Goal: Task Accomplishment & Management: Use online tool/utility

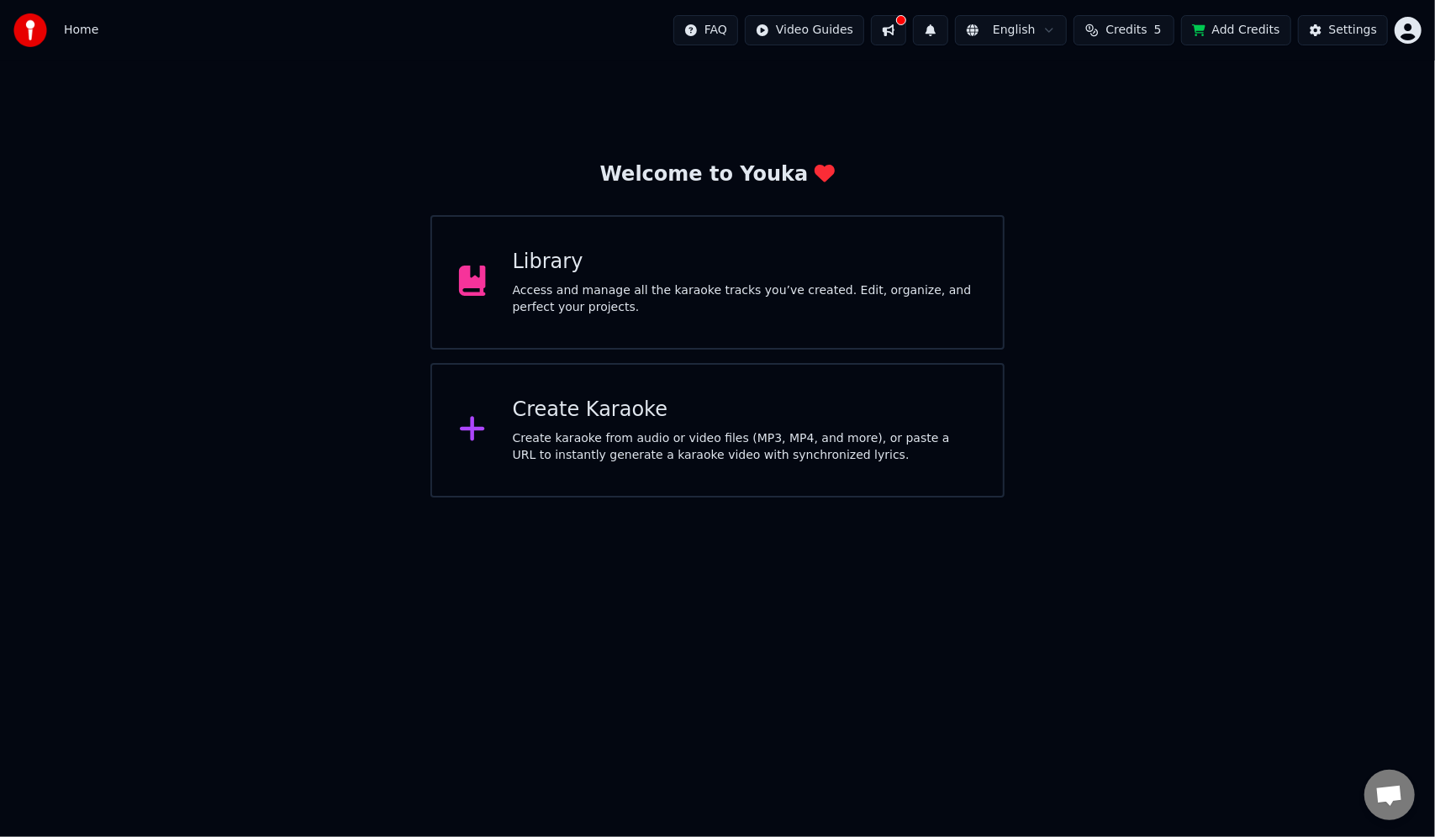
click at [760, 292] on div "Access and manage all the karaoke tracks you’ve created. Edit, organize, and pe…" at bounding box center [744, 299] width 463 height 34
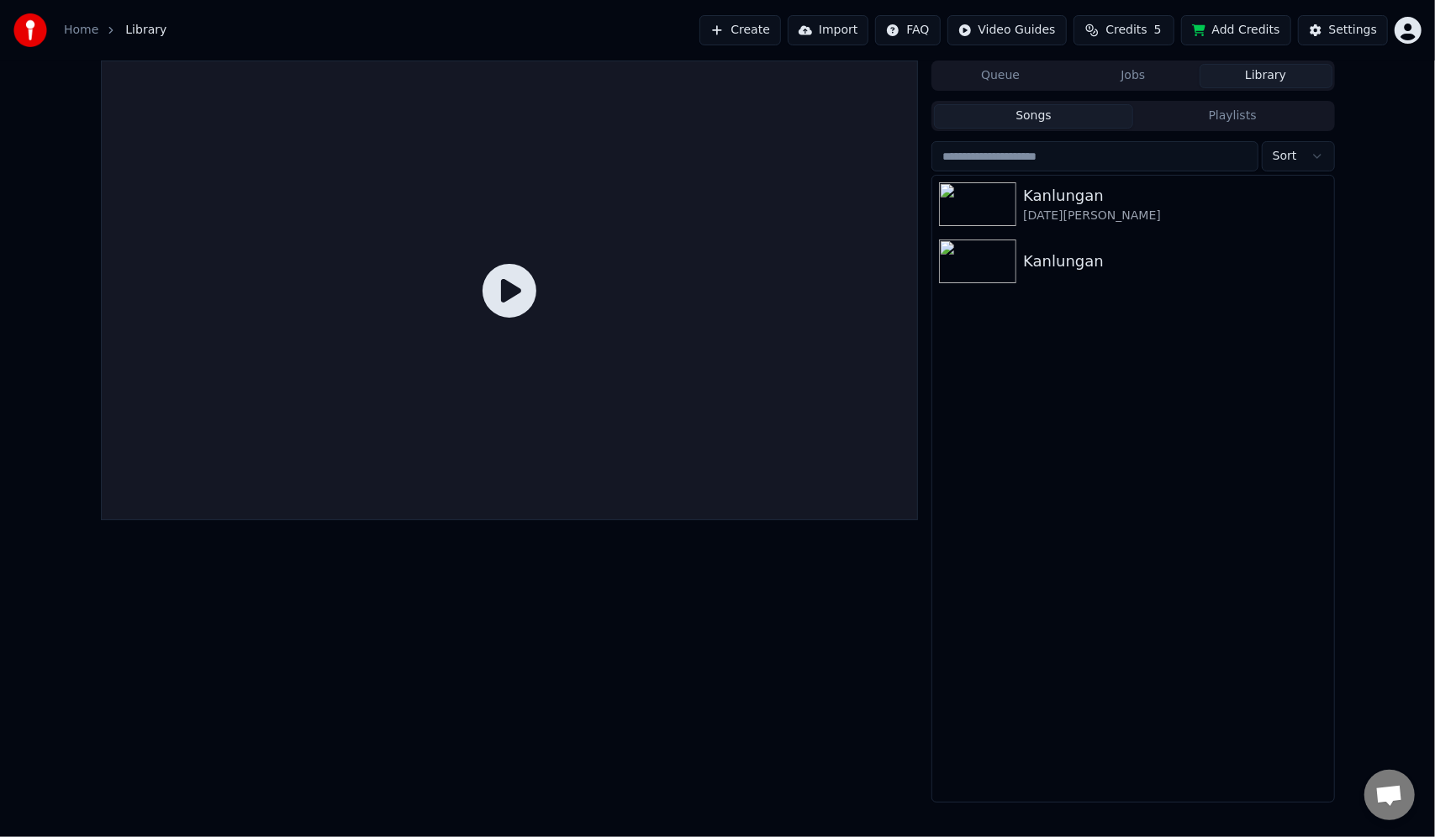
click at [80, 32] on link "Home" at bounding box center [81, 30] width 34 height 17
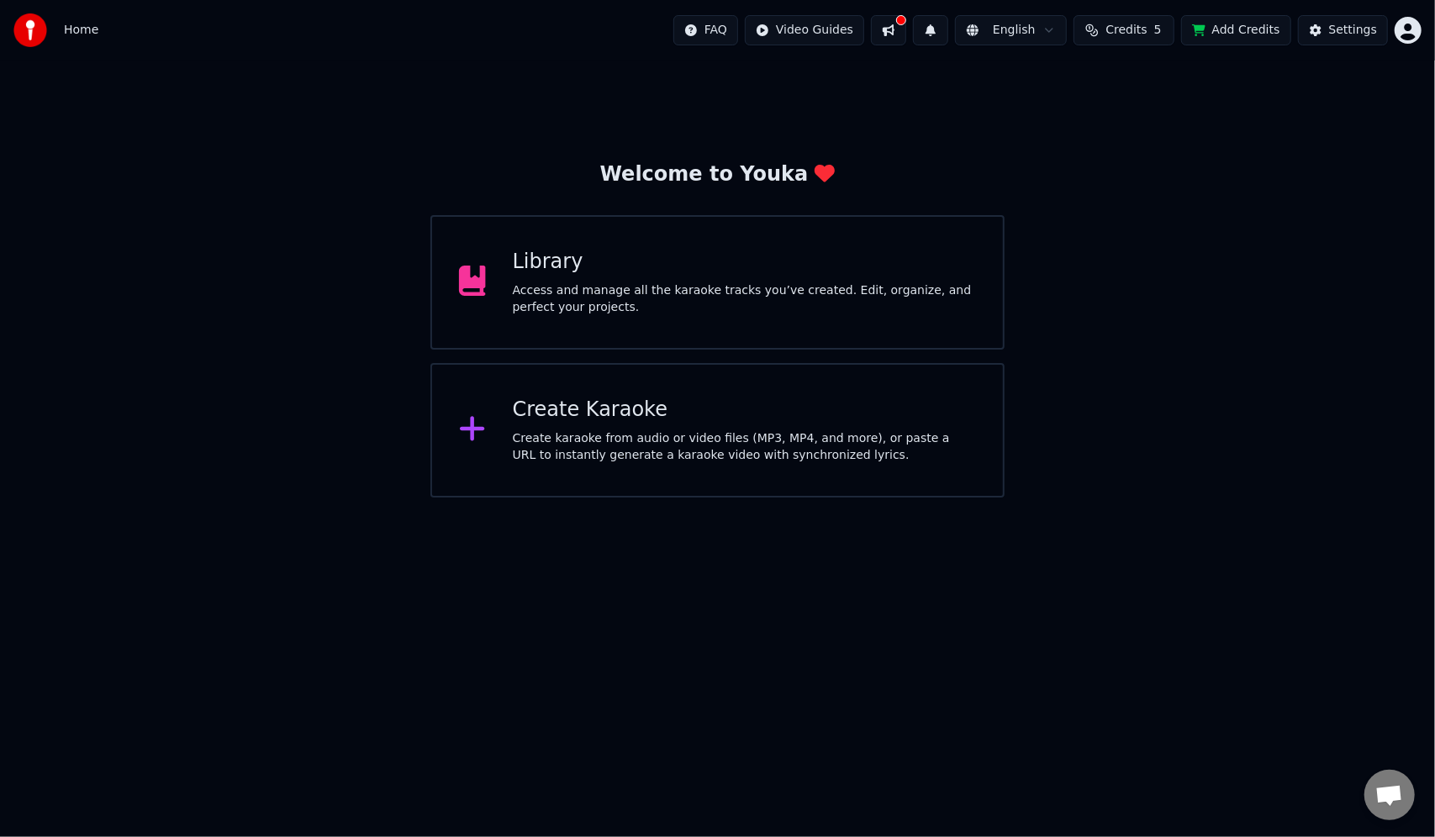
click at [652, 434] on div "Create karaoke from audio or video files (MP3, MP4, and more), or paste a URL t…" at bounding box center [744, 447] width 463 height 34
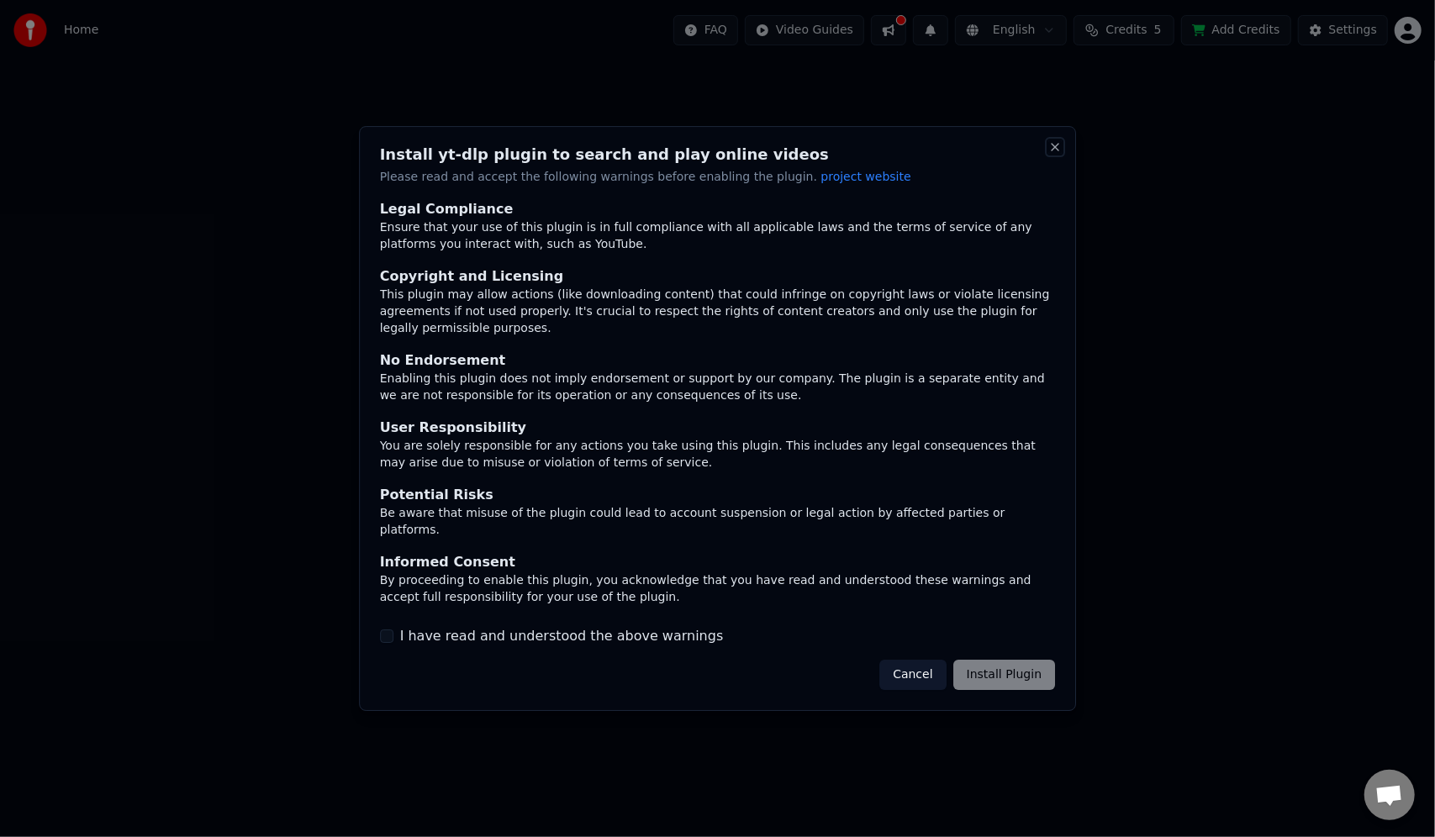
click at [1059, 154] on button "Close" at bounding box center [1054, 146] width 13 height 13
click at [1053, 154] on button "Close" at bounding box center [1054, 146] width 13 height 13
click at [921, 660] on button "Cancel" at bounding box center [912, 675] width 66 height 30
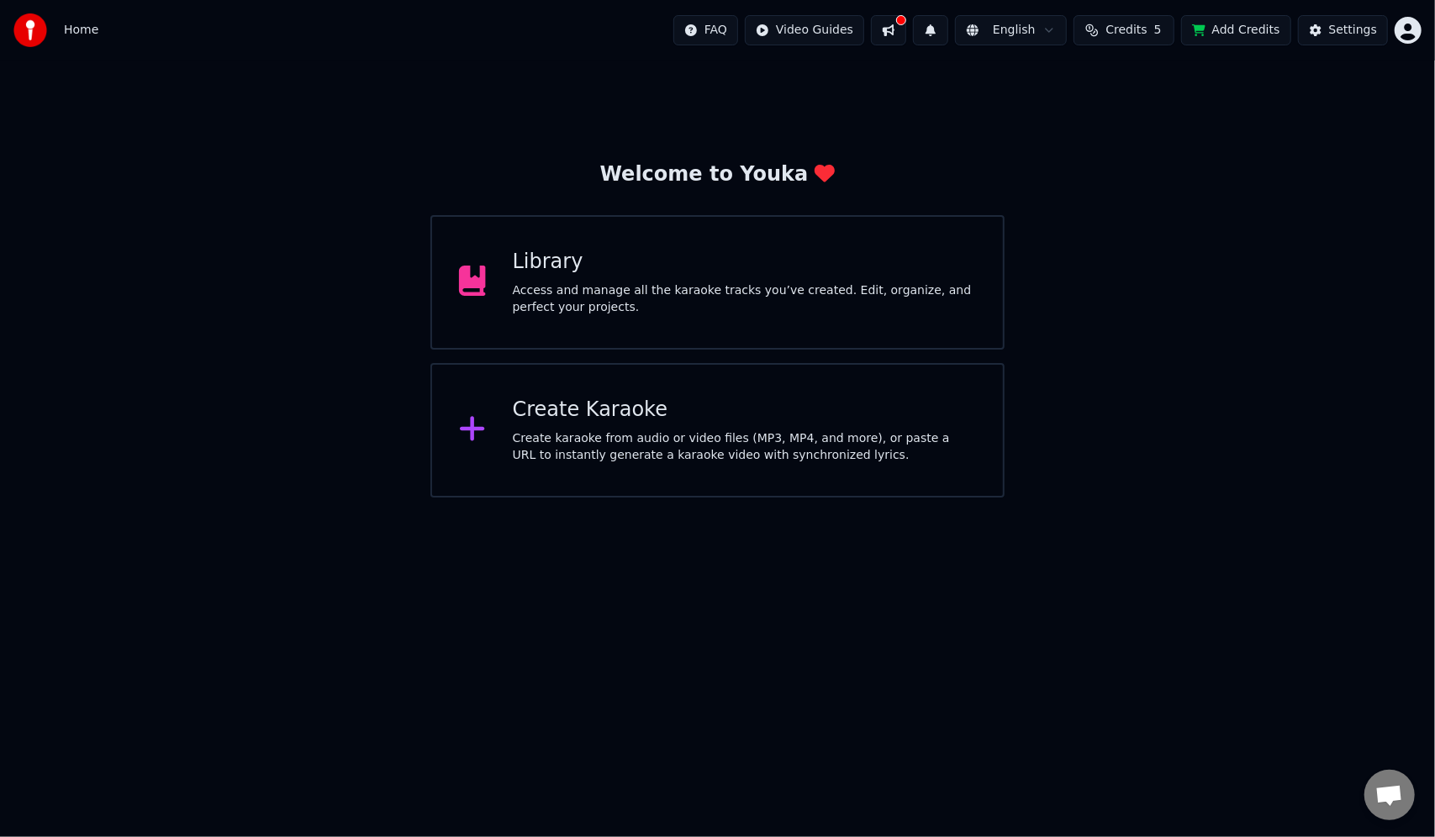
click at [620, 435] on div "Create karaoke from audio or video files (MP3, MP4, and more), or paste a URL t…" at bounding box center [744, 447] width 463 height 34
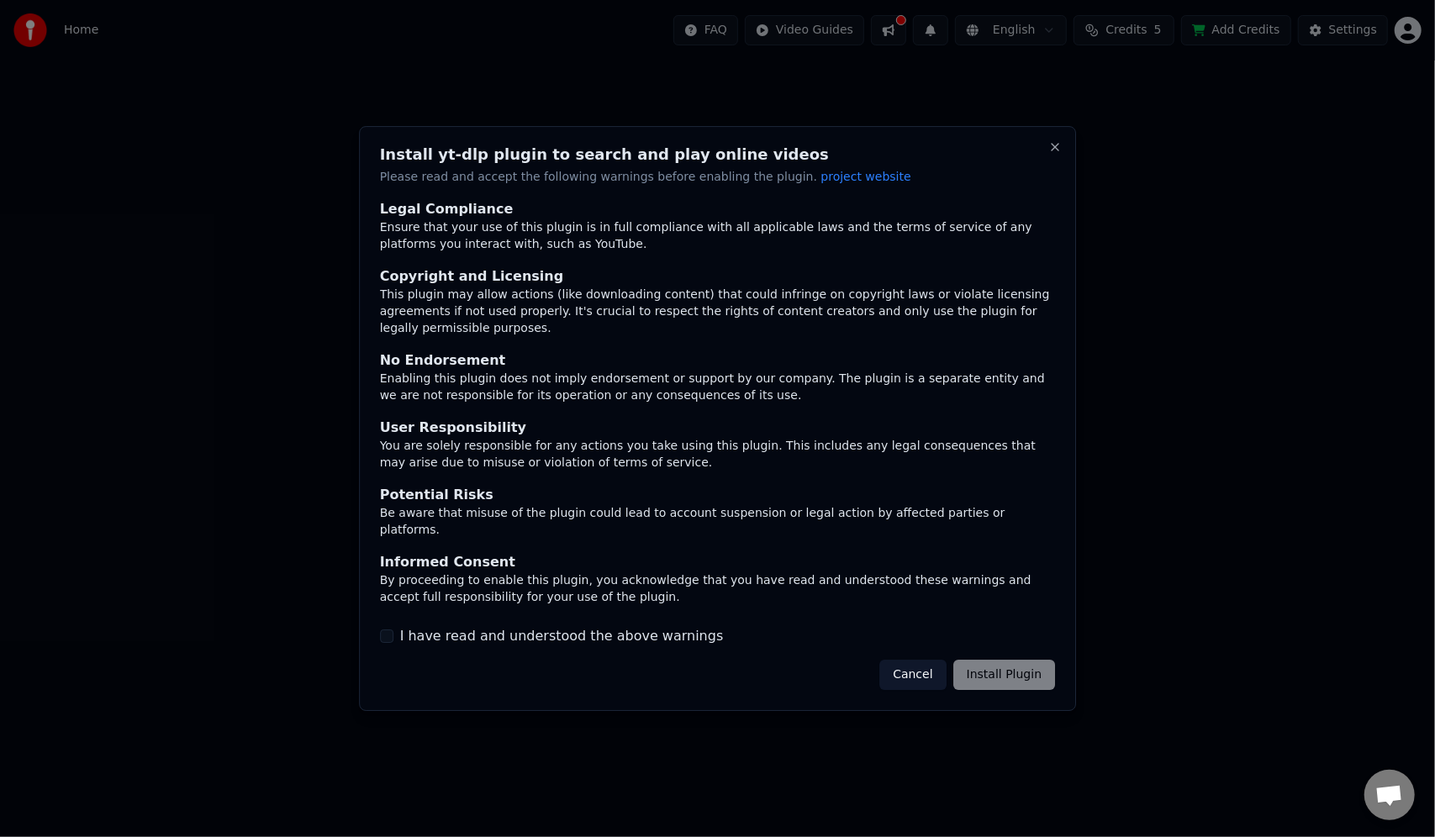
click at [389, 629] on button "I have read and understood the above warnings" at bounding box center [386, 635] width 13 height 13
click at [383, 629] on button "I have read and understood the above warnings" at bounding box center [386, 635] width 13 height 13
click at [920, 661] on button "Cancel" at bounding box center [912, 675] width 66 height 30
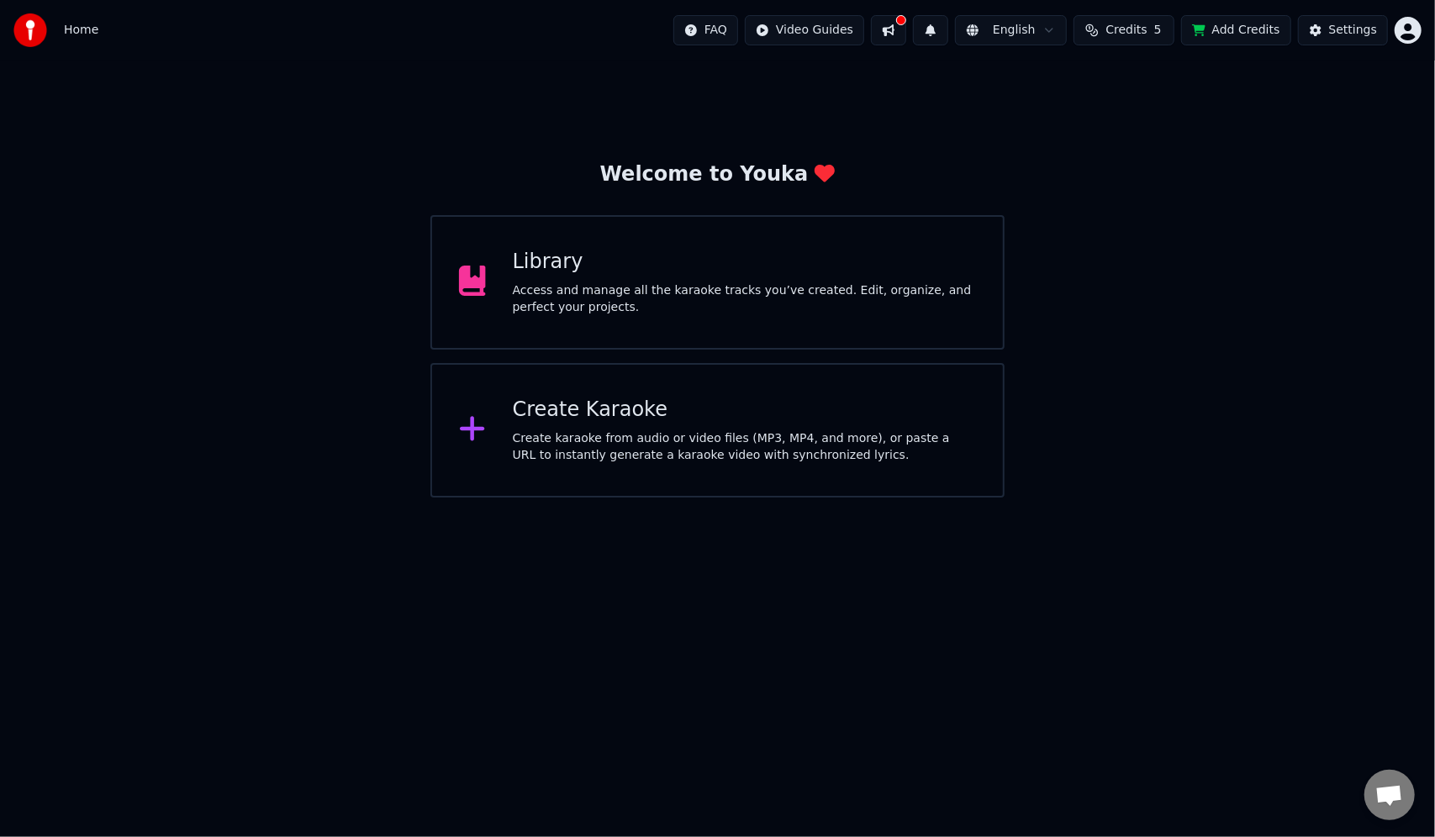
click at [692, 441] on div "Create karaoke from audio or video files (MP3, MP4, and more), or paste a URL t…" at bounding box center [744, 447] width 463 height 34
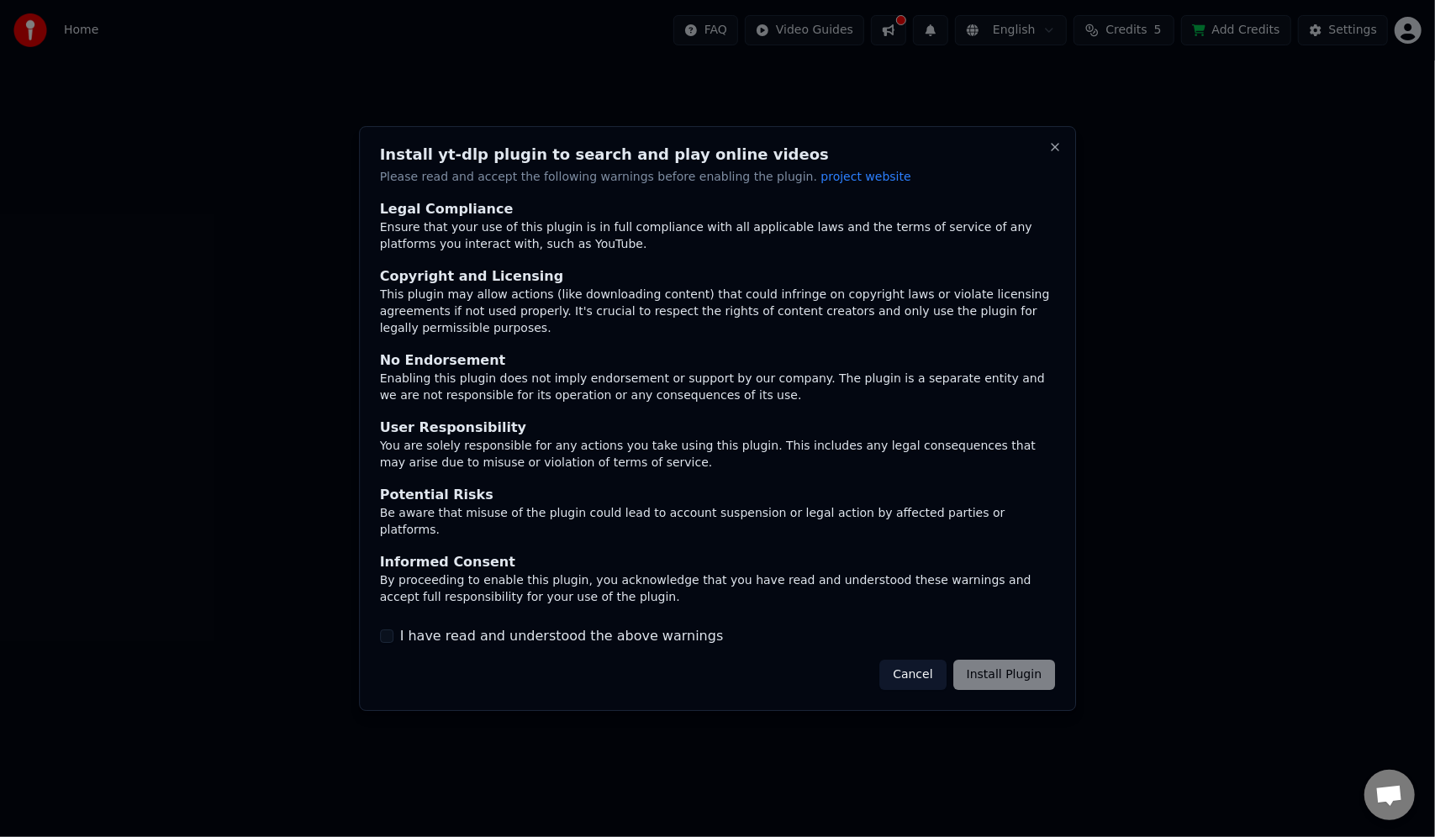
click at [909, 661] on button "Cancel" at bounding box center [912, 675] width 66 height 30
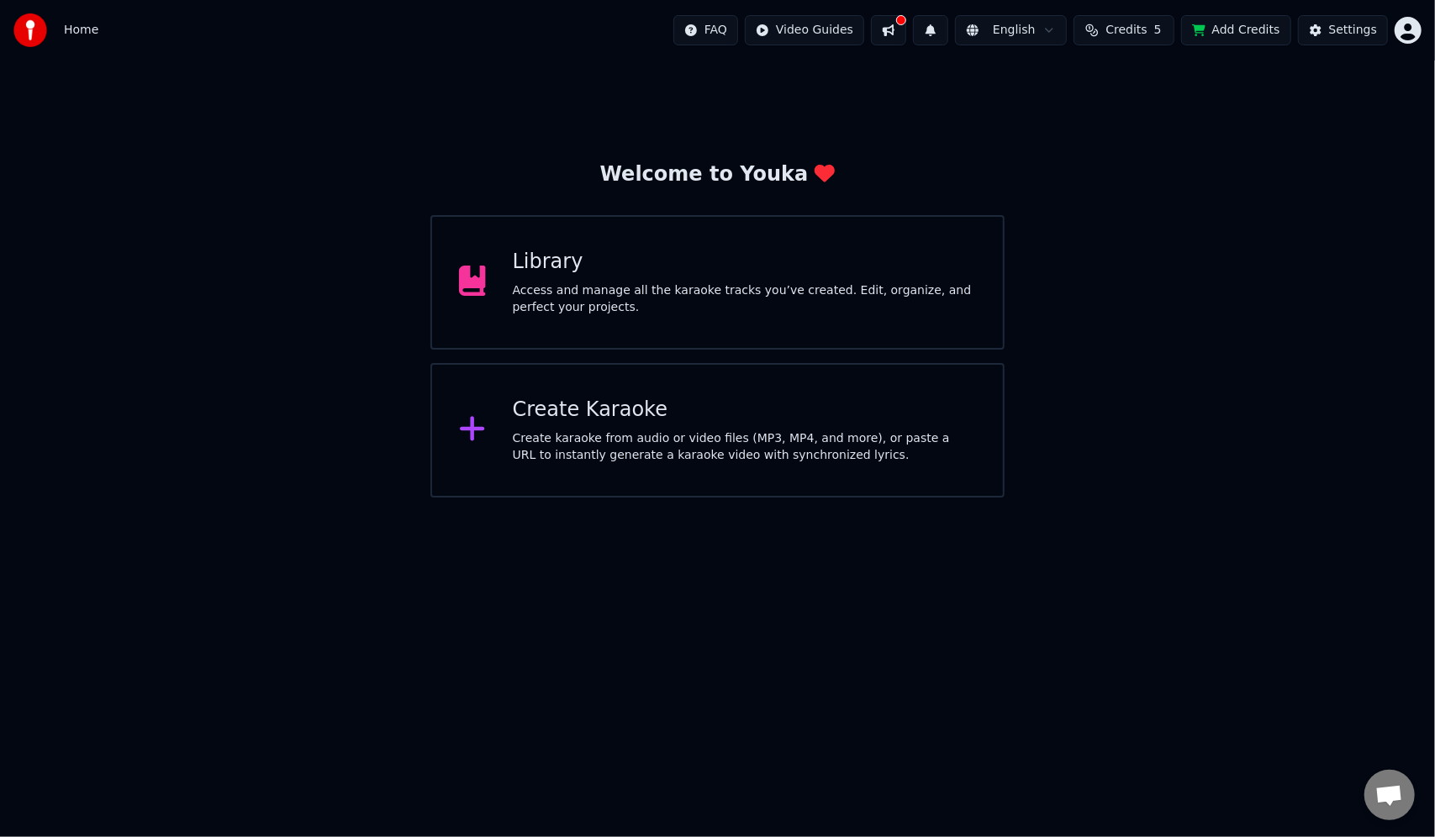
click at [794, 461] on div "Create karaoke from audio or video files (MP3, MP4, and more), or paste a URL t…" at bounding box center [744, 447] width 463 height 34
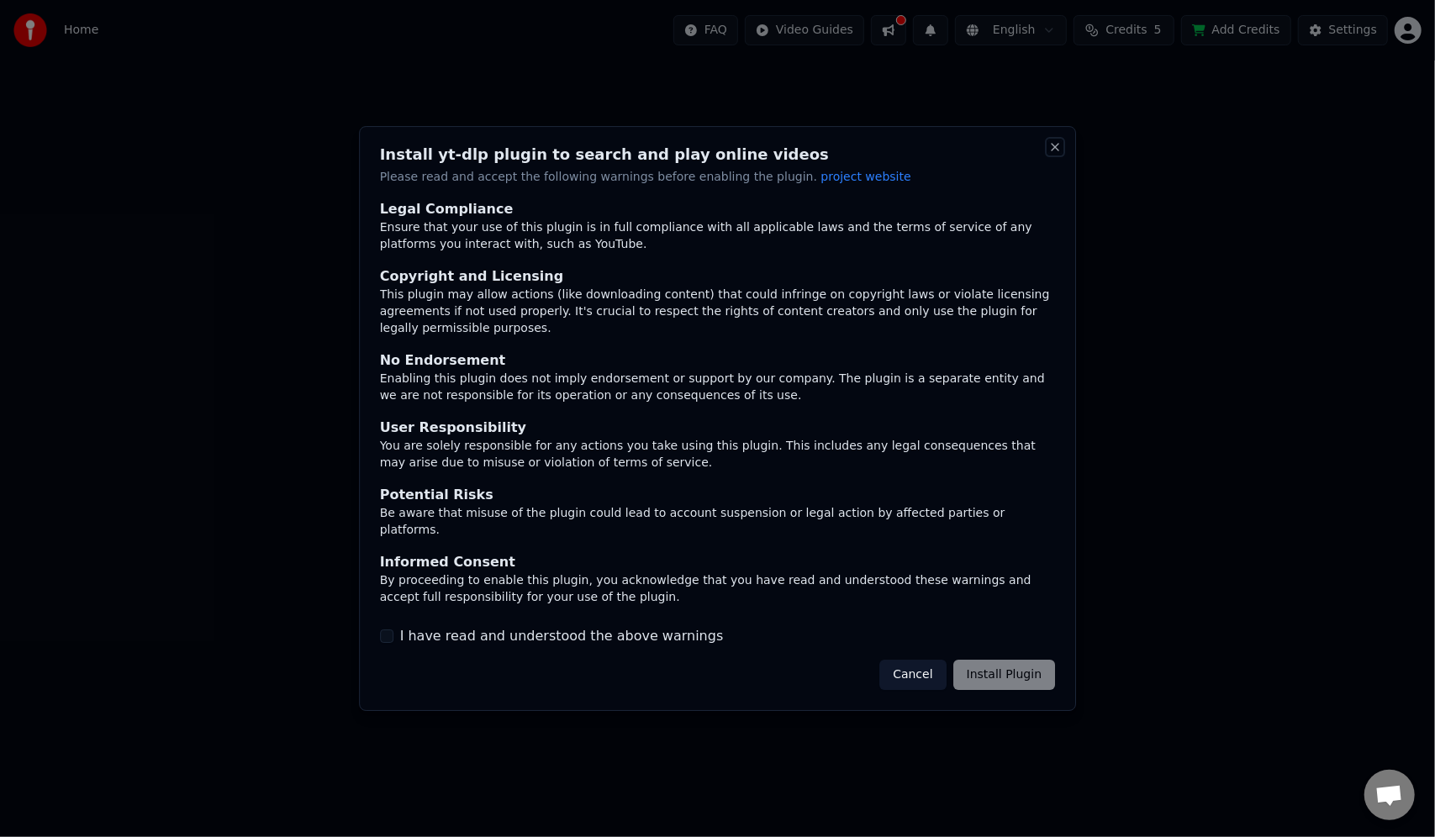
click at [1058, 154] on button "Close" at bounding box center [1054, 146] width 13 height 13
drag, startPoint x: 1056, startPoint y: 152, endPoint x: 1056, endPoint y: 167, distance: 15.1
click at [1056, 157] on div "Install yt-dlp plugin to search and play online videos Please read and accept t…" at bounding box center [718, 418] width 718 height 585
click at [1197, 242] on div at bounding box center [717, 418] width 1435 height 837
click at [1052, 154] on button "Close" at bounding box center [1054, 146] width 13 height 13
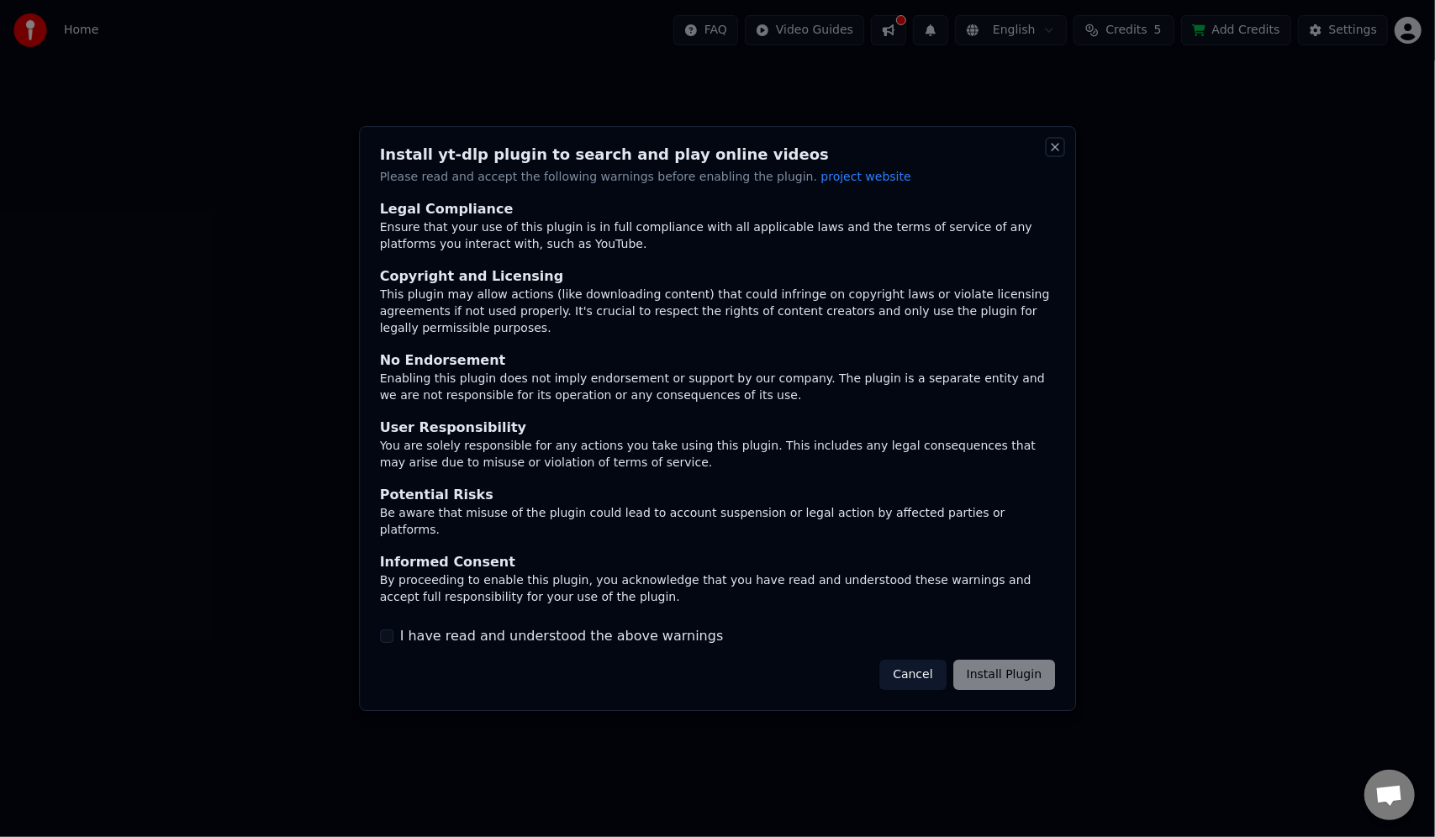
click at [1056, 154] on button "Close" at bounding box center [1054, 146] width 13 height 13
click at [1023, 660] on div "Cancel Install Plugin" at bounding box center [967, 675] width 176 height 30
click at [926, 665] on button "Cancel" at bounding box center [912, 675] width 66 height 30
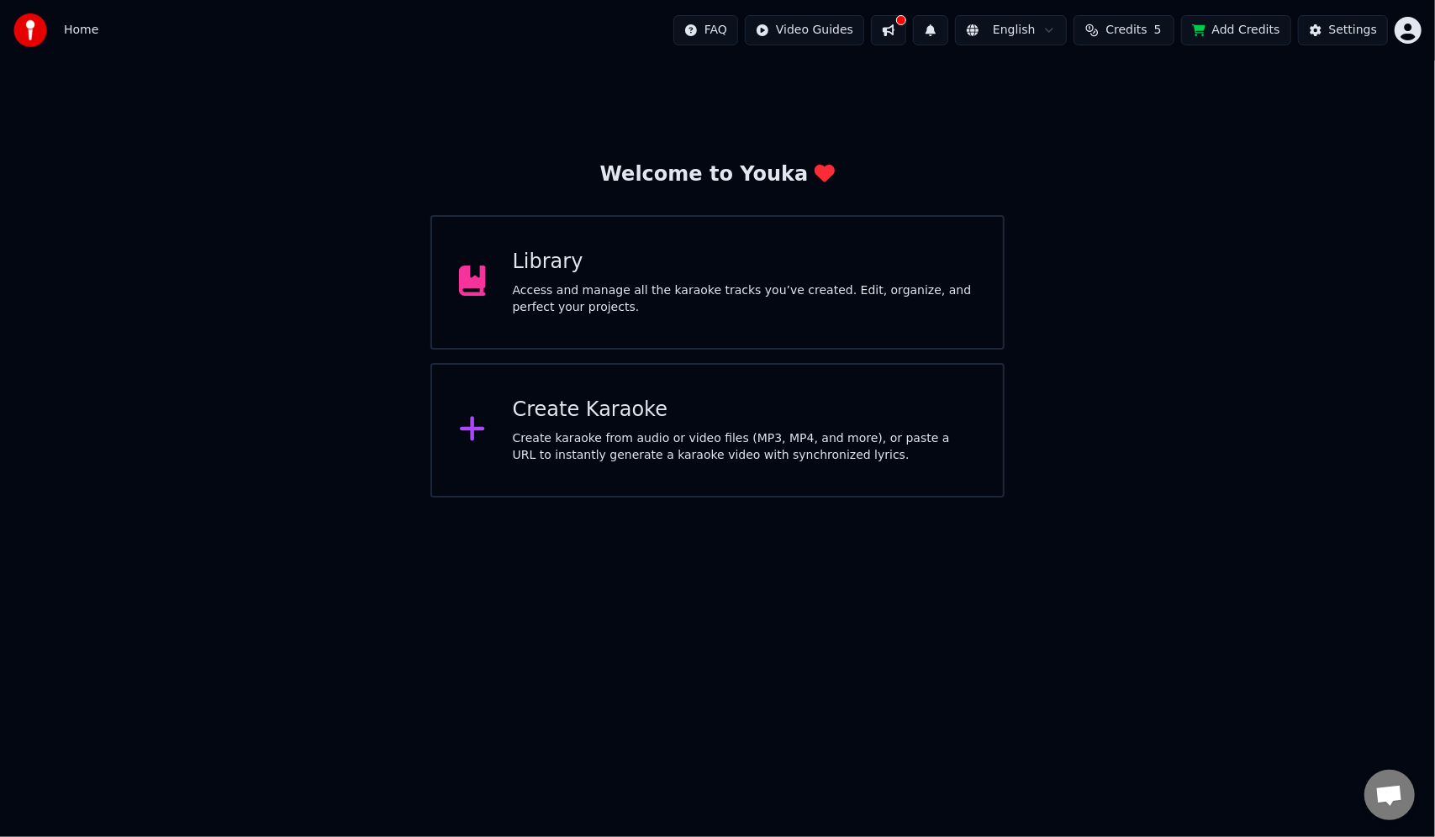
click at [76, 30] on span "Home" at bounding box center [81, 30] width 34 height 17
click at [732, 282] on div "Access and manage all the karaoke tracks you’ve created. Edit, organize, and pe…" at bounding box center [744, 299] width 463 height 34
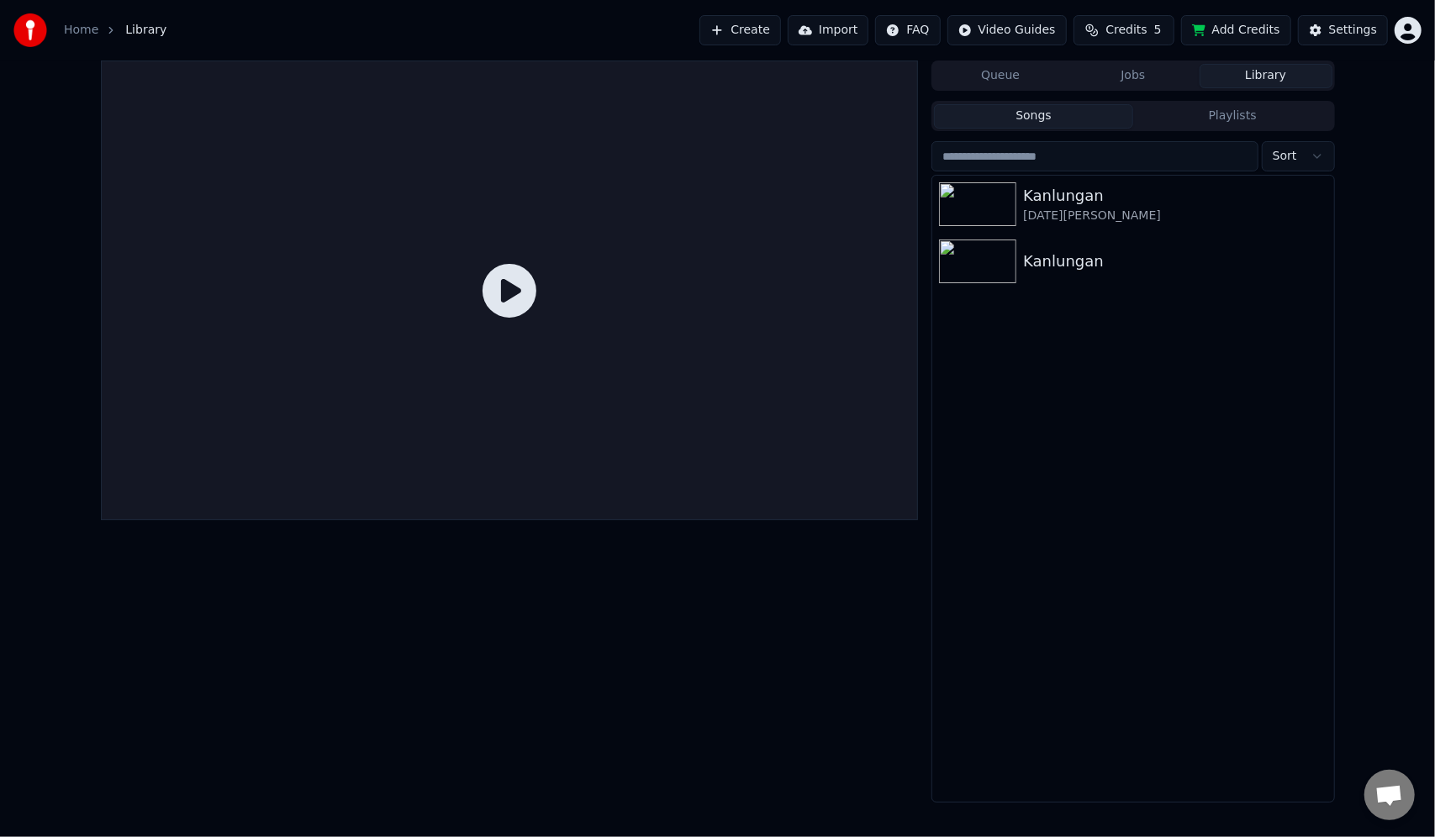
click at [79, 34] on link "Home" at bounding box center [81, 30] width 34 height 17
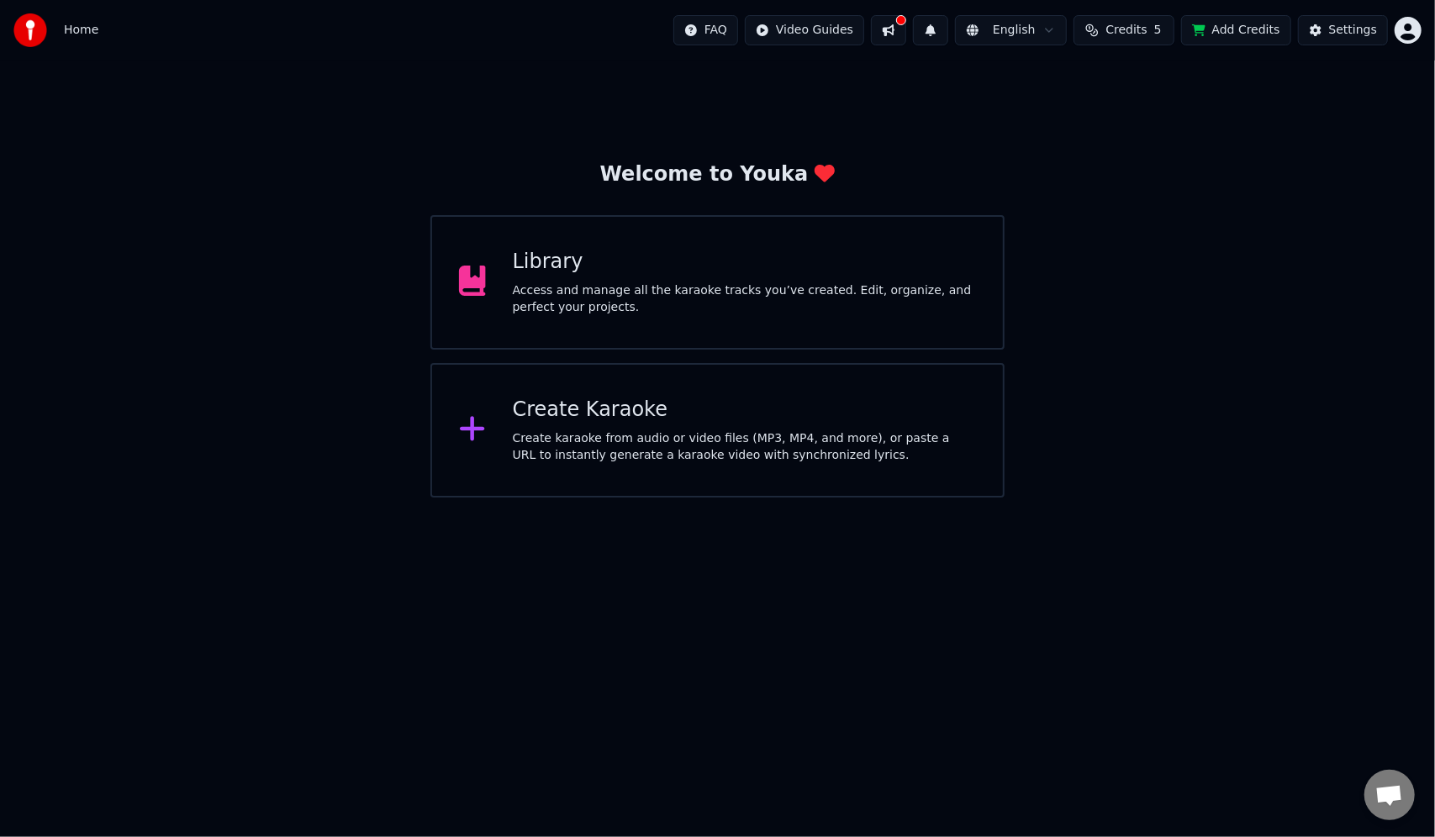
click at [602, 429] on div "Create Karaoke Create karaoke from audio or video files (MP3, MP4, and more), o…" at bounding box center [744, 430] width 463 height 67
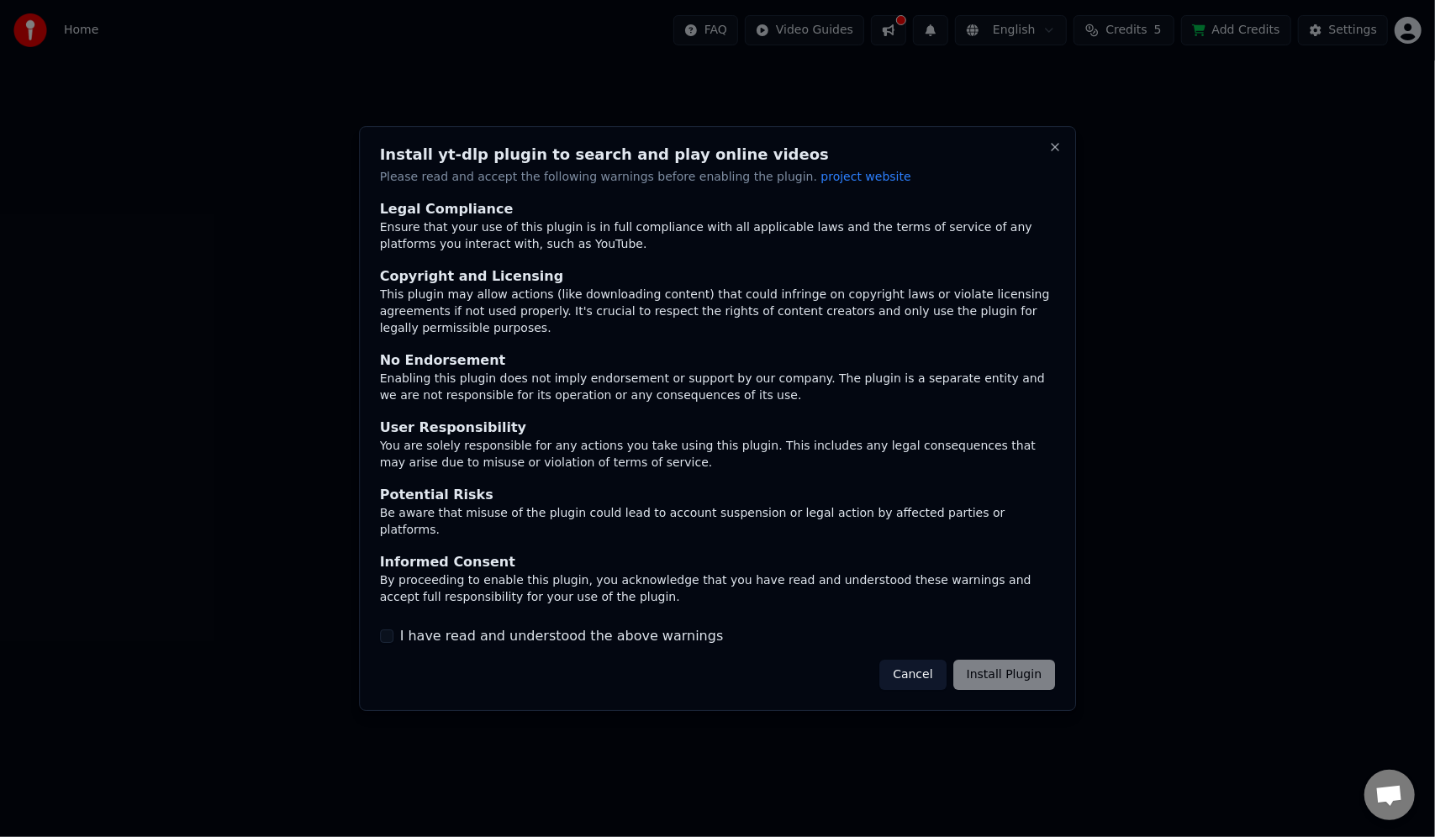
click at [391, 629] on button "I have read and understood the above warnings" at bounding box center [386, 635] width 13 height 13
click at [1015, 662] on button "Install Plugin" at bounding box center [1004, 675] width 102 height 30
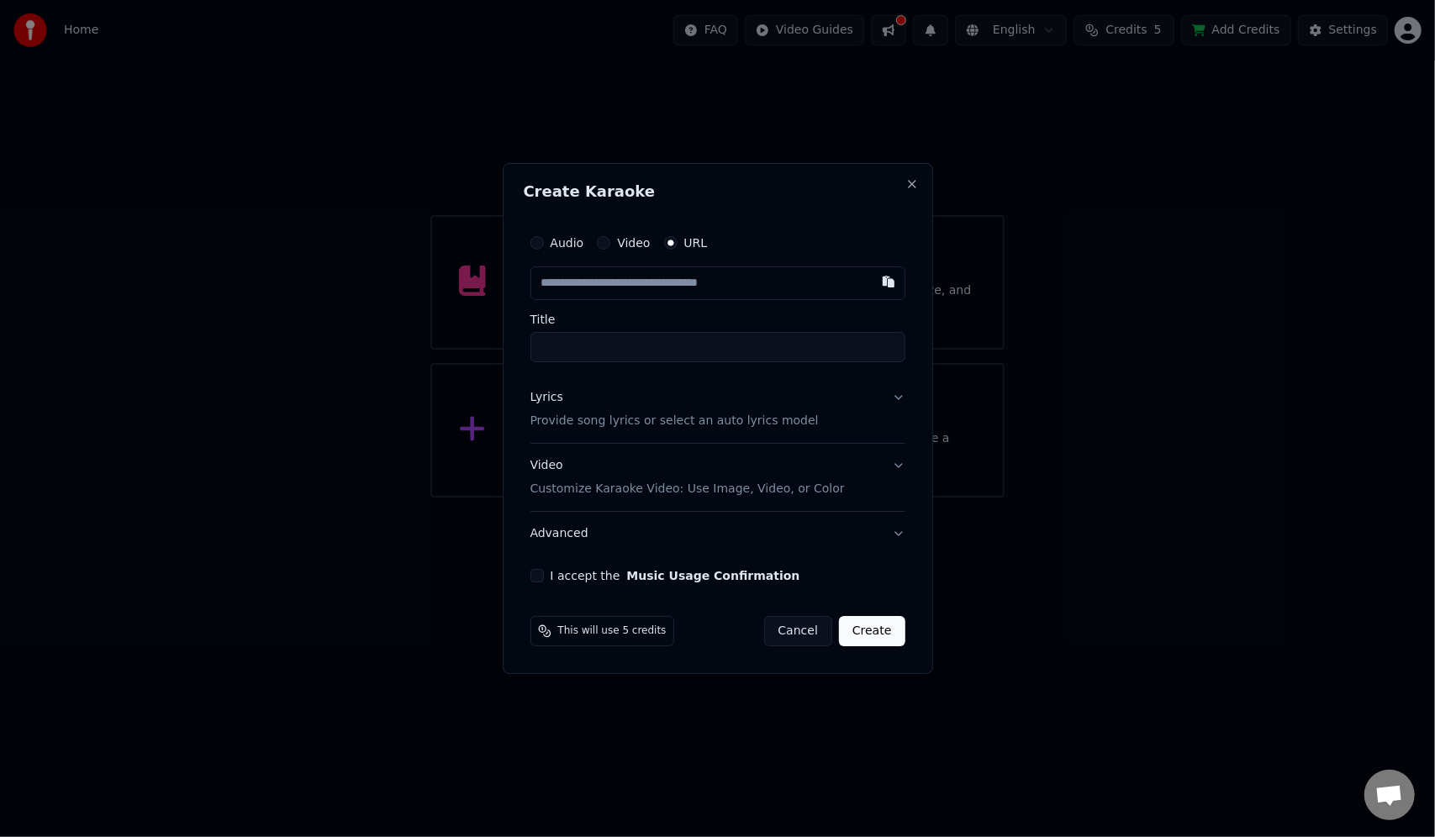
click at [540, 244] on button "Audio" at bounding box center [536, 242] width 13 height 13
click at [716, 286] on div "Choose File No file chosen" at bounding box center [717, 283] width 375 height 32
type input "**********"
click at [566, 420] on p "Provide song lyrics or select an auto lyrics model" at bounding box center [671, 420] width 288 height 17
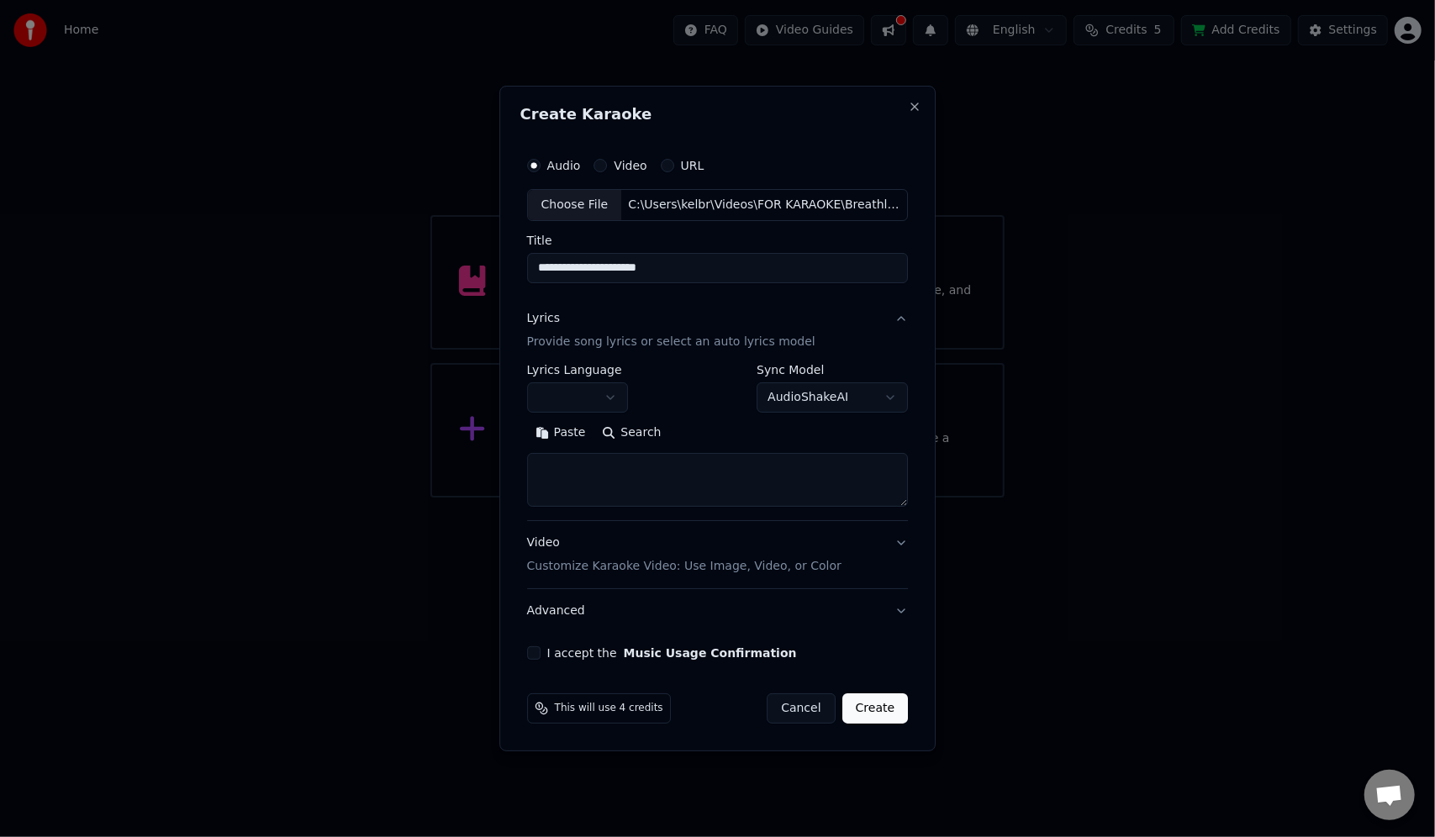
click at [565, 480] on textarea at bounding box center [718, 480] width 382 height 54
paste textarea "**********"
type textarea "**********"
click at [679, 433] on button "Expand" at bounding box center [707, 432] width 79 height 27
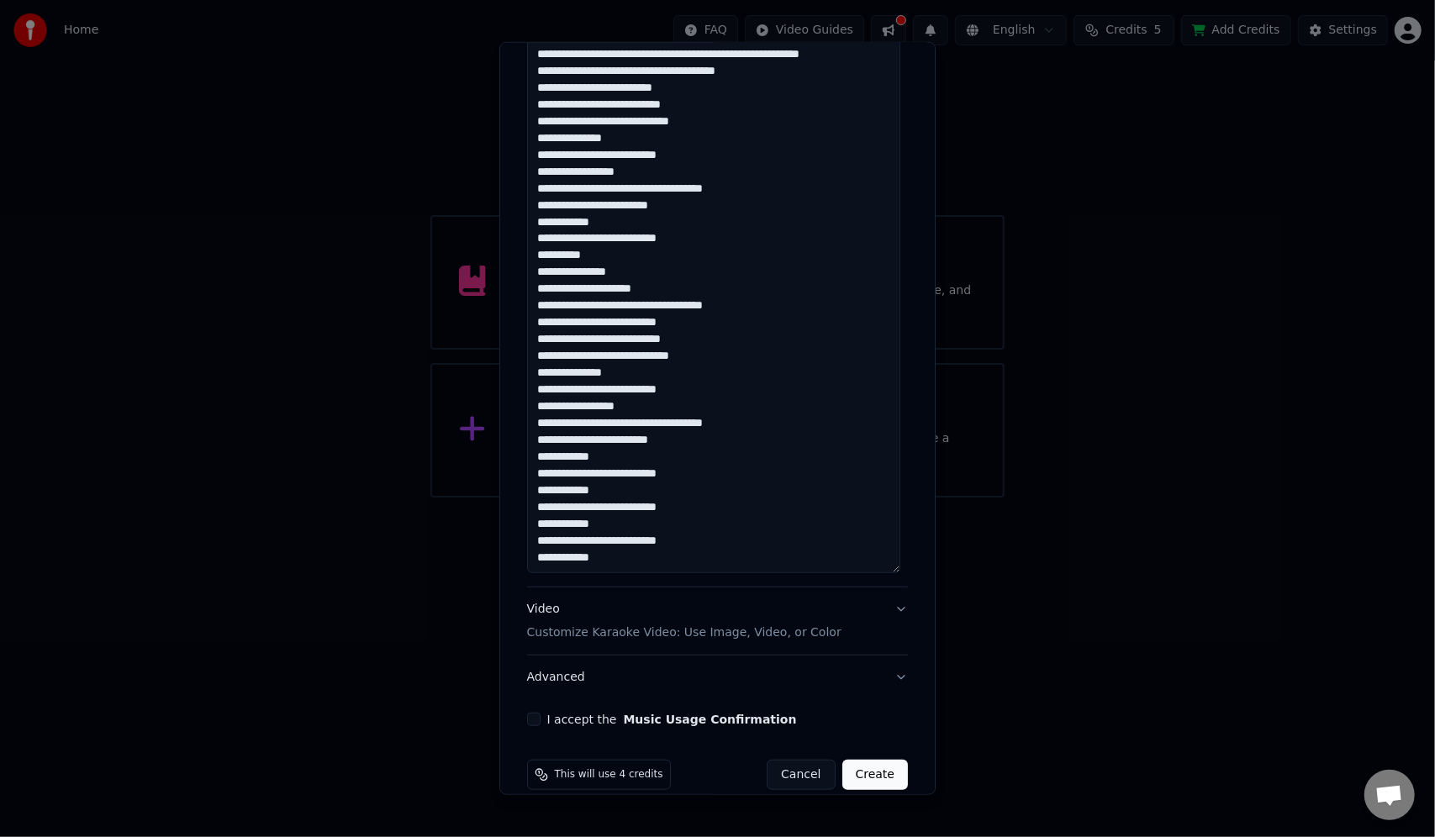
scroll to position [709, 0]
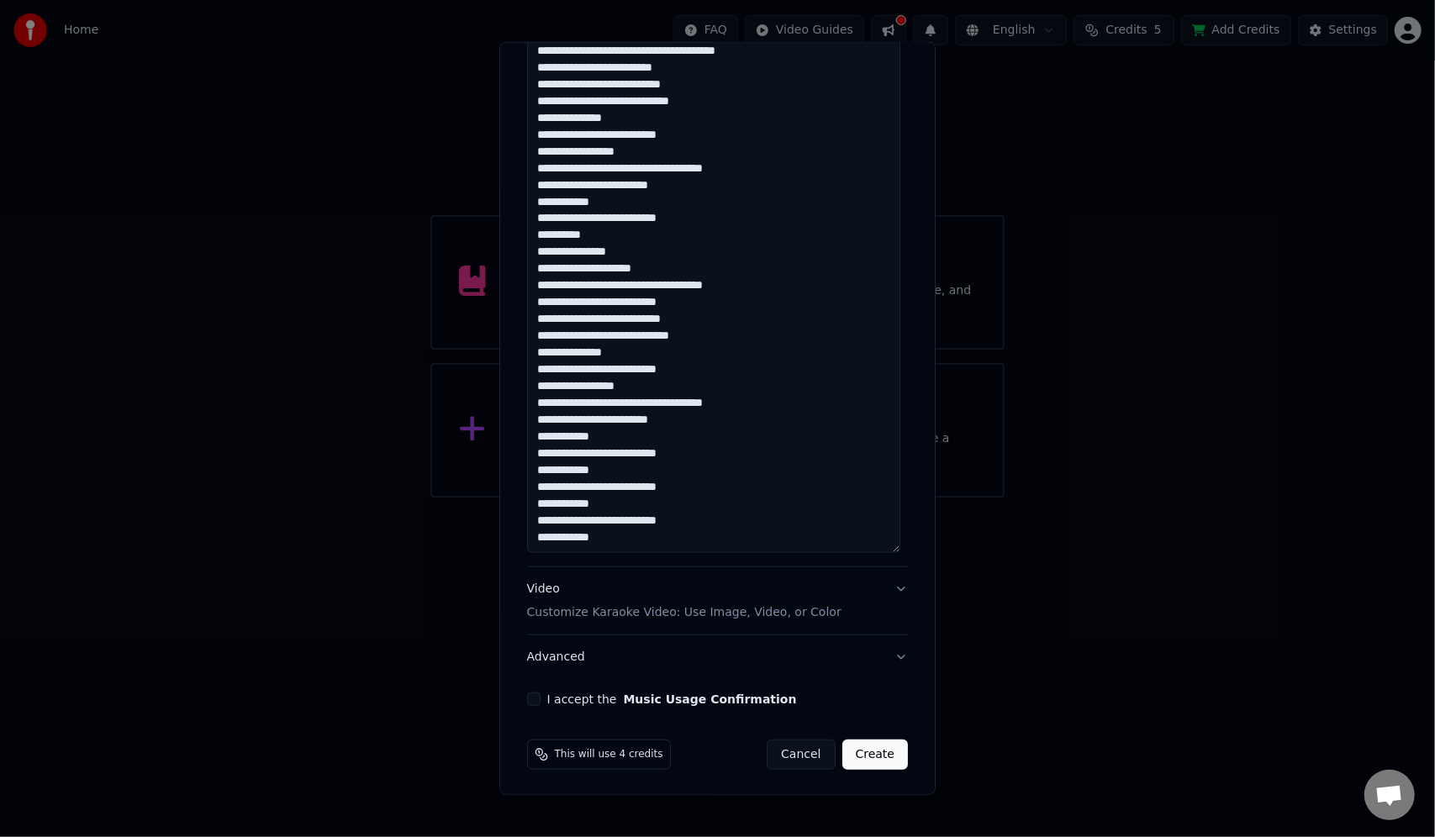
click at [652, 609] on p "Customize Karaoke Video: Use Image, Video, or Color" at bounding box center [684, 612] width 314 height 17
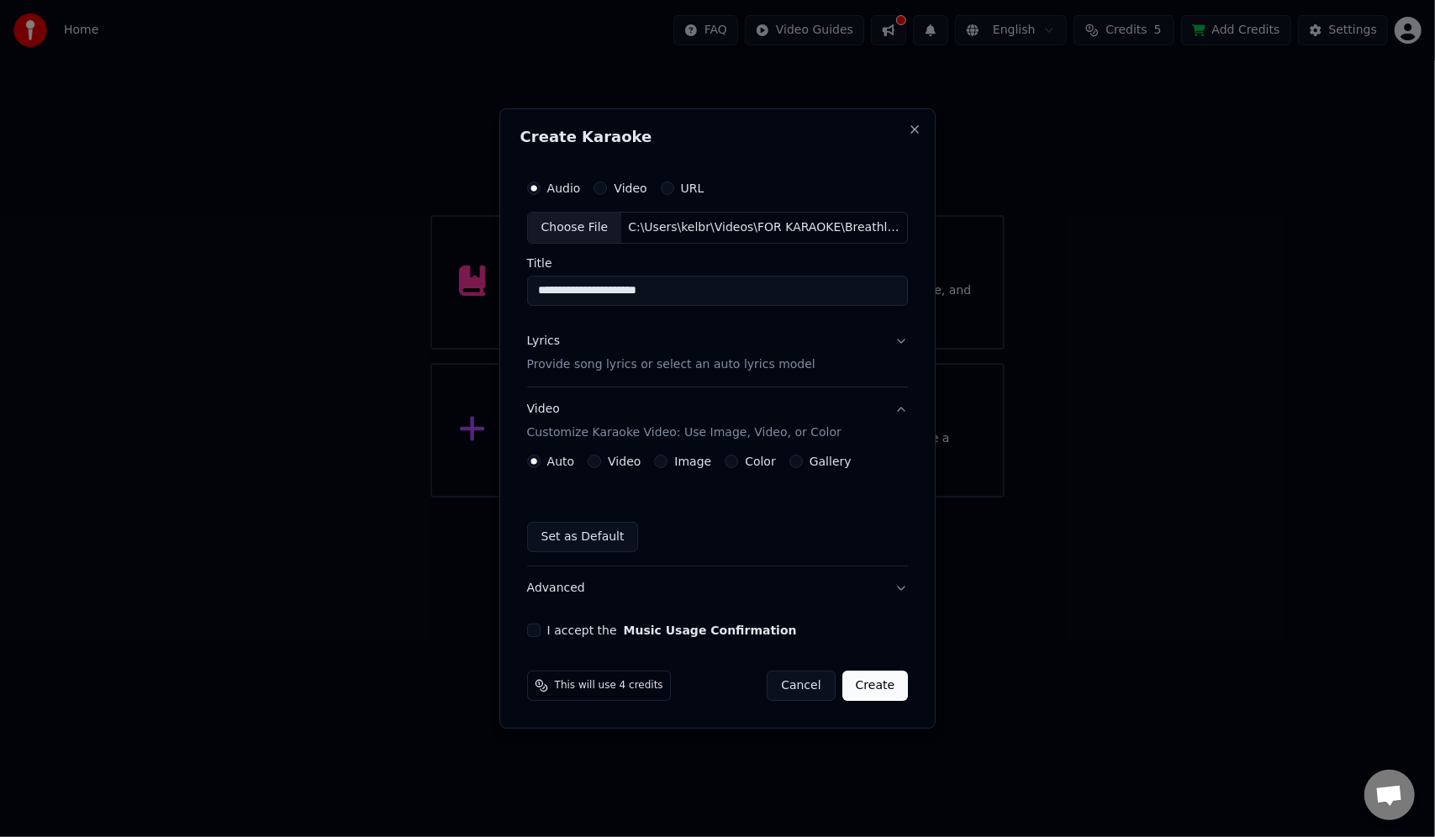
click at [597, 459] on button "Video" at bounding box center [593, 461] width 13 height 13
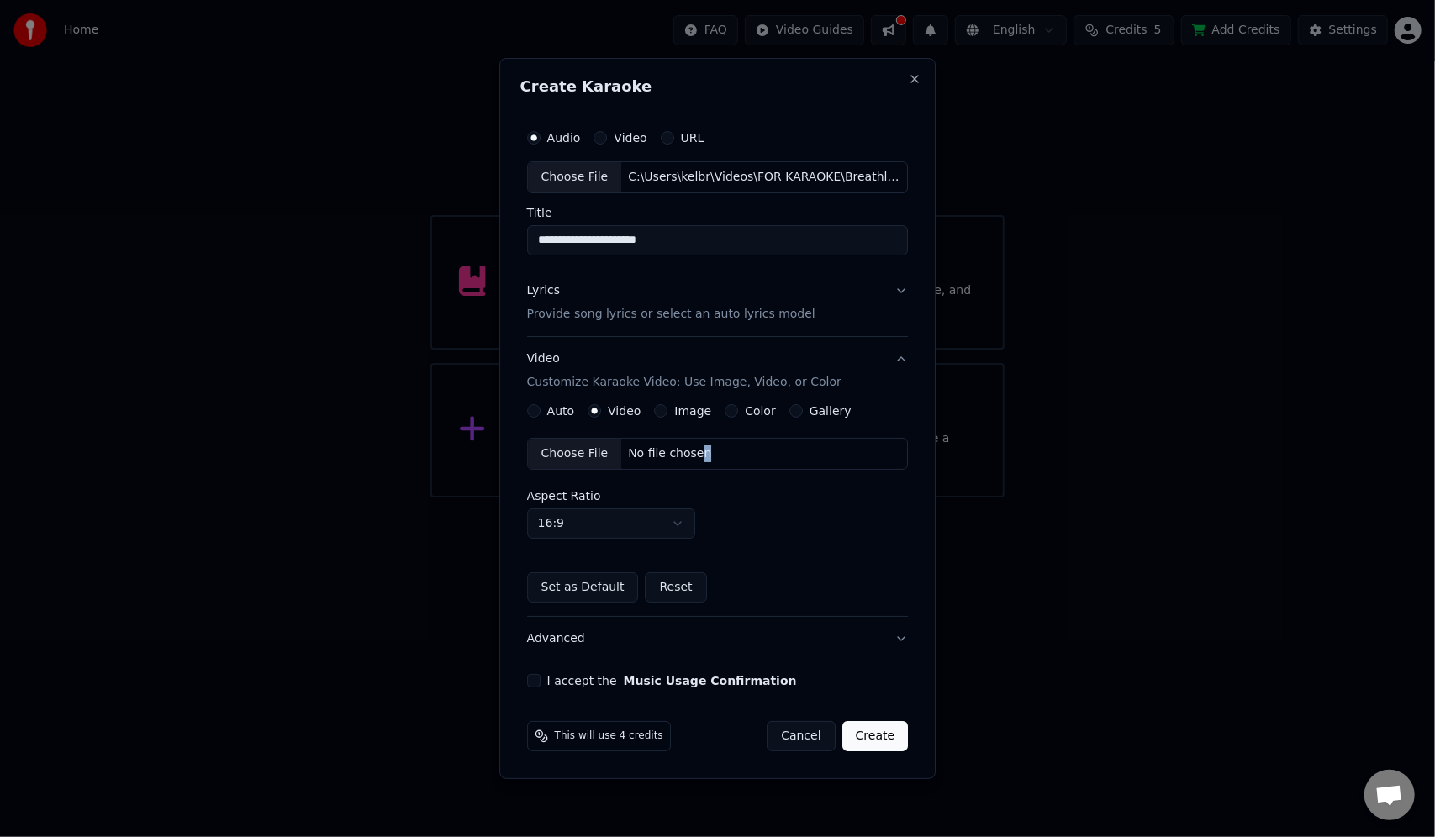
click at [695, 451] on div "No file chosen" at bounding box center [669, 453] width 97 height 17
click at [536, 677] on button "I accept the Music Usage Confirmation" at bounding box center [533, 680] width 13 height 13
click at [862, 743] on button "Create" at bounding box center [875, 736] width 66 height 30
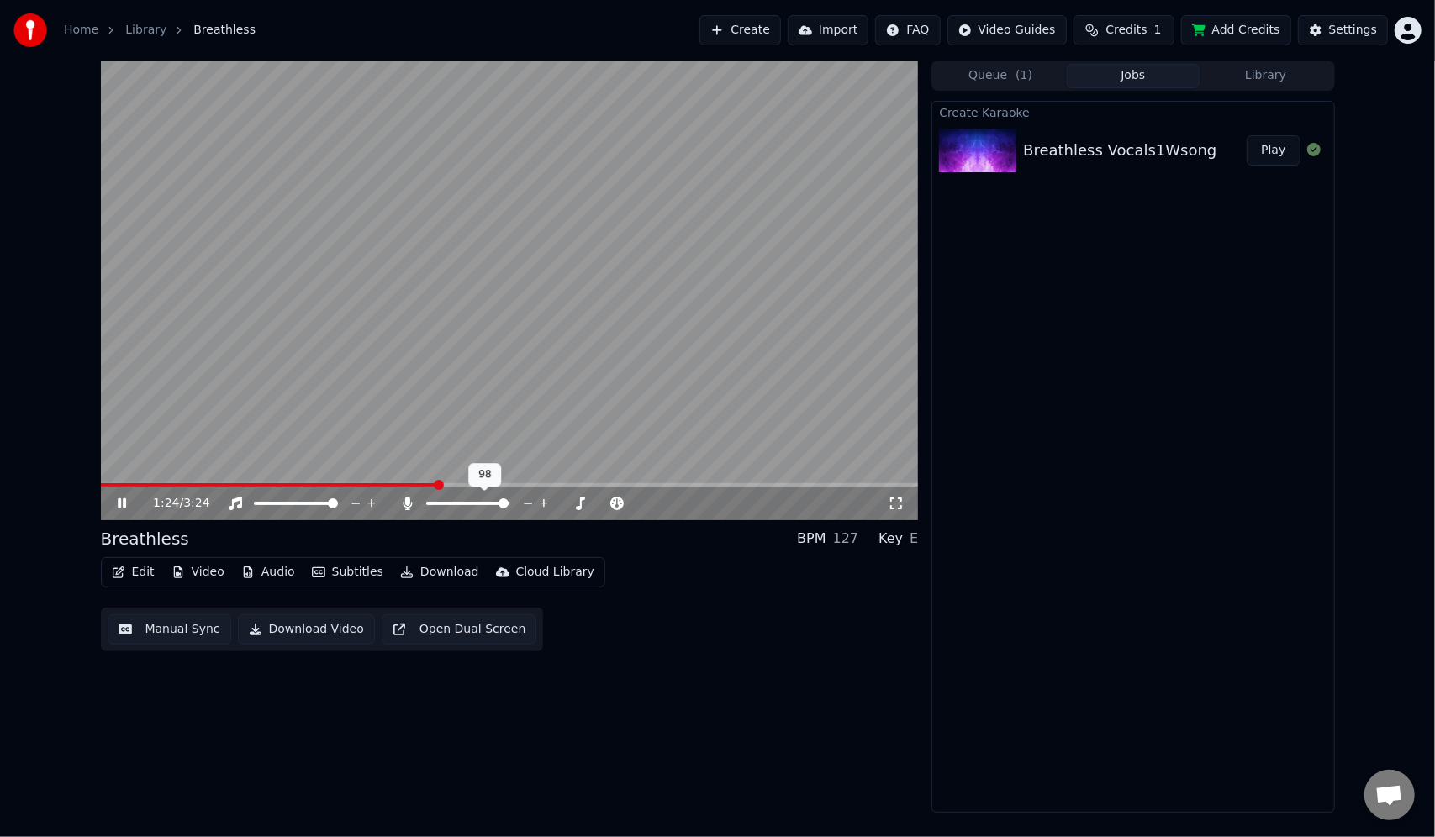
click at [508, 504] on span at bounding box center [503, 503] width 10 height 10
click at [124, 499] on icon at bounding box center [133, 503] width 39 height 13
click at [101, 484] on span at bounding box center [101, 484] width 0 height 3
click at [120, 503] on icon at bounding box center [122, 503] width 8 height 10
click at [101, 489] on span at bounding box center [106, 485] width 10 height 10
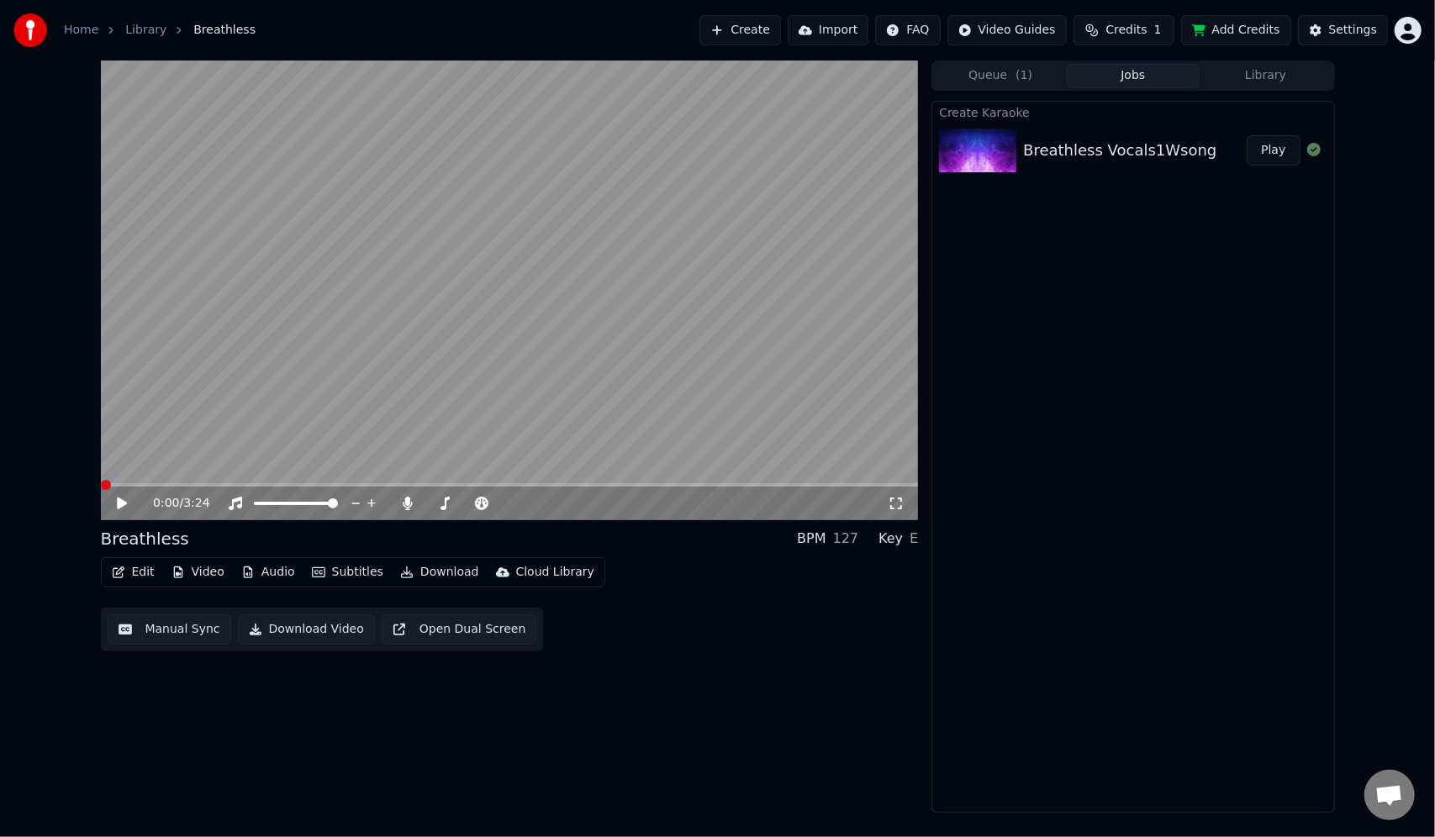
click at [119, 501] on icon at bounding box center [122, 504] width 10 height 12
click at [124, 504] on icon at bounding box center [122, 503] width 8 height 10
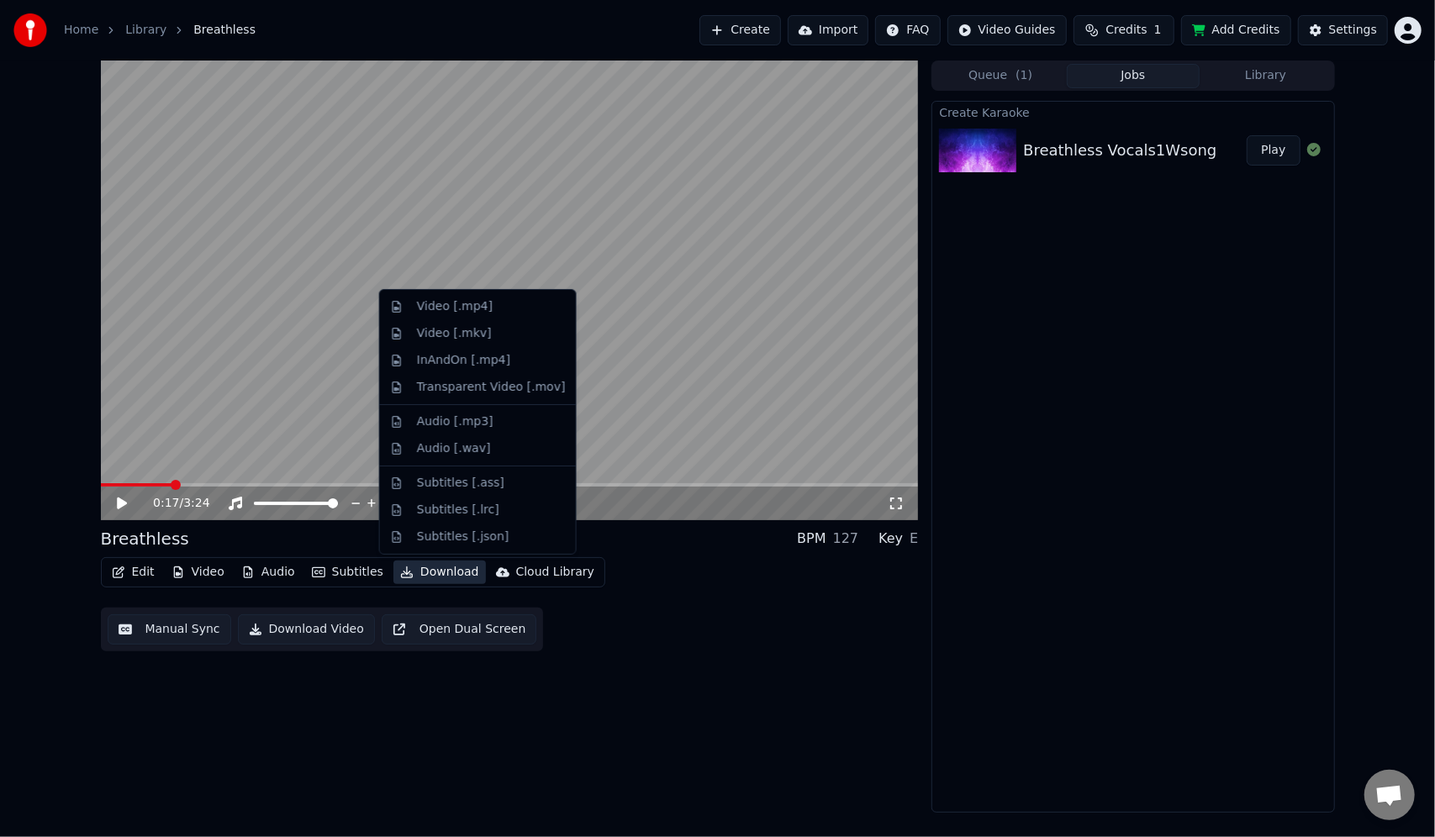
click at [422, 571] on button "Download" at bounding box center [439, 573] width 92 height 24
click at [459, 308] on div "Video [.mp4]" at bounding box center [455, 306] width 76 height 17
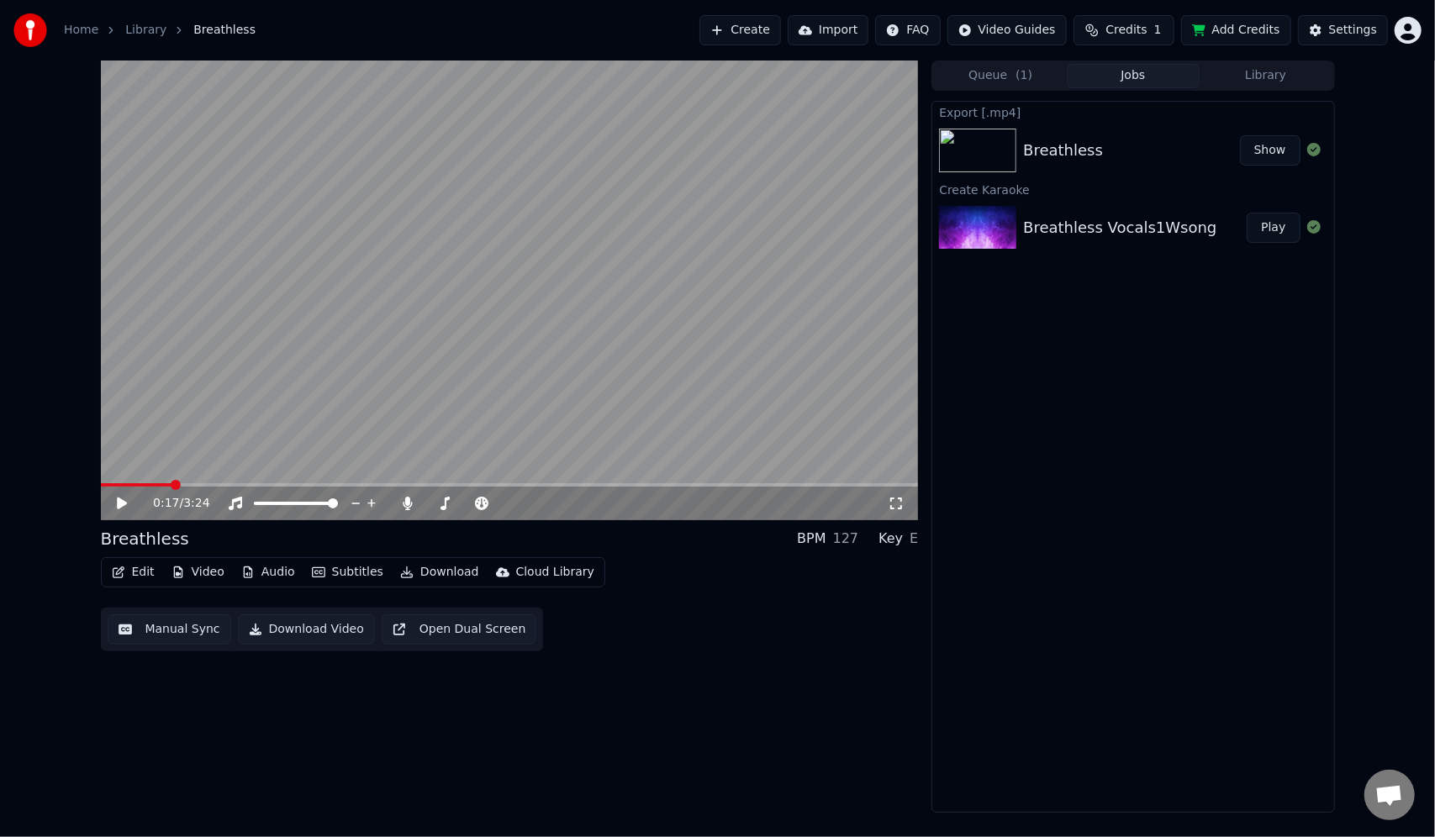
click at [118, 502] on icon at bounding box center [122, 504] width 10 height 12
click at [118, 502] on icon at bounding box center [122, 503] width 8 height 10
click at [254, 506] on span at bounding box center [259, 503] width 10 height 10
click at [119, 499] on icon at bounding box center [122, 504] width 10 height 12
click at [236, 504] on icon at bounding box center [235, 503] width 17 height 13
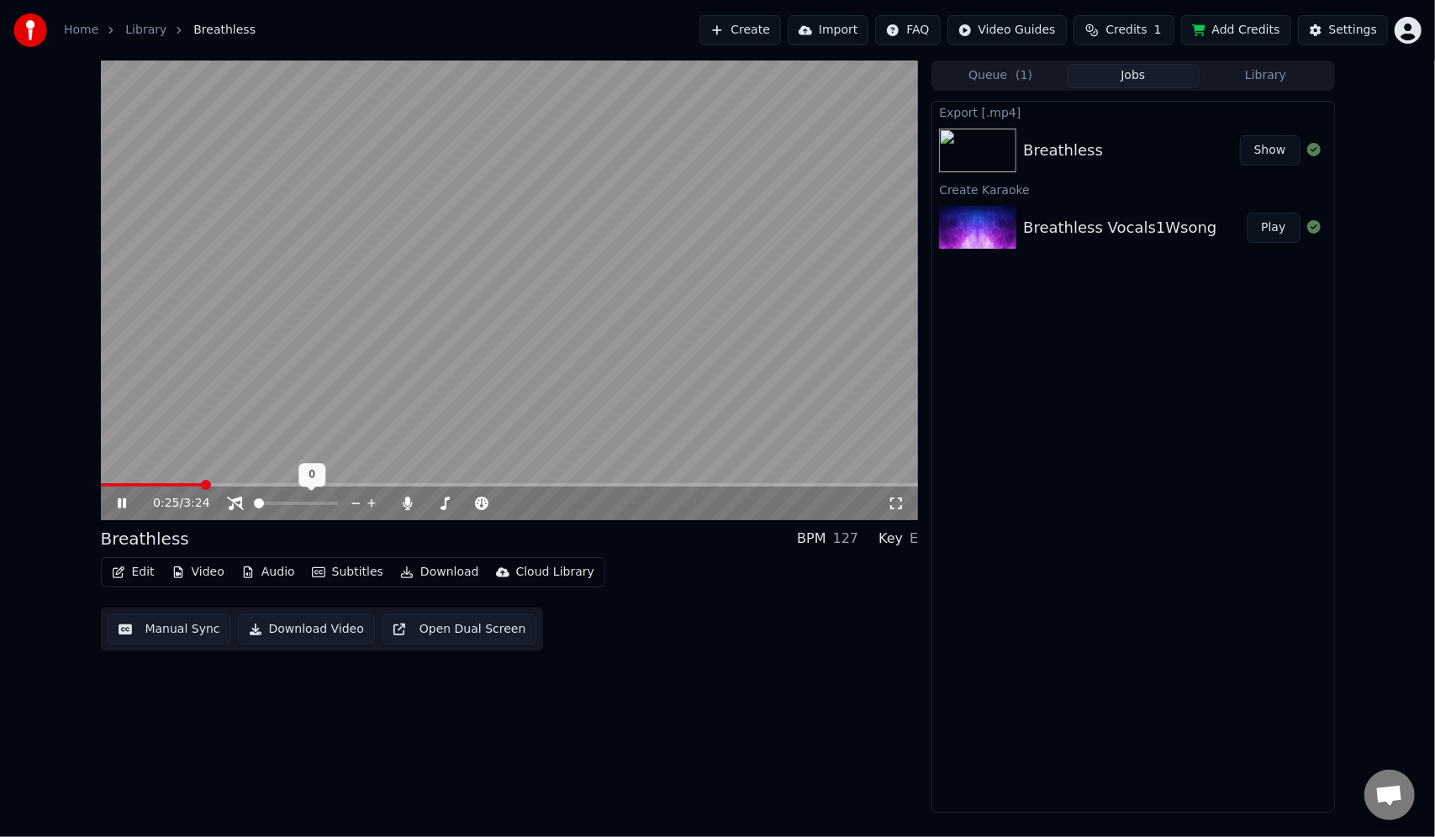
click at [254, 508] on span at bounding box center [259, 503] width 10 height 10
click at [338, 506] on span at bounding box center [333, 503] width 10 height 10
click at [408, 503] on icon at bounding box center [407, 503] width 9 height 13
drag, startPoint x: 387, startPoint y: 487, endPoint x: 83, endPoint y: 511, distance: 304.4
click at [84, 511] on div "1:14 / 3:24 Breathless BPM 127 Key E Edit Video Audio Subtitles Download Cloud …" at bounding box center [717, 437] width 1435 height 752
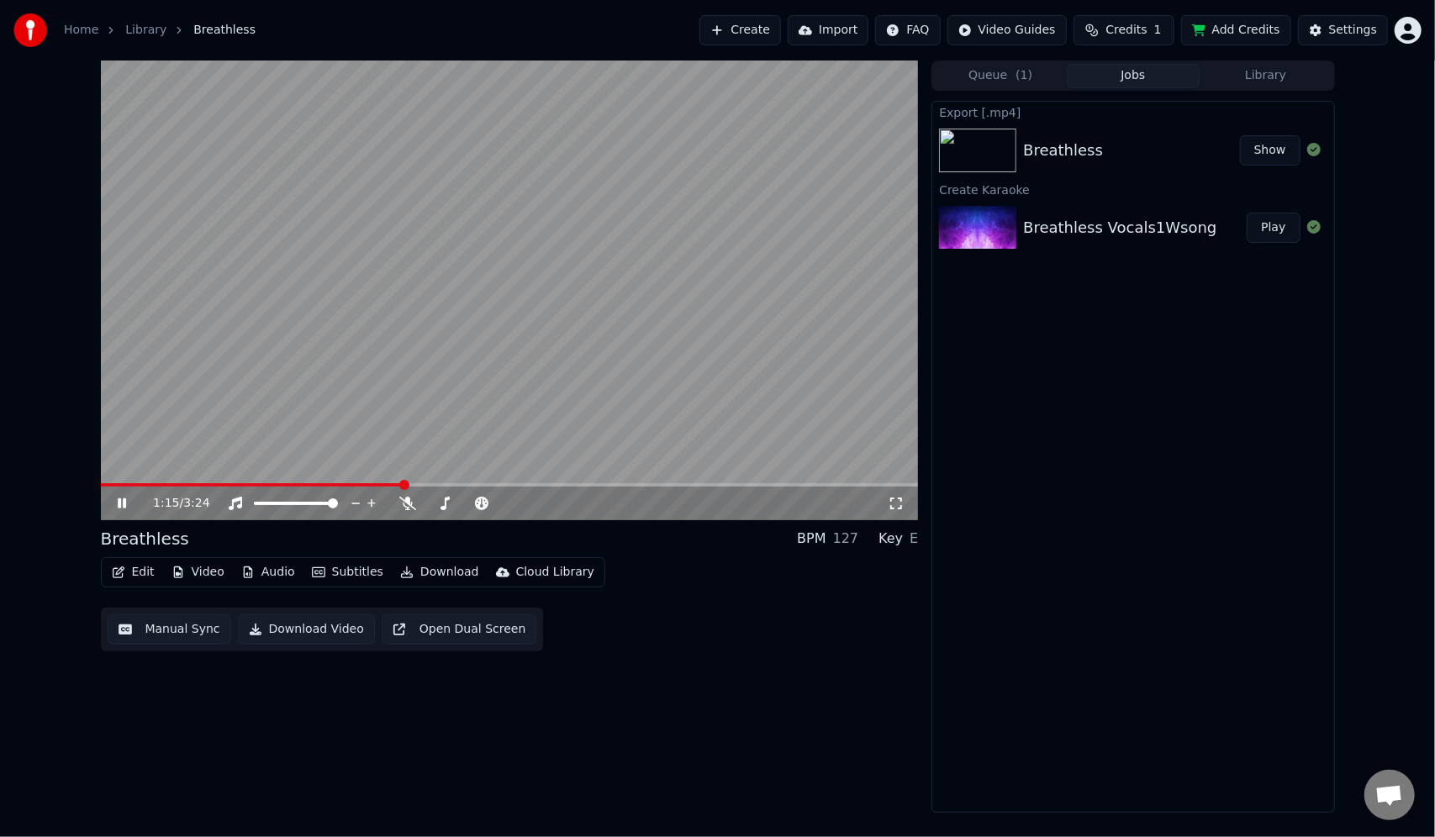
click at [103, 482] on video at bounding box center [510, 291] width 818 height 460
click at [115, 496] on div "1:15 / 3:24" at bounding box center [510, 503] width 804 height 17
click at [119, 504] on icon at bounding box center [122, 504] width 10 height 12
click at [120, 504] on icon at bounding box center [122, 504] width 10 height 12
click at [120, 504] on icon at bounding box center [122, 503] width 8 height 10
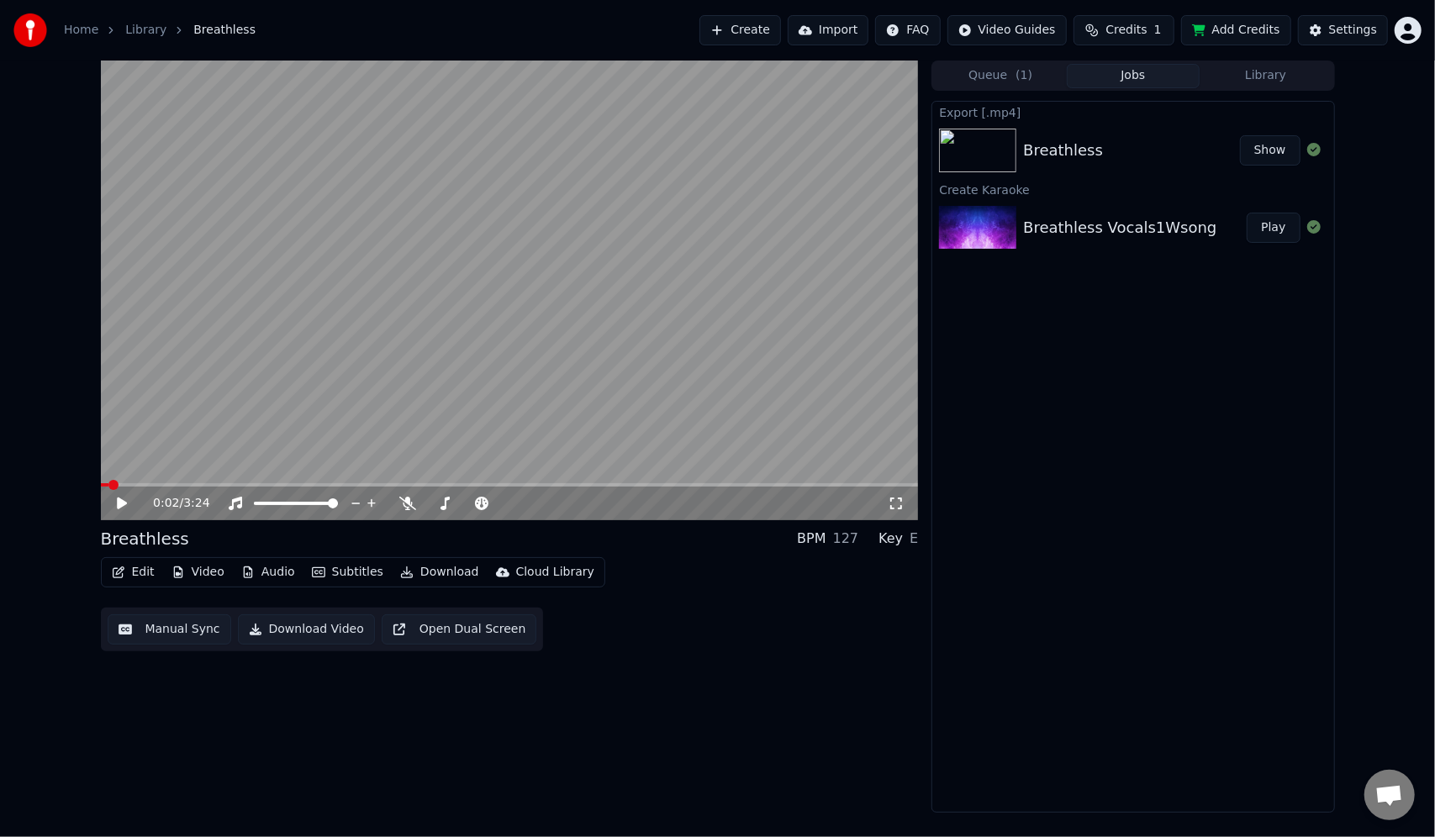
click at [126, 500] on icon at bounding box center [133, 503] width 39 height 13
click at [101, 489] on span at bounding box center [106, 485] width 10 height 10
click at [120, 503] on icon at bounding box center [122, 504] width 10 height 12
click at [122, 499] on icon at bounding box center [133, 503] width 39 height 13
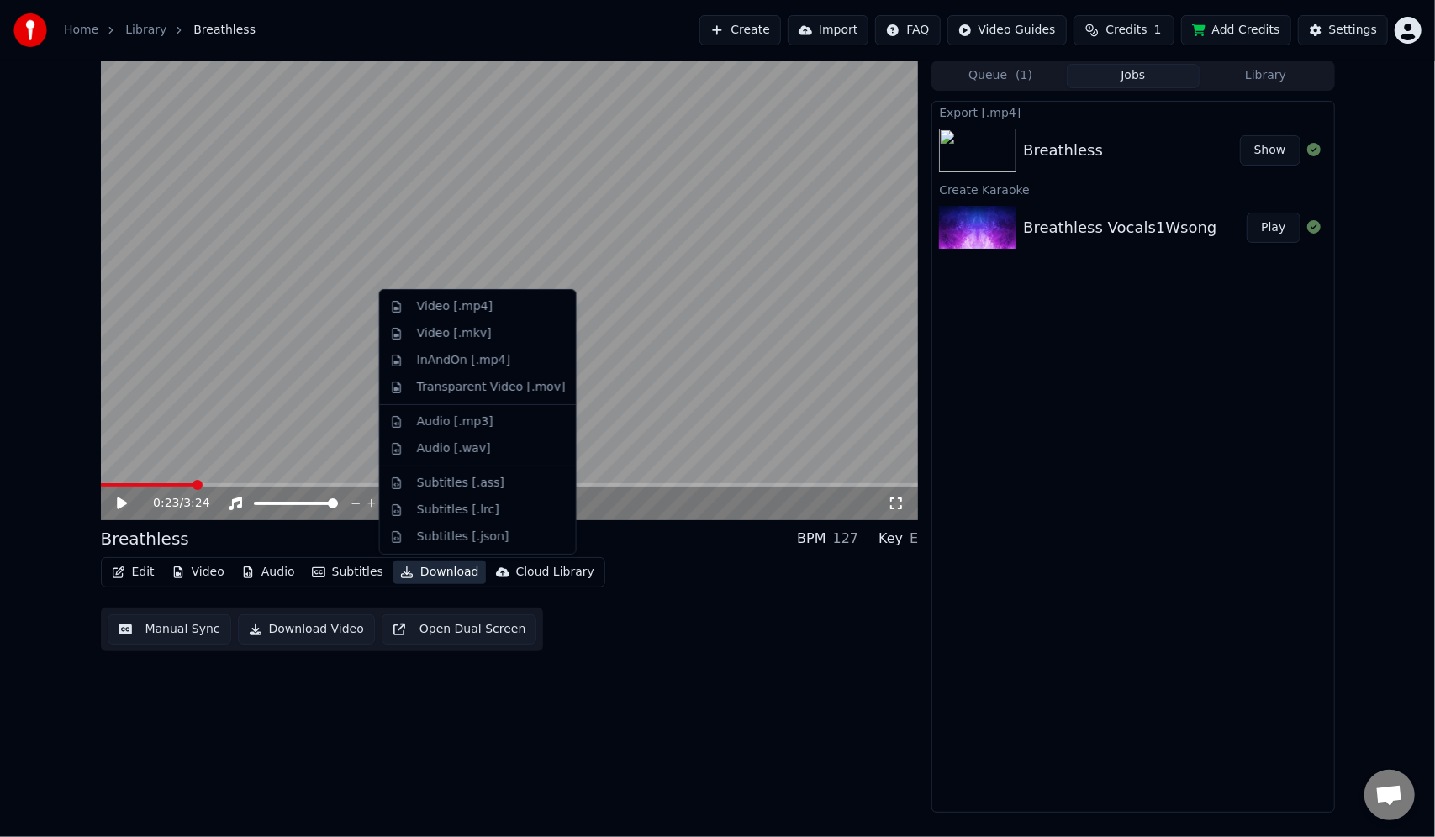
click at [430, 571] on button "Download" at bounding box center [439, 573] width 92 height 24
click at [447, 303] on div "Video [.mp4]" at bounding box center [455, 306] width 76 height 17
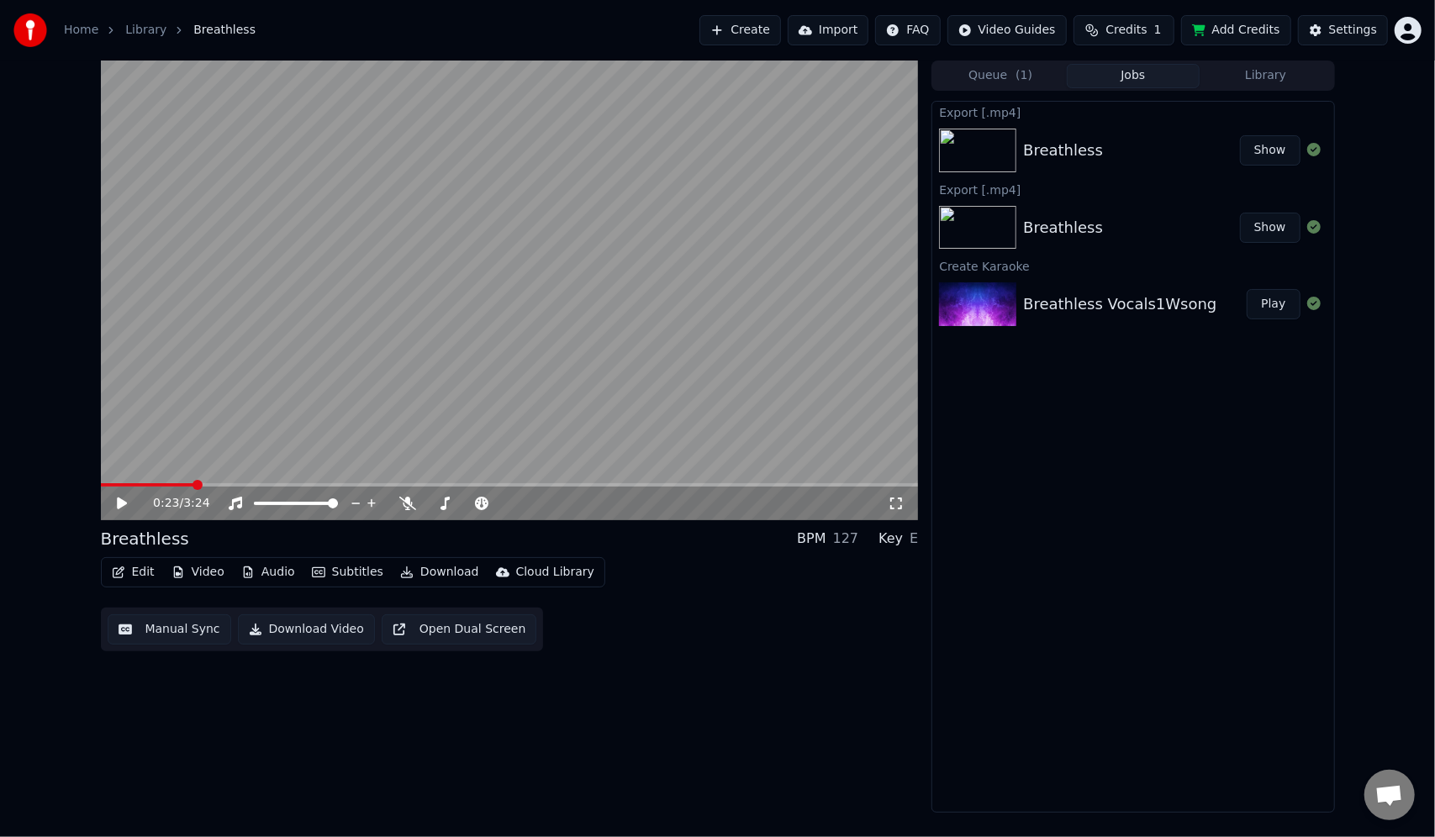
drag, startPoint x: 187, startPoint y: 487, endPoint x: 135, endPoint y: 486, distance: 51.3
click at [136, 486] on div "0:23 / 3:24" at bounding box center [510, 501] width 818 height 37
click at [104, 482] on span at bounding box center [109, 485] width 10 height 10
click at [124, 500] on icon at bounding box center [133, 503] width 39 height 13
click at [122, 502] on icon at bounding box center [133, 503] width 39 height 13
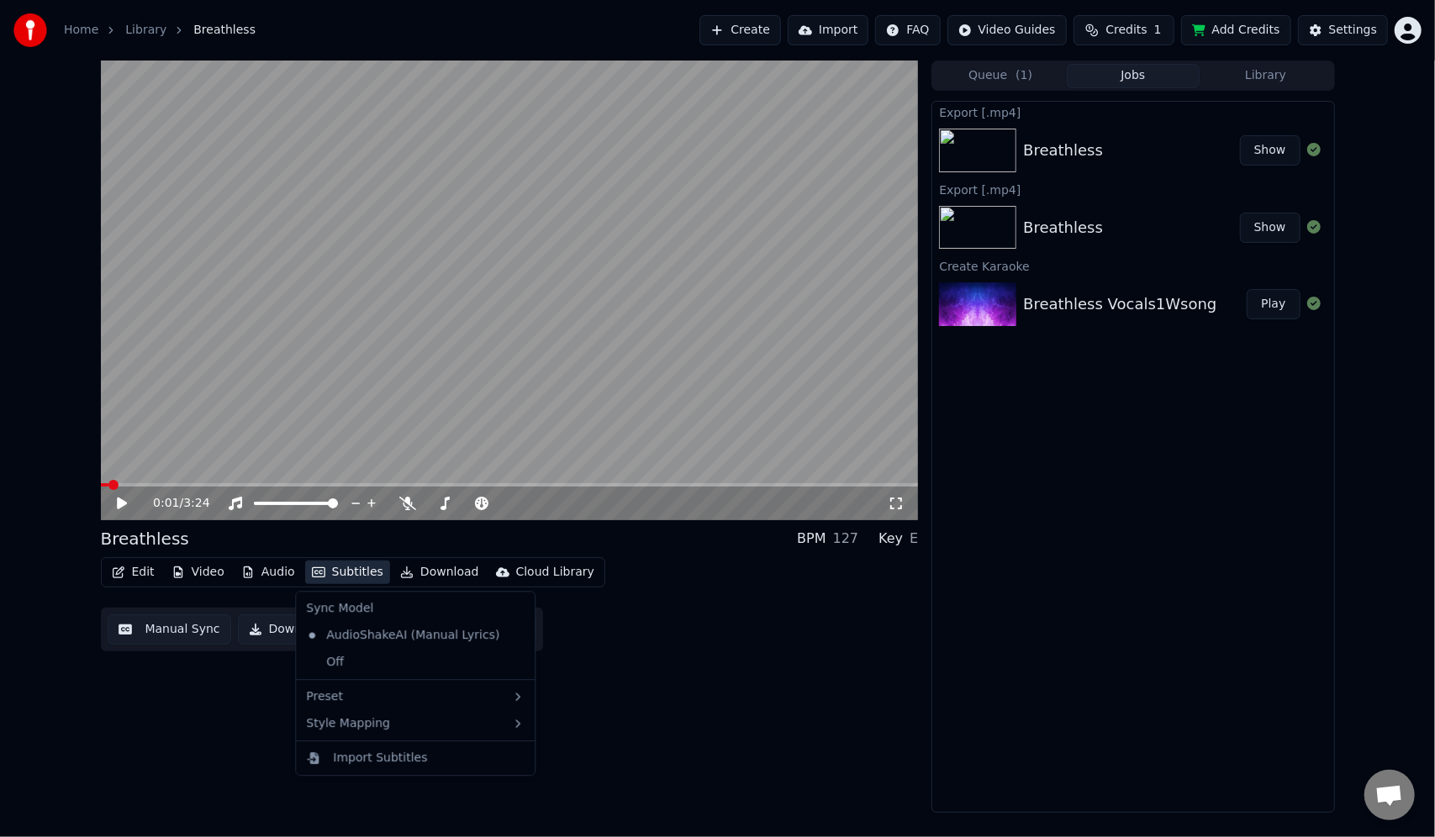
click at [348, 570] on button "Subtitles" at bounding box center [347, 573] width 85 height 24
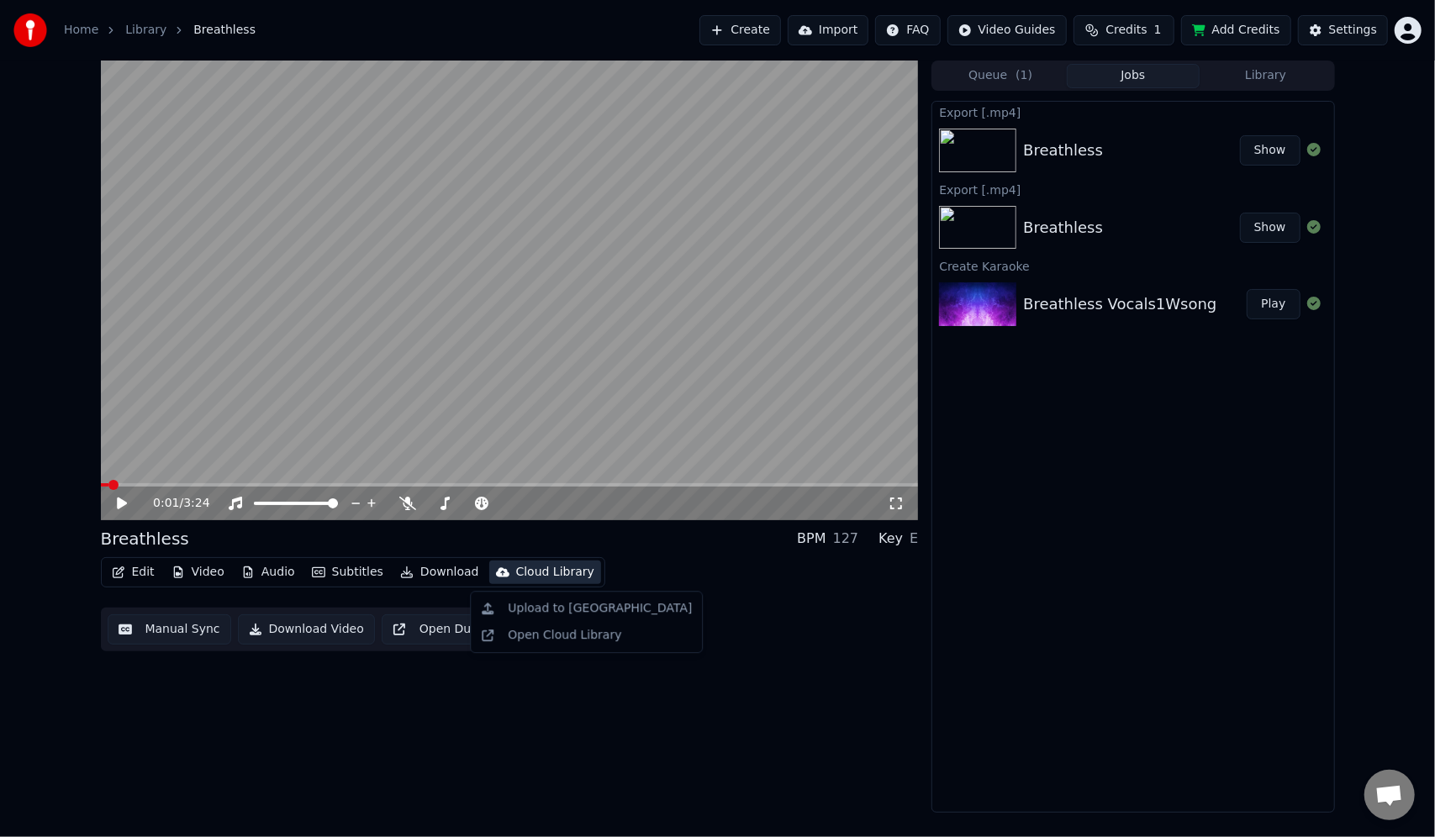
click at [1224, 506] on div "Export [.mp4] Breathless Show Export [.mp4] Breathless Show Create Karaoke Brea…" at bounding box center [1132, 457] width 403 height 712
click at [1351, 24] on div "Settings" at bounding box center [1353, 30] width 48 height 17
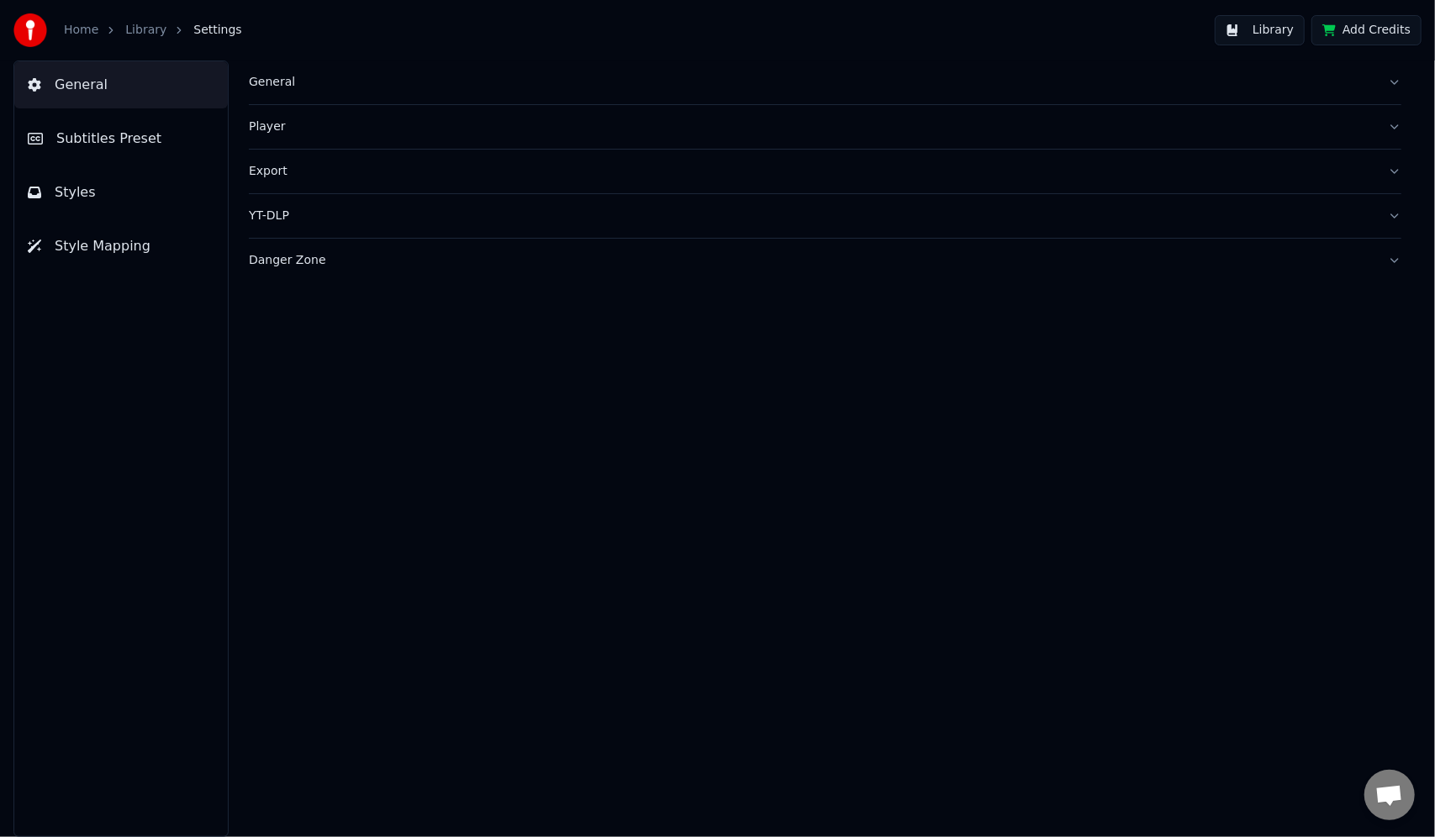
click at [91, 188] on button "Styles" at bounding box center [120, 192] width 213 height 47
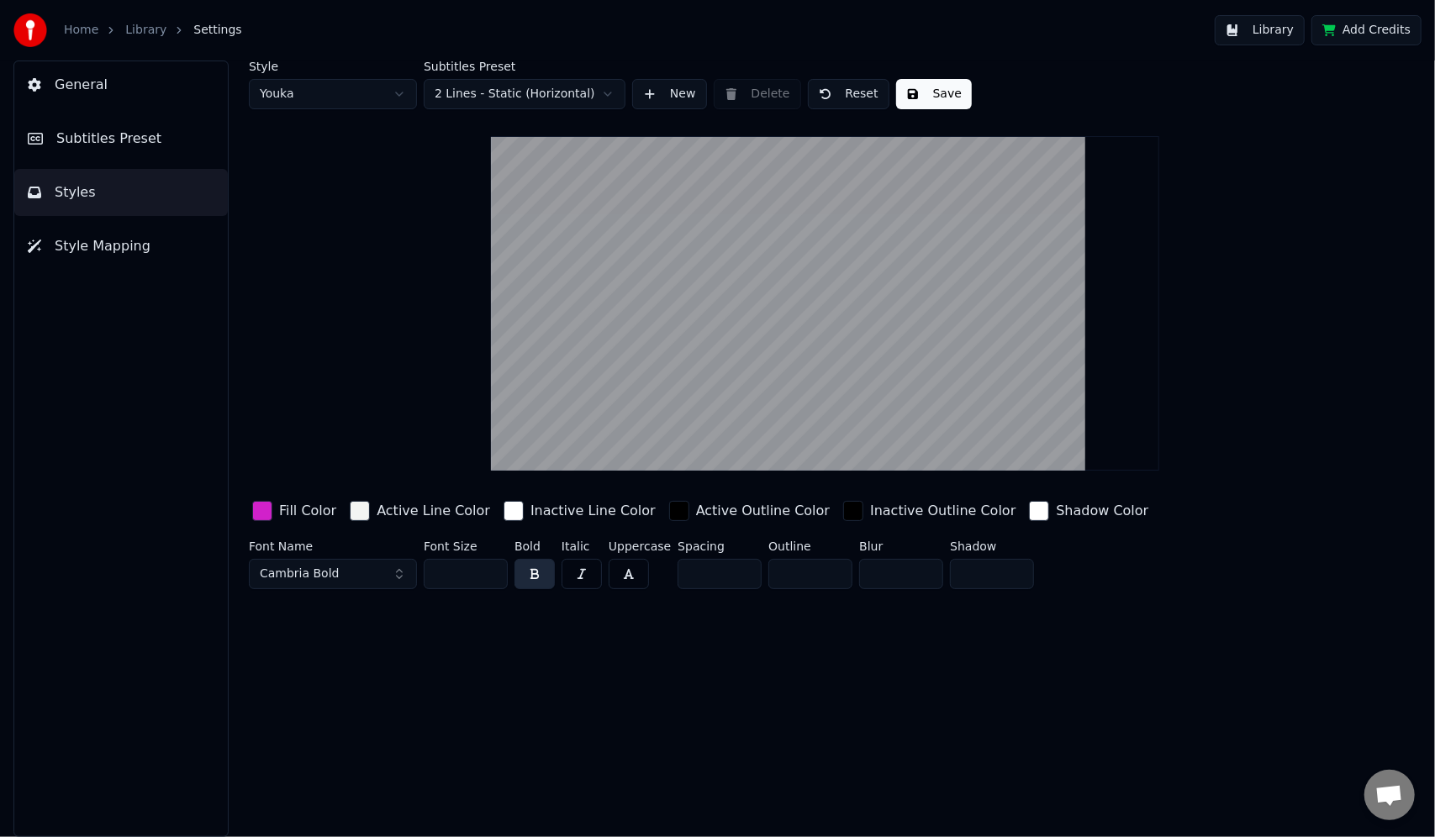
click at [82, 139] on span "Subtitles Preset" at bounding box center [108, 139] width 105 height 20
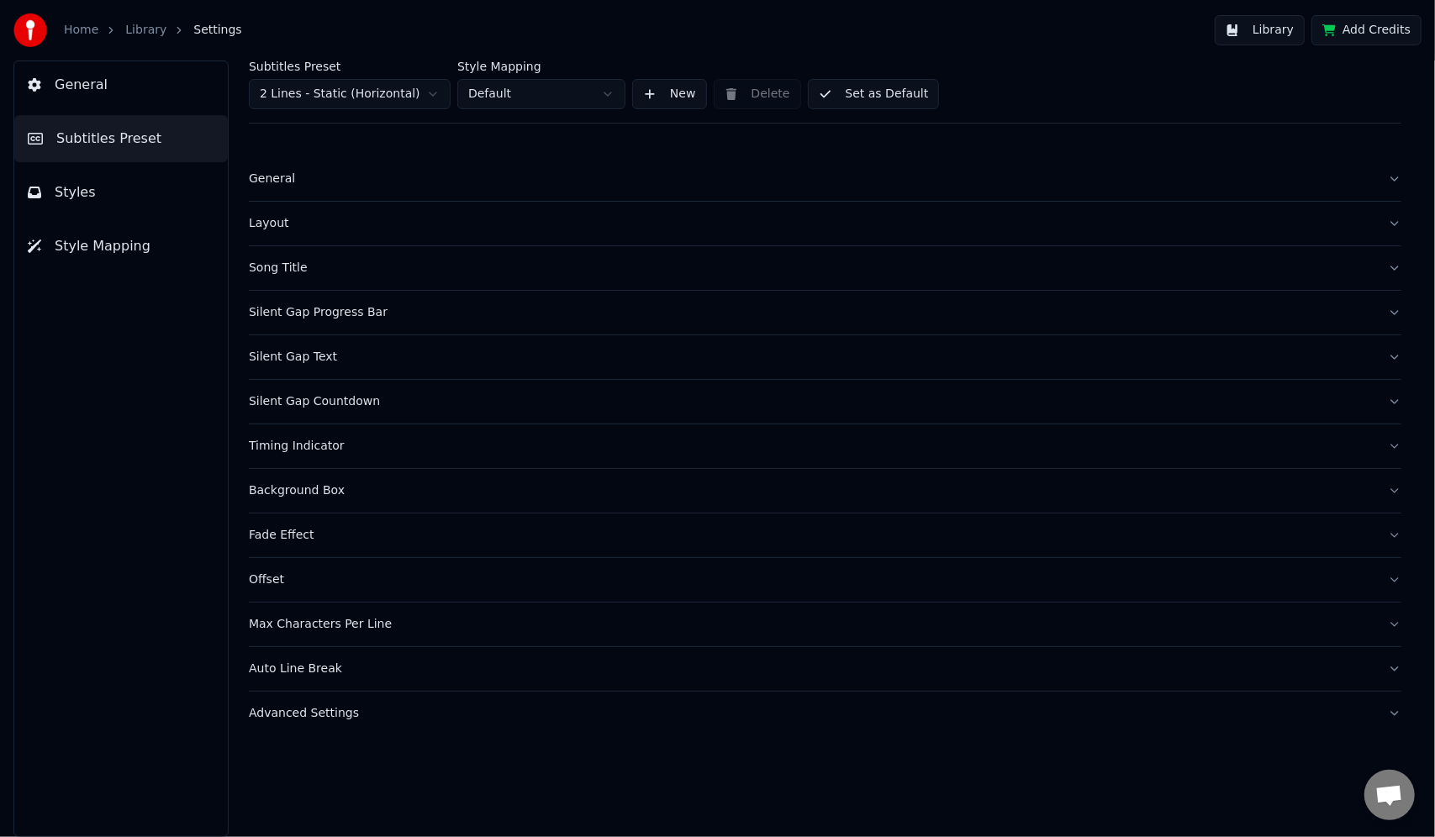
click at [313, 271] on div "Song Title" at bounding box center [811, 268] width 1125 height 17
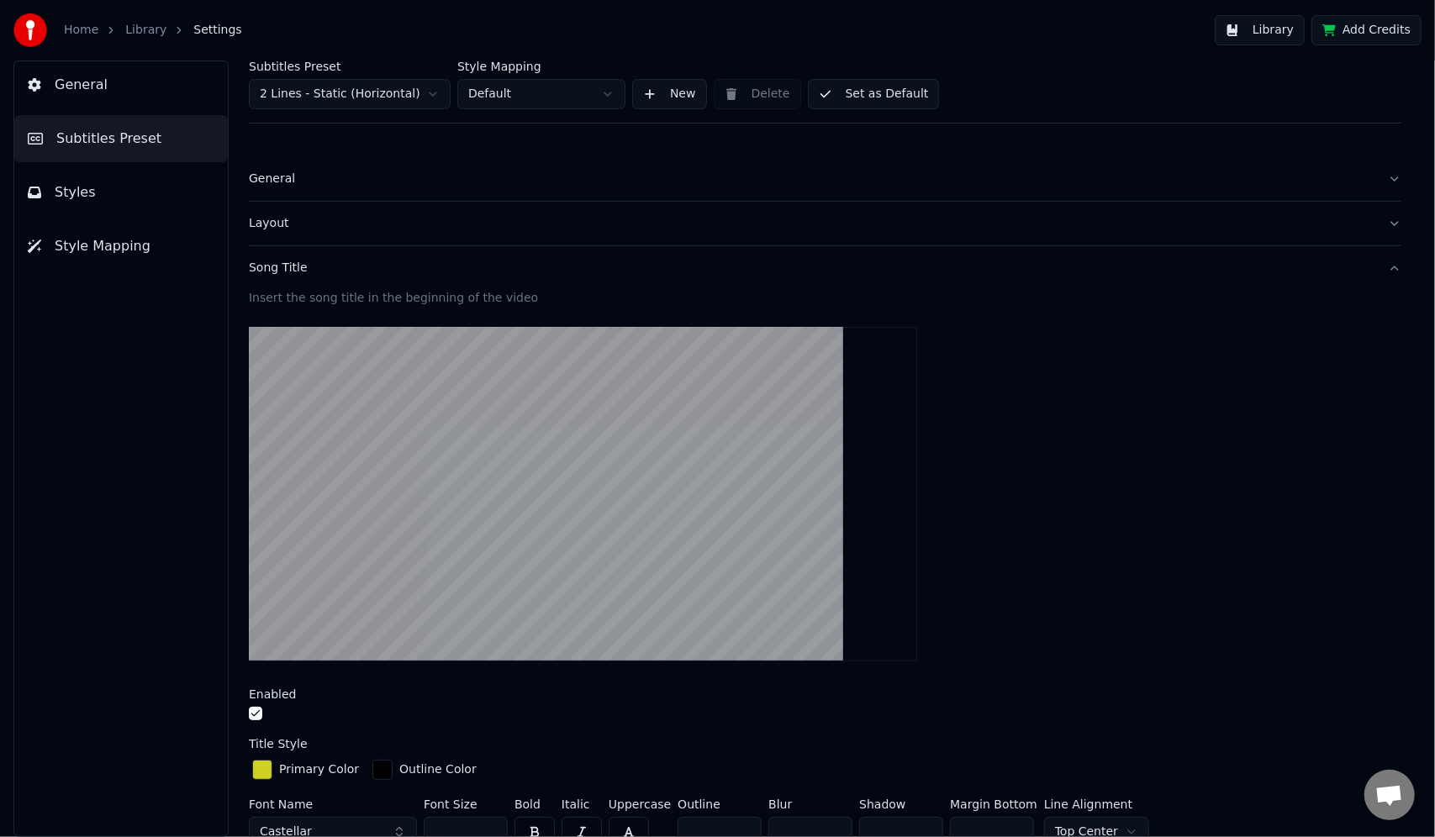
click at [86, 31] on link "Home" at bounding box center [81, 30] width 34 height 17
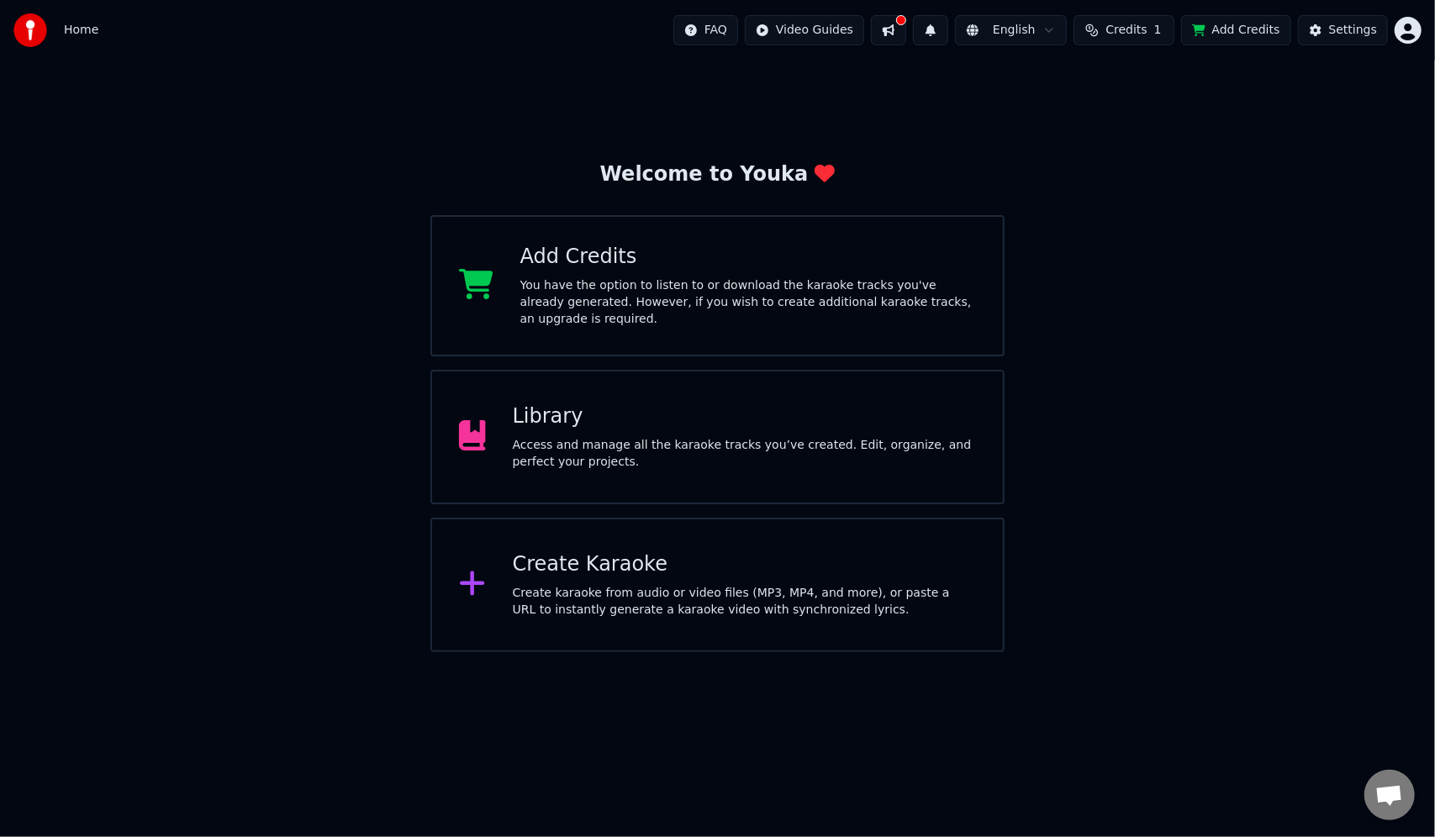
click at [69, 29] on span "Home" at bounding box center [81, 30] width 34 height 17
click at [703, 451] on div "Access and manage all the karaoke tracks you’ve created. Edit, organize, and pe…" at bounding box center [744, 454] width 463 height 34
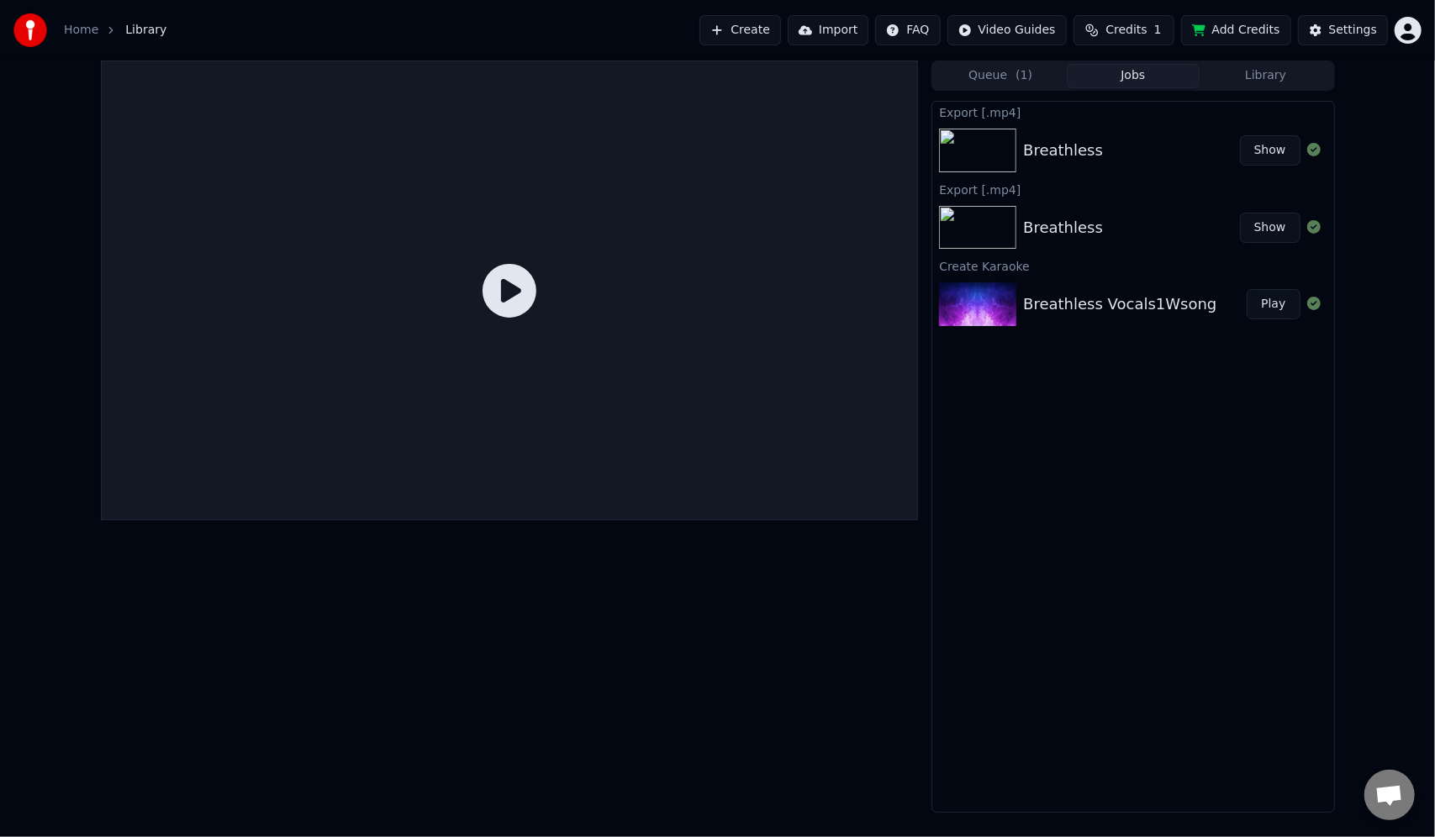
click at [1060, 156] on div "Breathless" at bounding box center [1063, 151] width 80 height 24
click at [987, 158] on img at bounding box center [977, 151] width 77 height 44
click at [1135, 311] on div "Breathless Vocals1Wsong" at bounding box center [1119, 304] width 193 height 24
click at [1058, 141] on div "Breathless" at bounding box center [1063, 151] width 80 height 24
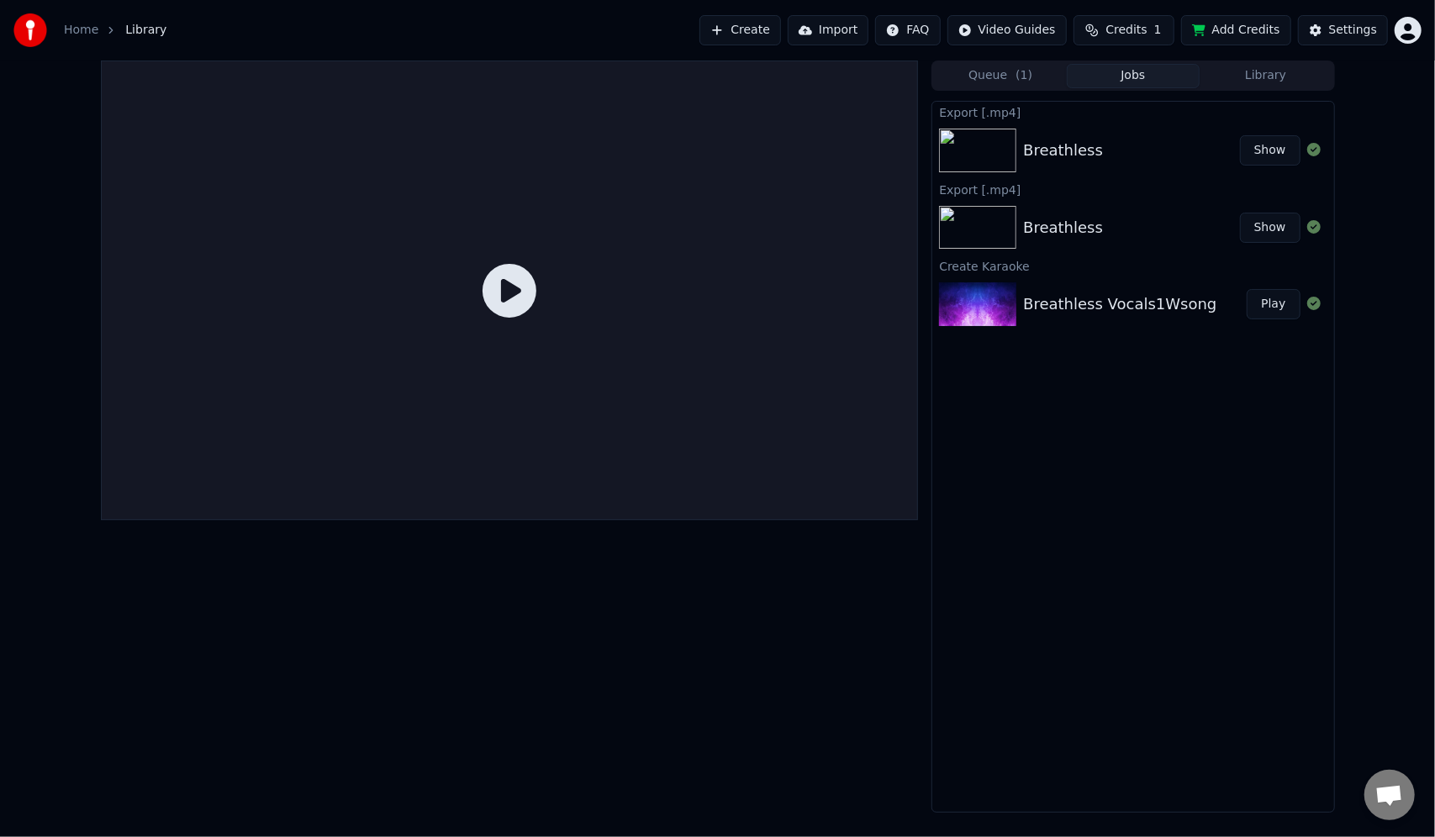
click at [1058, 141] on div "Breathless" at bounding box center [1063, 151] width 80 height 24
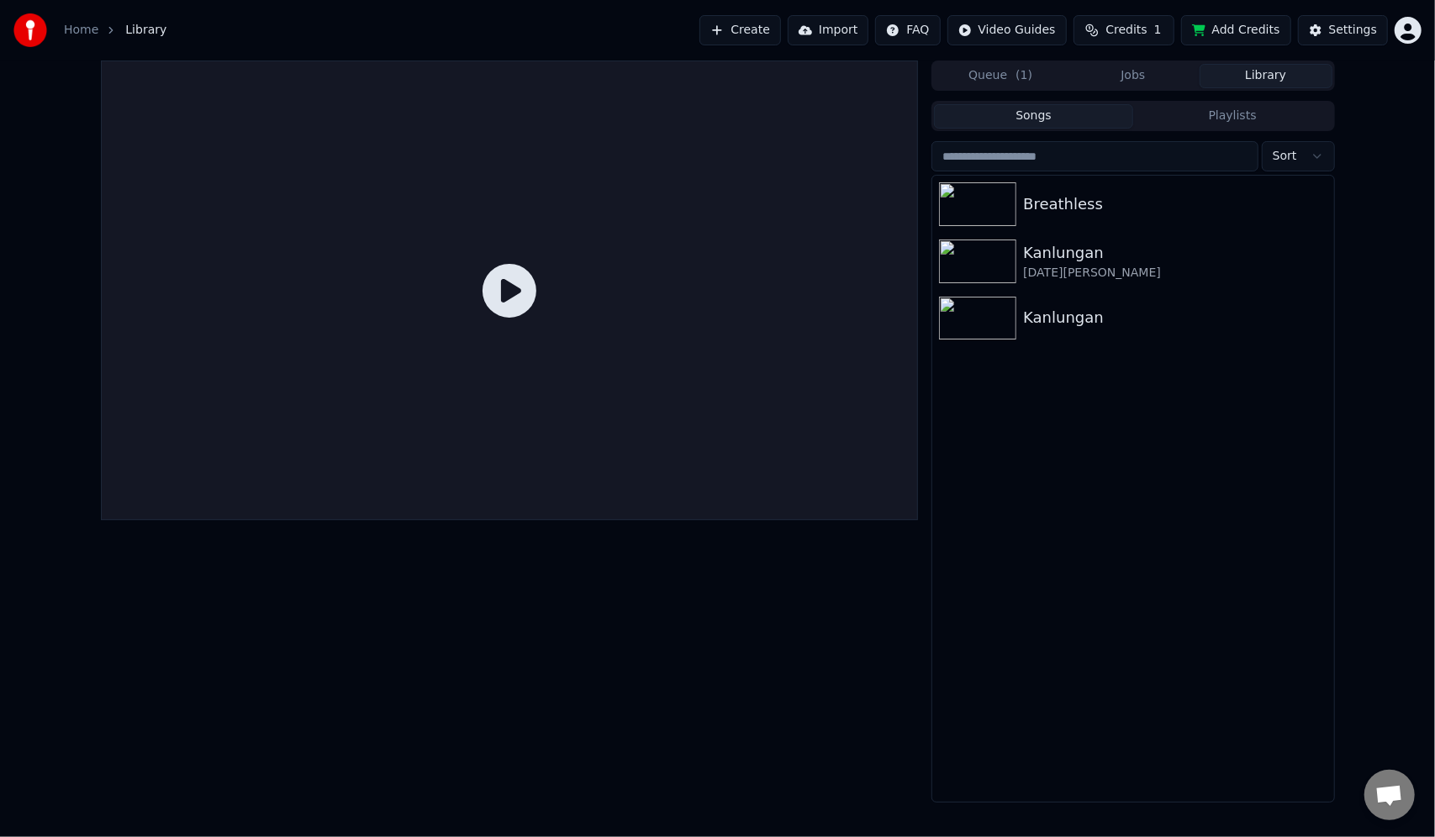
click at [1268, 79] on button "Library" at bounding box center [1265, 76] width 133 height 24
click at [1032, 205] on div "Breathless" at bounding box center [1166, 204] width 287 height 24
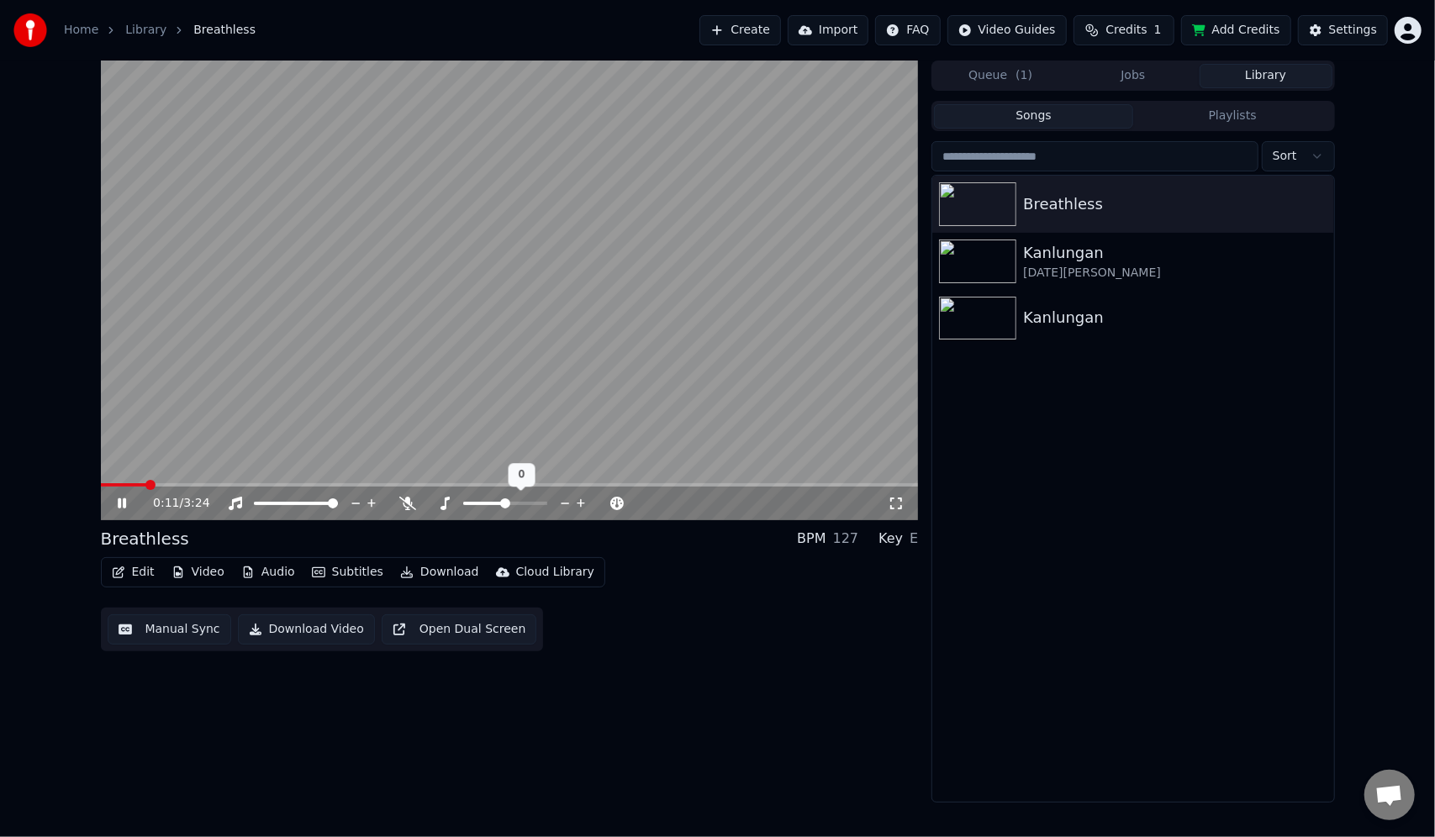
click at [500, 503] on span at bounding box center [505, 503] width 10 height 10
click at [491, 504] on span at bounding box center [477, 503] width 28 height 3
click at [496, 501] on span at bounding box center [492, 503] width 10 height 10
click at [499, 508] on span at bounding box center [499, 503] width 10 height 10
click at [101, 480] on span at bounding box center [106, 485] width 10 height 10
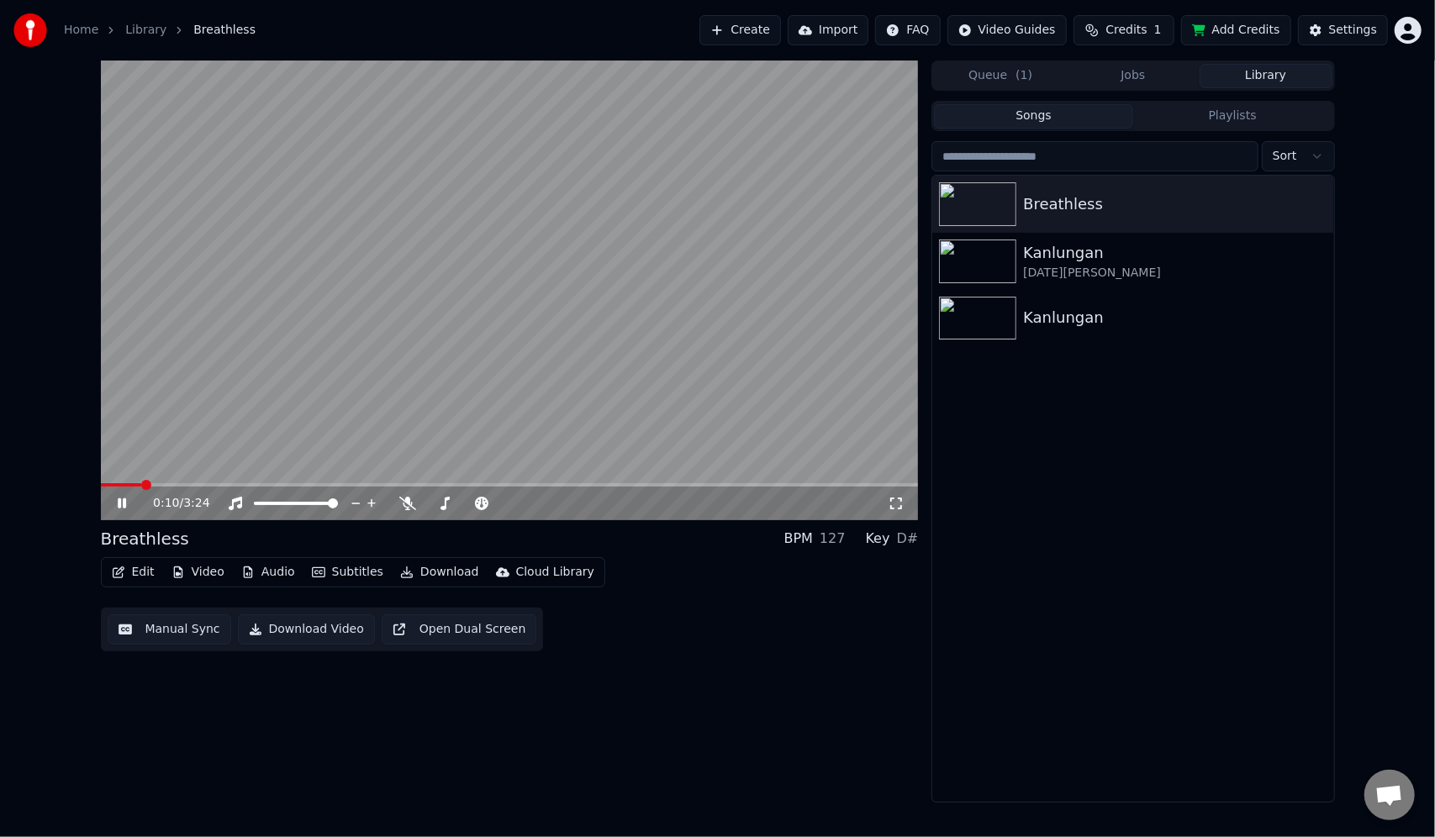
click at [115, 502] on icon at bounding box center [133, 503] width 39 height 13
click at [124, 498] on icon at bounding box center [133, 503] width 39 height 13
click at [123, 499] on icon at bounding box center [122, 503] width 8 height 10
click at [121, 498] on icon at bounding box center [133, 503] width 39 height 13
click at [540, 498] on span at bounding box center [540, 503] width 10 height 10
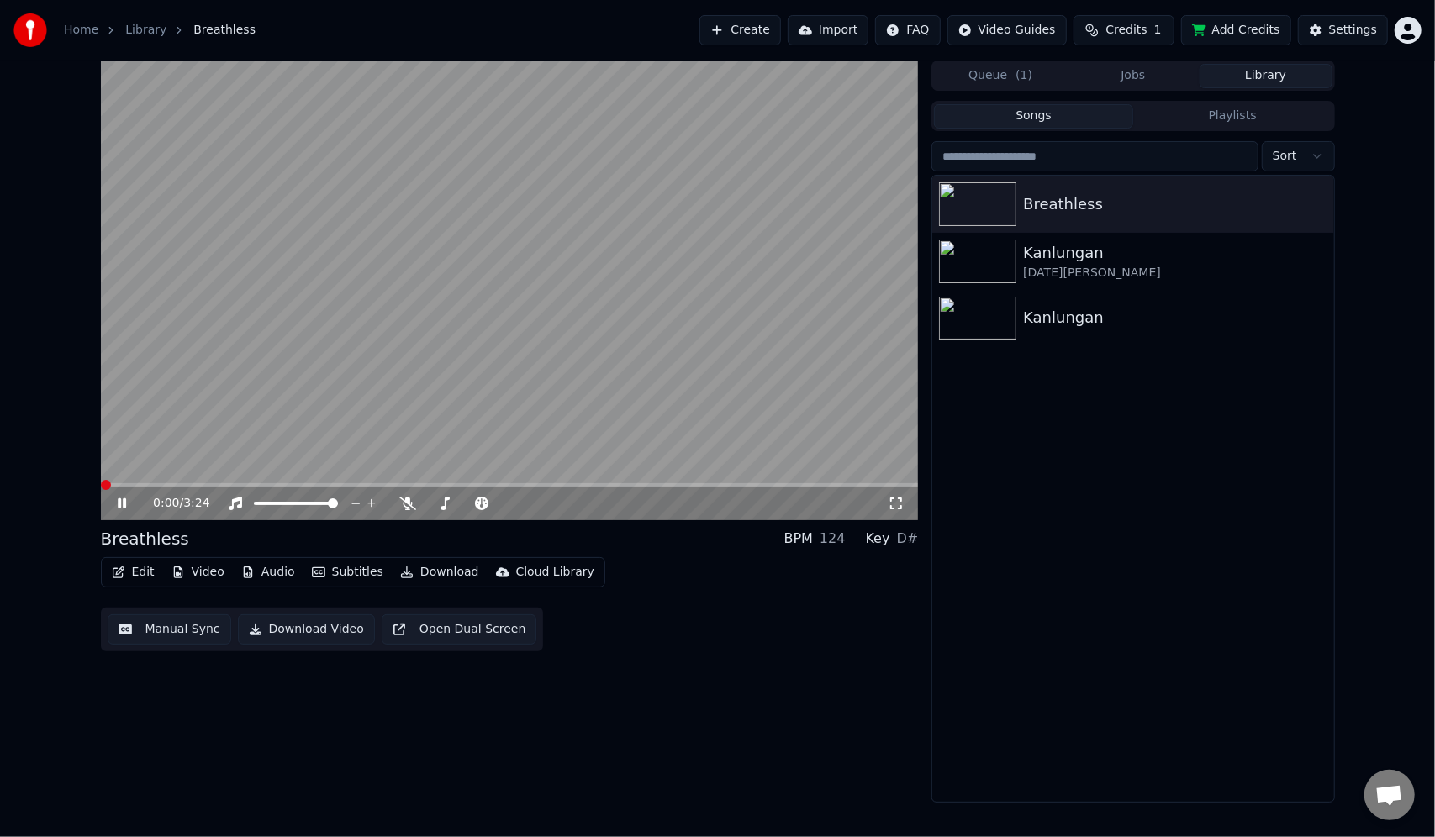
click at [101, 483] on span at bounding box center [101, 484] width 0 height 3
click at [514, 501] on span at bounding box center [511, 503] width 10 height 10
click at [101, 482] on span at bounding box center [106, 485] width 10 height 10
click at [514, 503] on span at bounding box center [511, 503] width 10 height 10
click at [117, 482] on video at bounding box center [510, 291] width 818 height 460
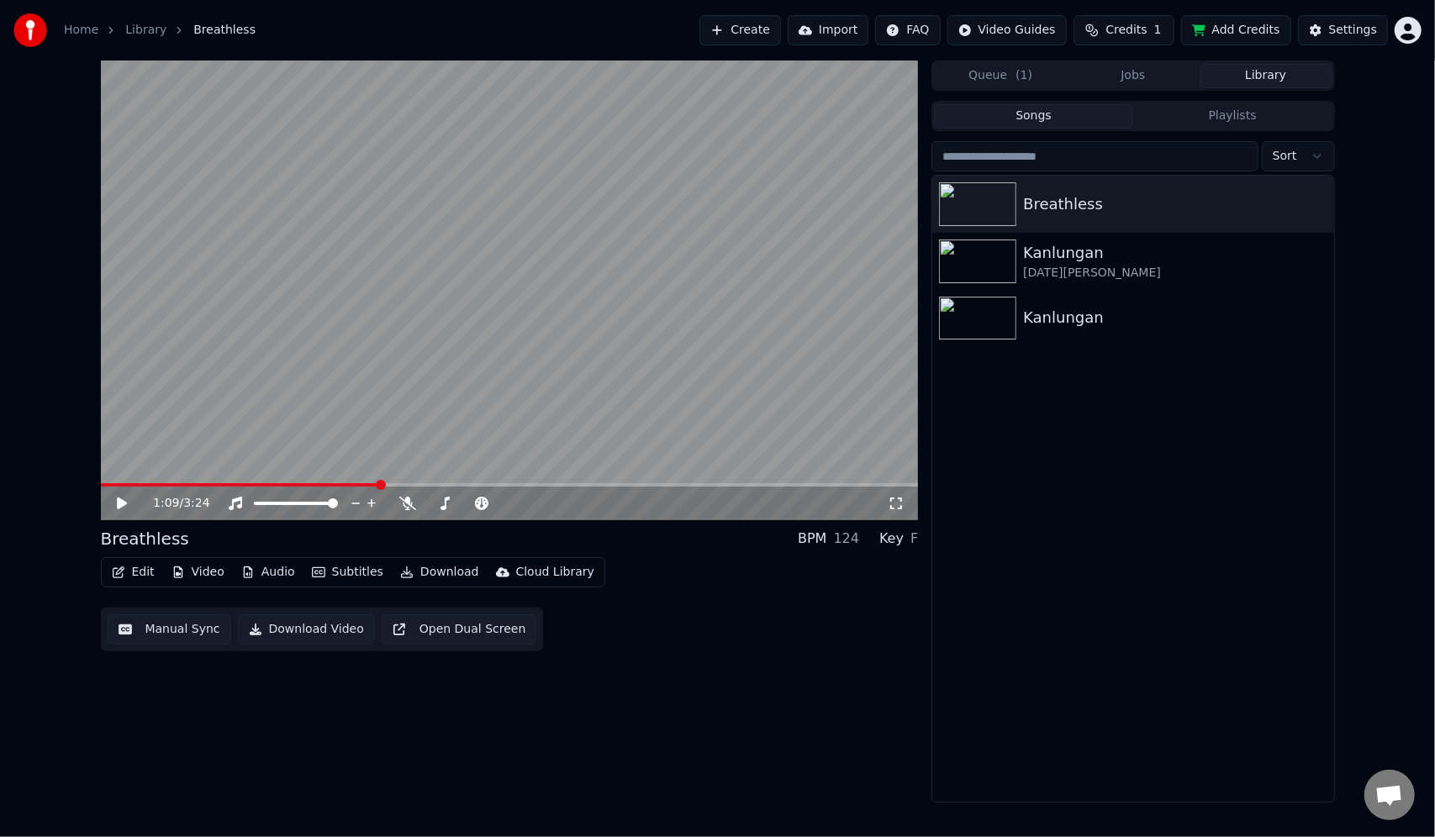
click at [126, 499] on icon at bounding box center [133, 503] width 39 height 13
click at [101, 487] on span at bounding box center [105, 484] width 8 height 3
click at [408, 500] on icon at bounding box center [407, 503] width 17 height 13
click at [412, 501] on icon at bounding box center [407, 503] width 17 height 13
click at [119, 499] on icon at bounding box center [122, 503] width 8 height 10
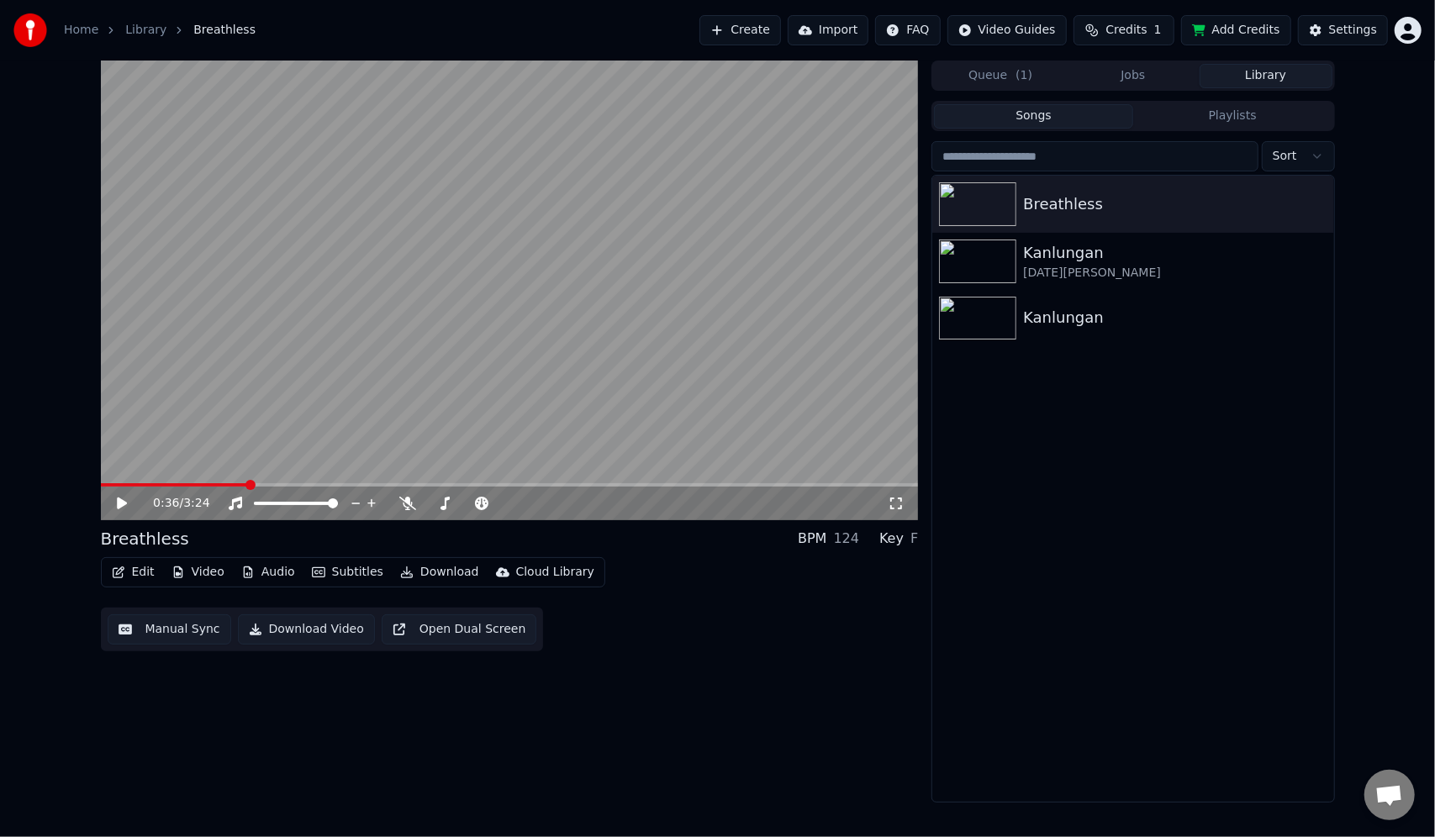
click at [432, 575] on button "Download" at bounding box center [439, 573] width 92 height 24
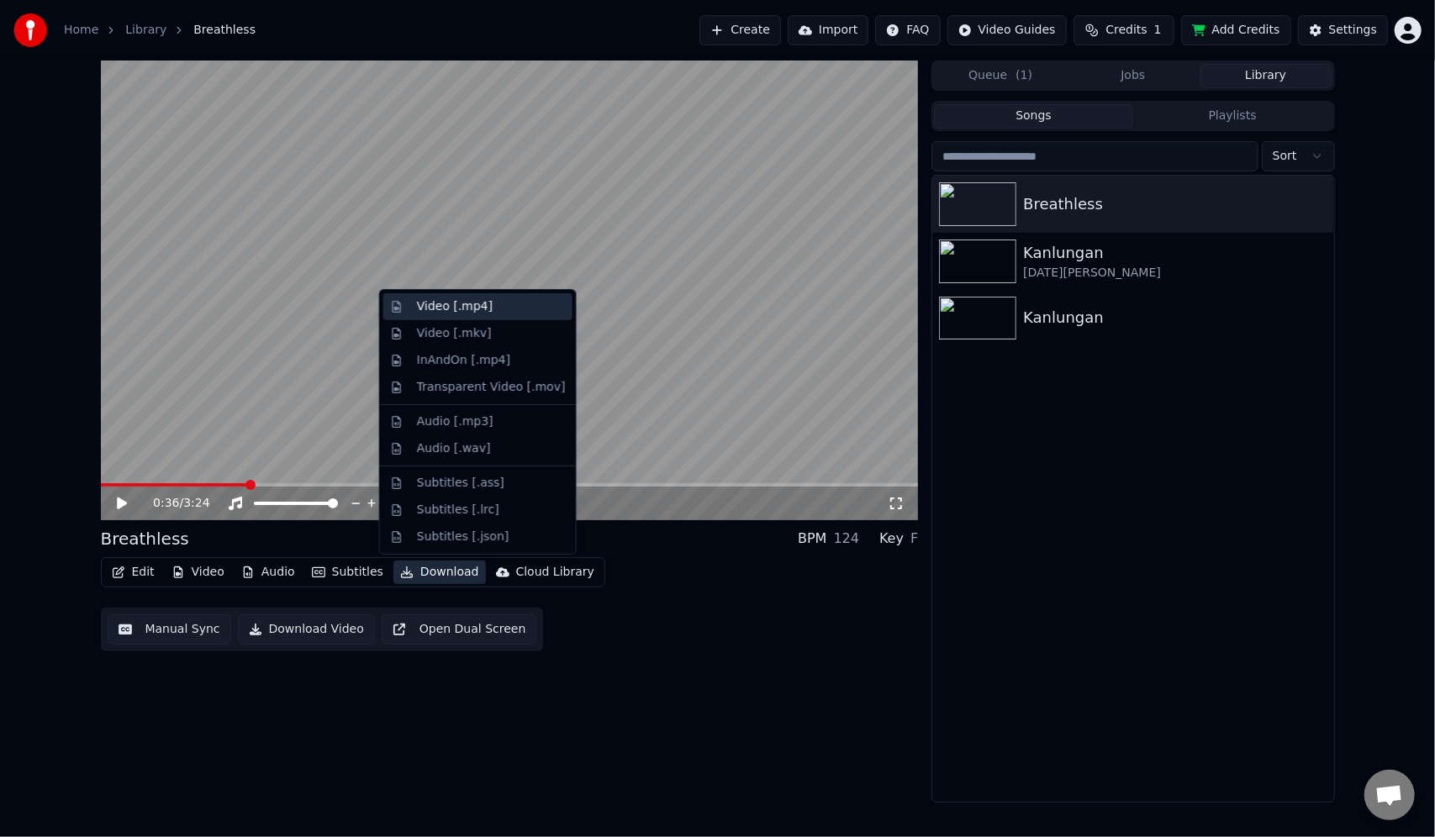
click at [456, 308] on div "Video [.mp4]" at bounding box center [455, 306] width 76 height 17
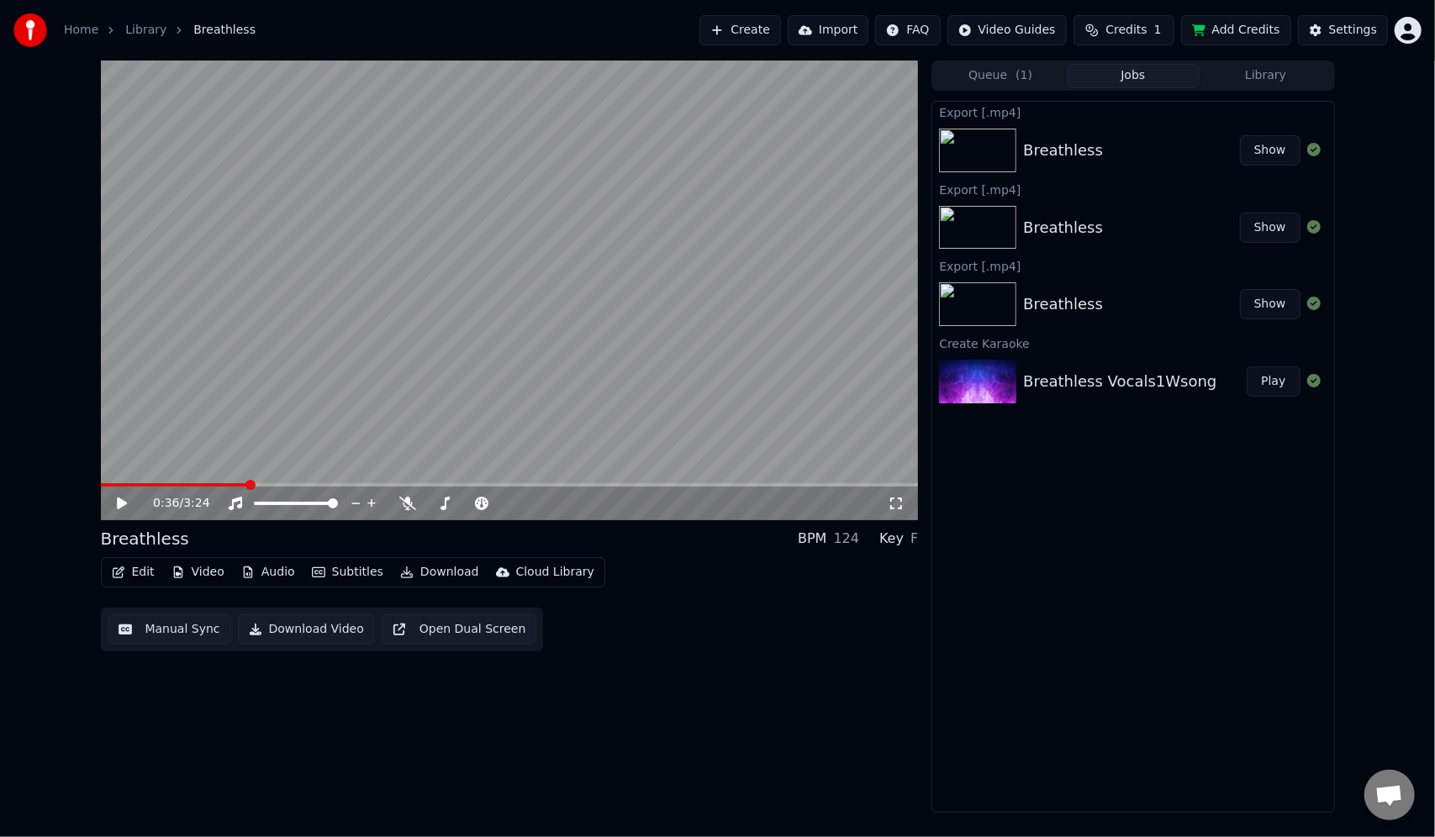
click at [1141, 297] on div "Breathless" at bounding box center [1131, 304] width 216 height 24
click at [1143, 216] on div "Breathless" at bounding box center [1131, 228] width 216 height 24
click at [1147, 140] on div "Breathless" at bounding box center [1131, 151] width 216 height 24
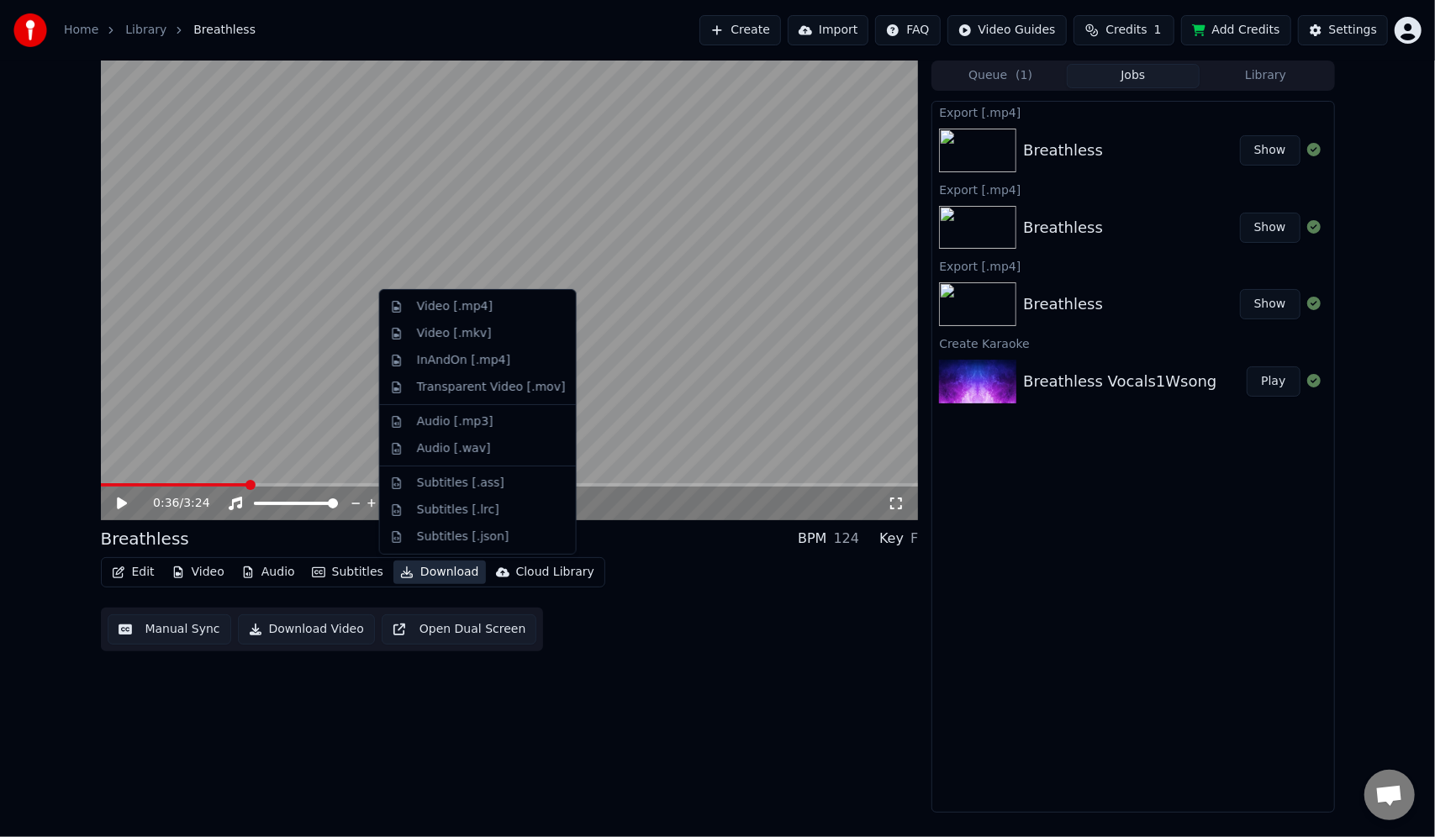
click at [429, 571] on button "Download" at bounding box center [439, 573] width 92 height 24
click at [450, 309] on div "Video [.mp4]" at bounding box center [455, 306] width 76 height 17
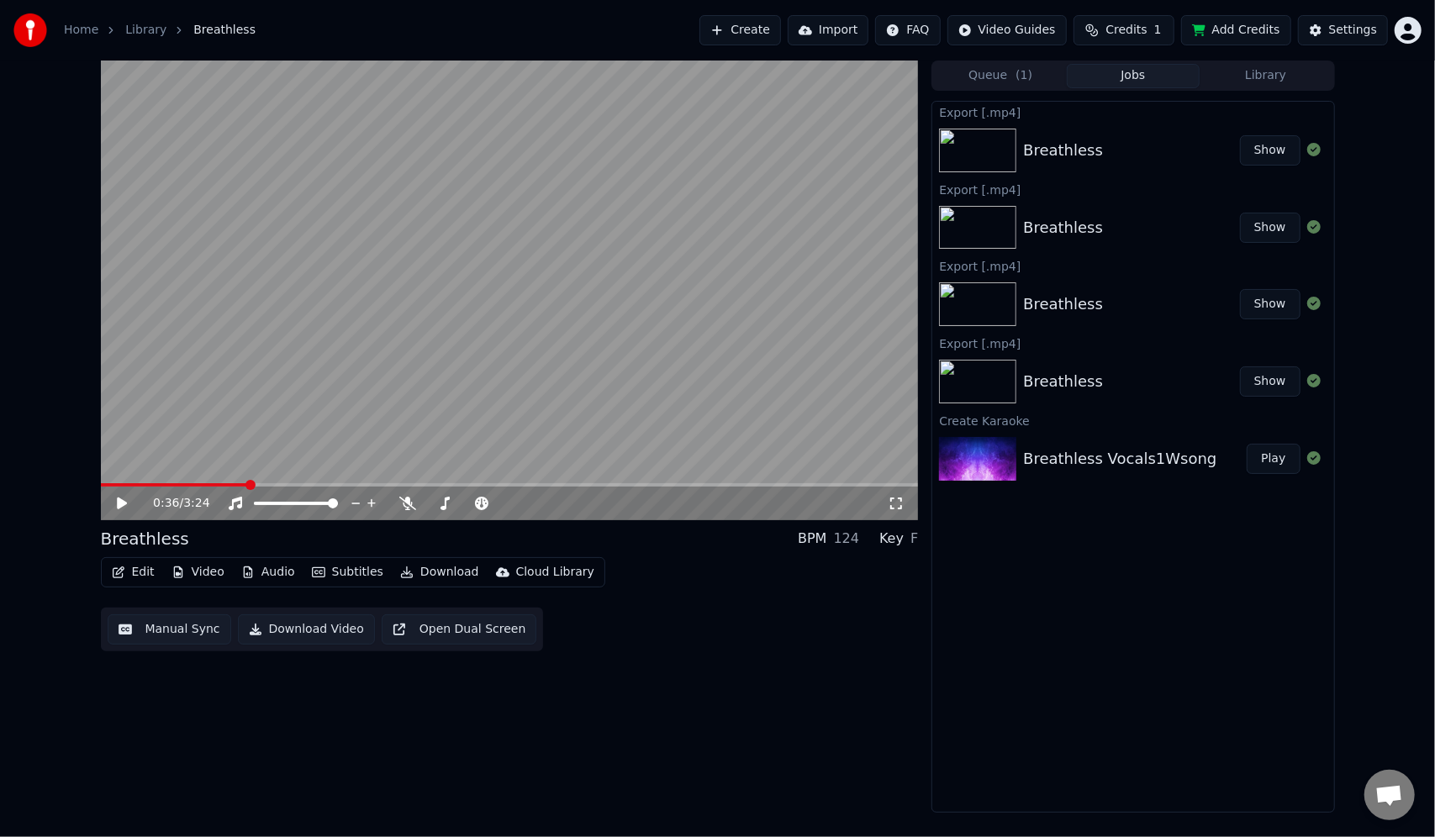
click at [1289, 150] on button "Show" at bounding box center [1270, 150] width 61 height 30
click at [82, 27] on link "Home" at bounding box center [81, 30] width 34 height 17
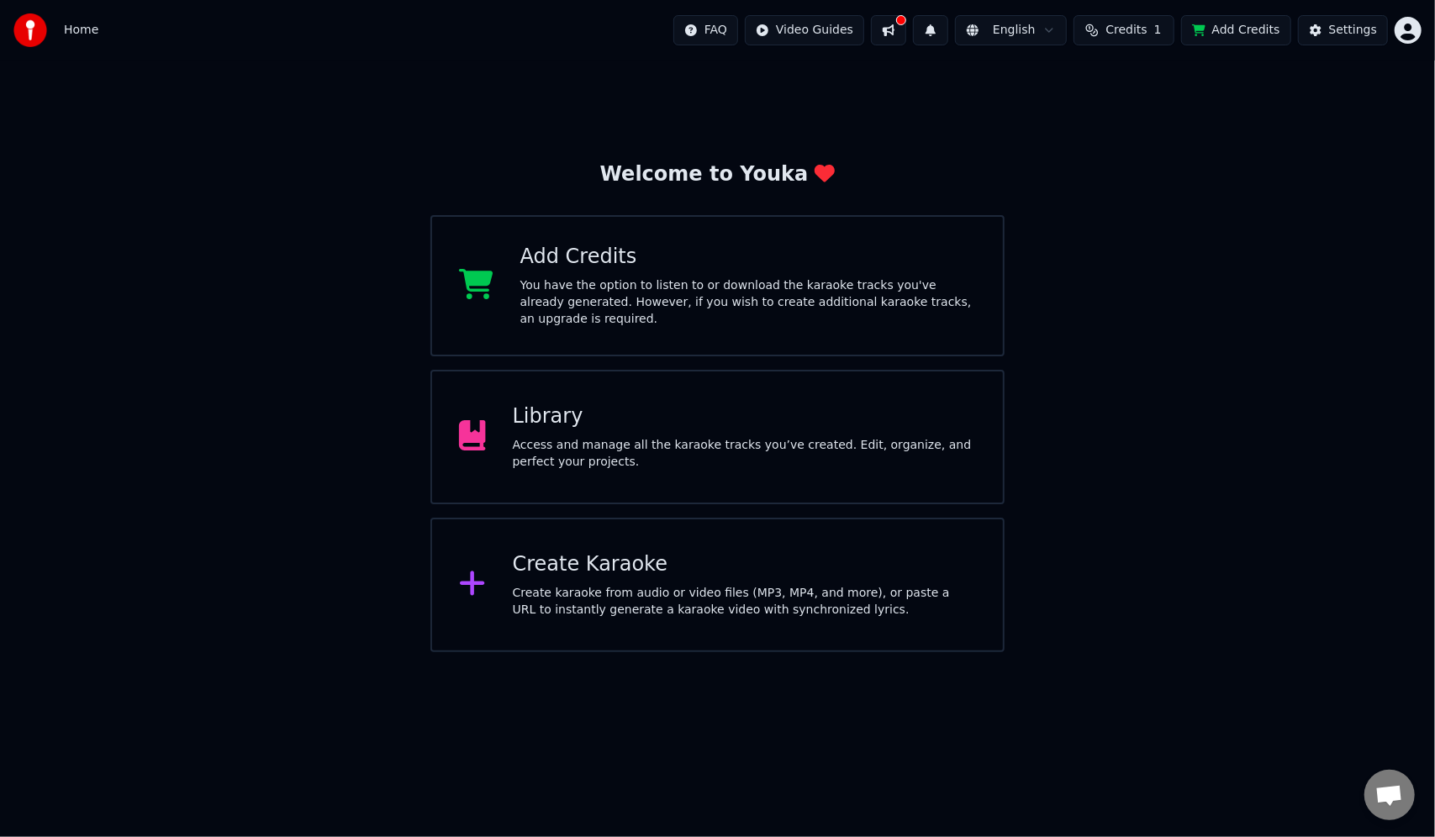
click at [619, 450] on div "Access and manage all the karaoke tracks you’ve created. Edit, organize, and pe…" at bounding box center [744, 454] width 463 height 34
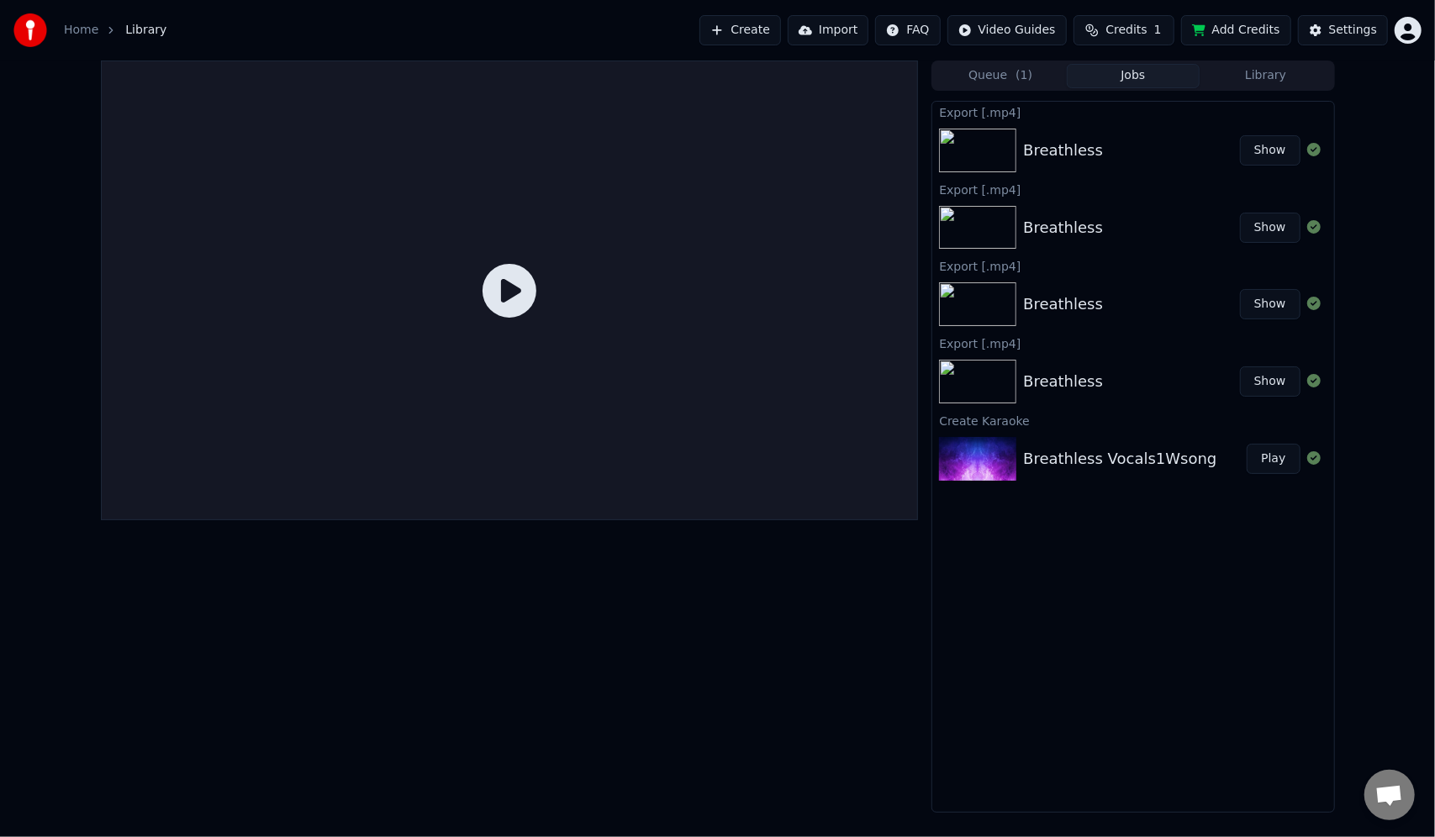
click at [1177, 387] on div "Breathless" at bounding box center [1131, 382] width 216 height 24
click at [1269, 384] on button "Show" at bounding box center [1270, 381] width 61 height 30
click at [1266, 384] on button "Show" at bounding box center [1270, 381] width 61 height 30
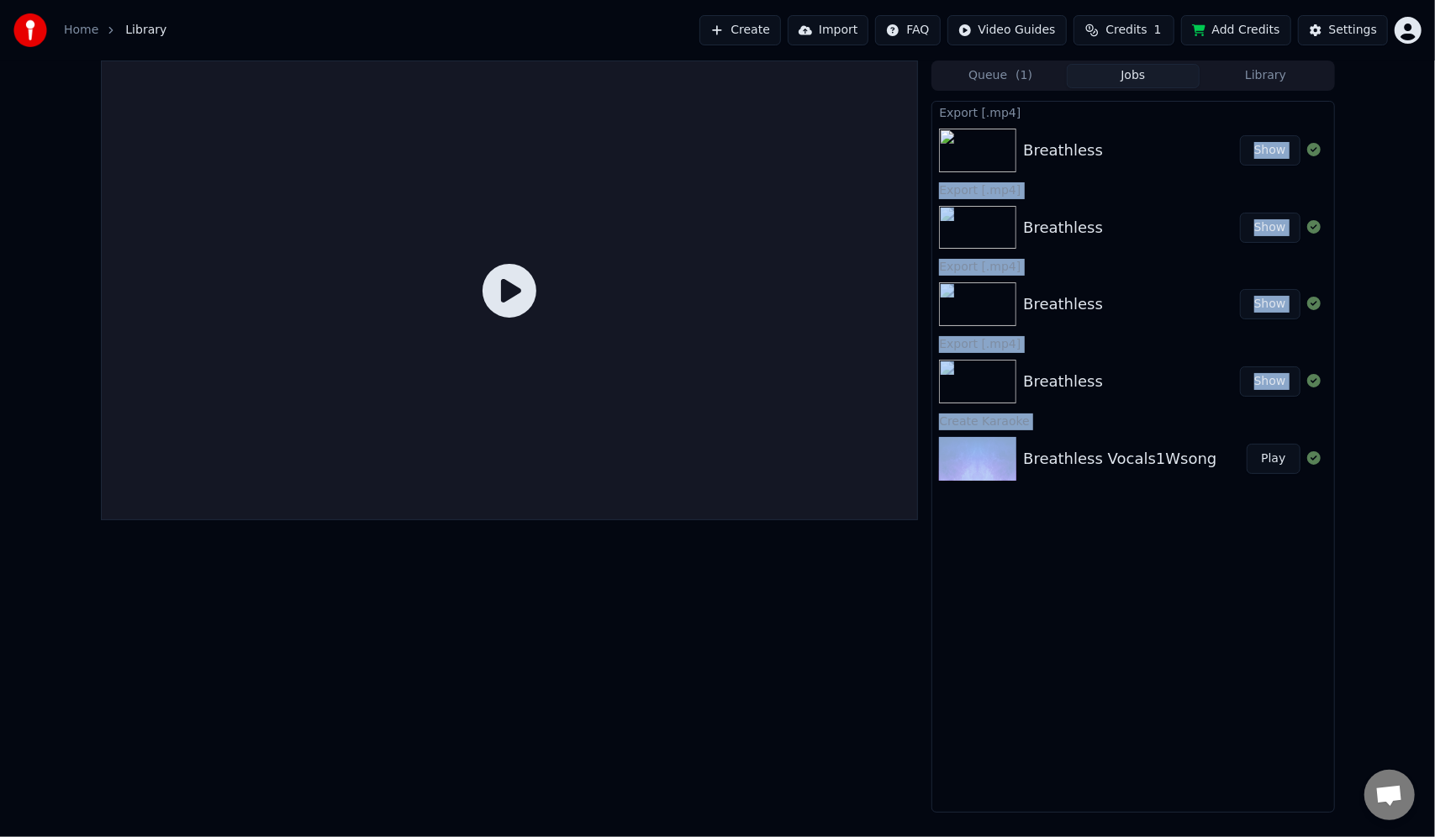
drag, startPoint x: 1174, startPoint y: 511, endPoint x: 1124, endPoint y: 130, distance: 384.0
click at [1124, 130] on div "Export [.mp4] Breathless Show Export [.mp4] Breathless Show Export [.mp4] Breat…" at bounding box center [1132, 457] width 403 height 712
click at [1085, 599] on div "Export [.mp4] Breathless Show Export [.mp4] Breathless Show Export [.mp4] Breat…" at bounding box center [1132, 457] width 403 height 712
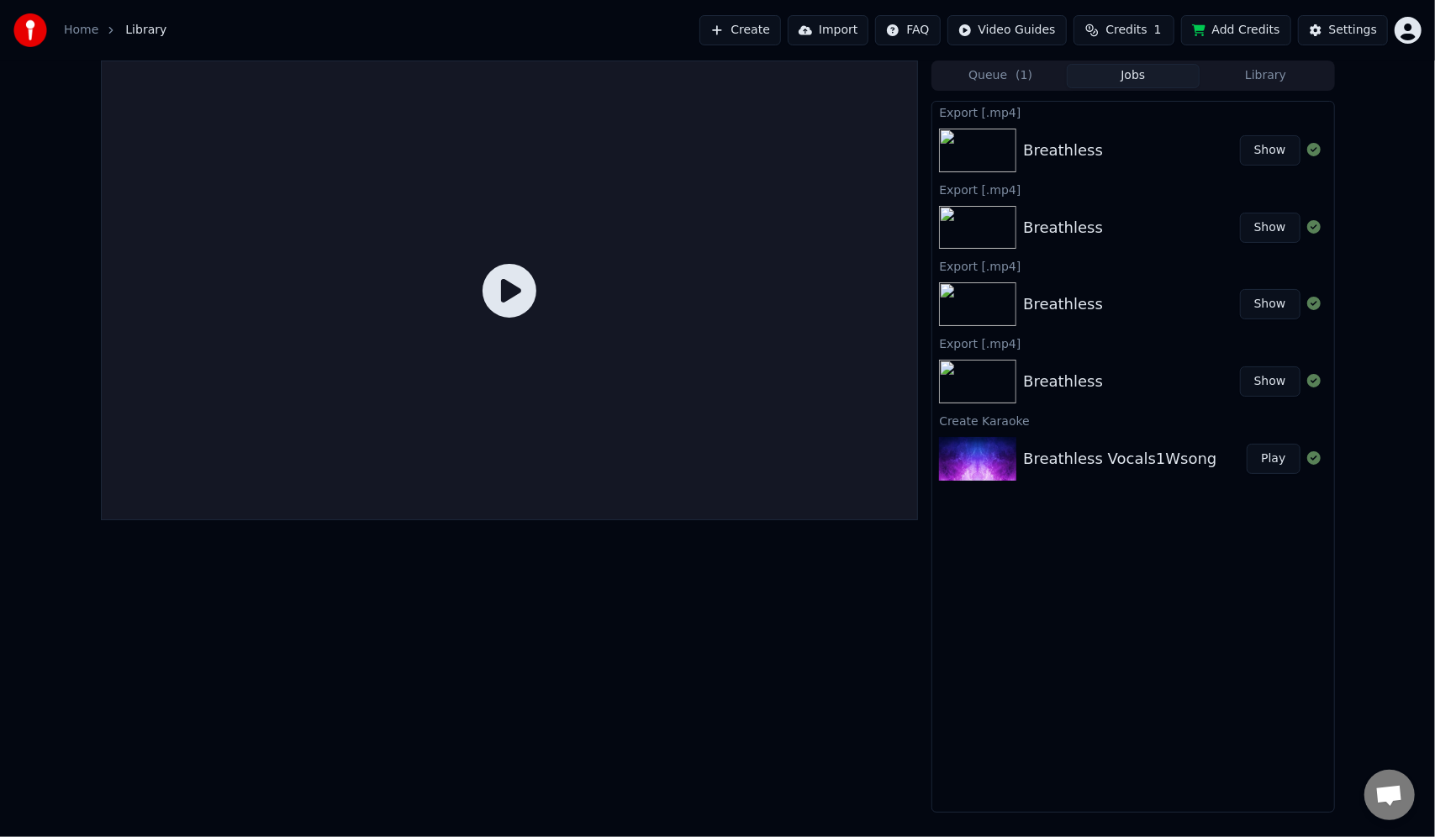
click at [1019, 55] on div "Home Library Create Import FAQ Video Guides Credits 1 Add Credits Settings" at bounding box center [717, 30] width 1435 height 61
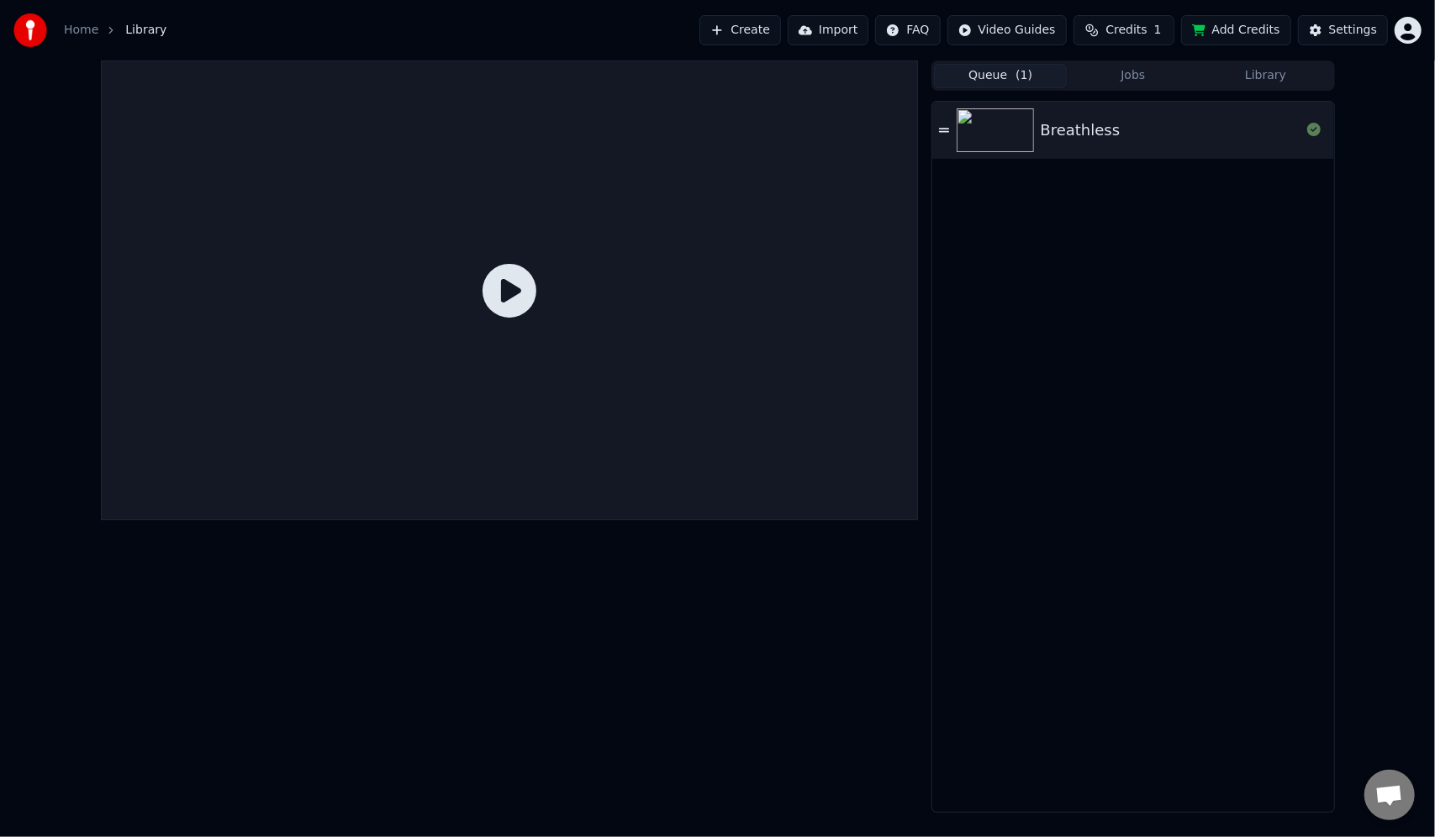
click at [1014, 73] on button "Queue ( 1 )" at bounding box center [1000, 76] width 133 height 24
click at [943, 130] on icon at bounding box center [944, 130] width 10 height 12
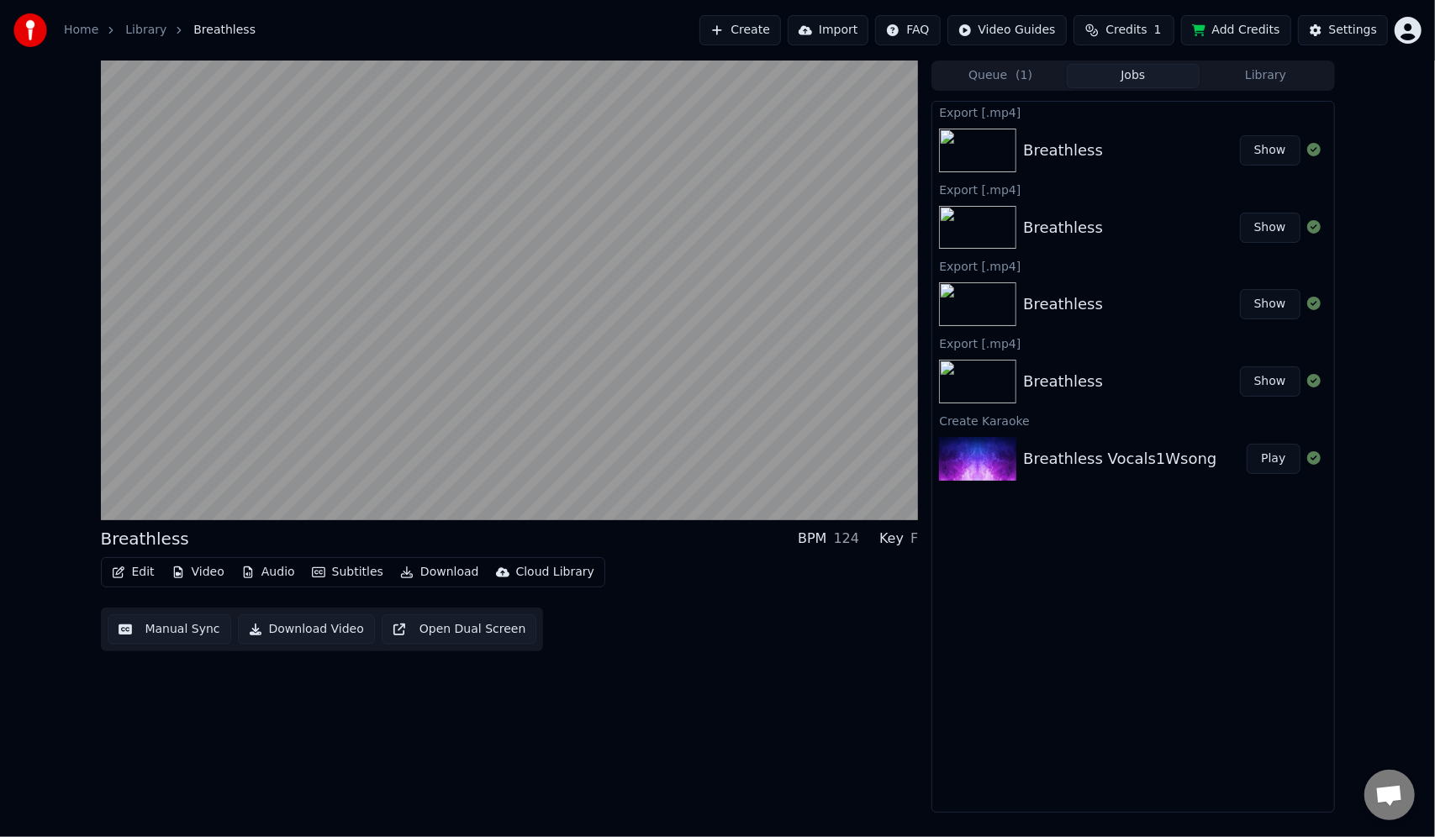
click at [1136, 76] on button "Jobs" at bounding box center [1132, 76] width 133 height 24
click at [1198, 575] on div "Export [.mp4] Breathless Show Export [.mp4] Breathless Show Export [.mp4] Breat…" at bounding box center [1132, 457] width 403 height 712
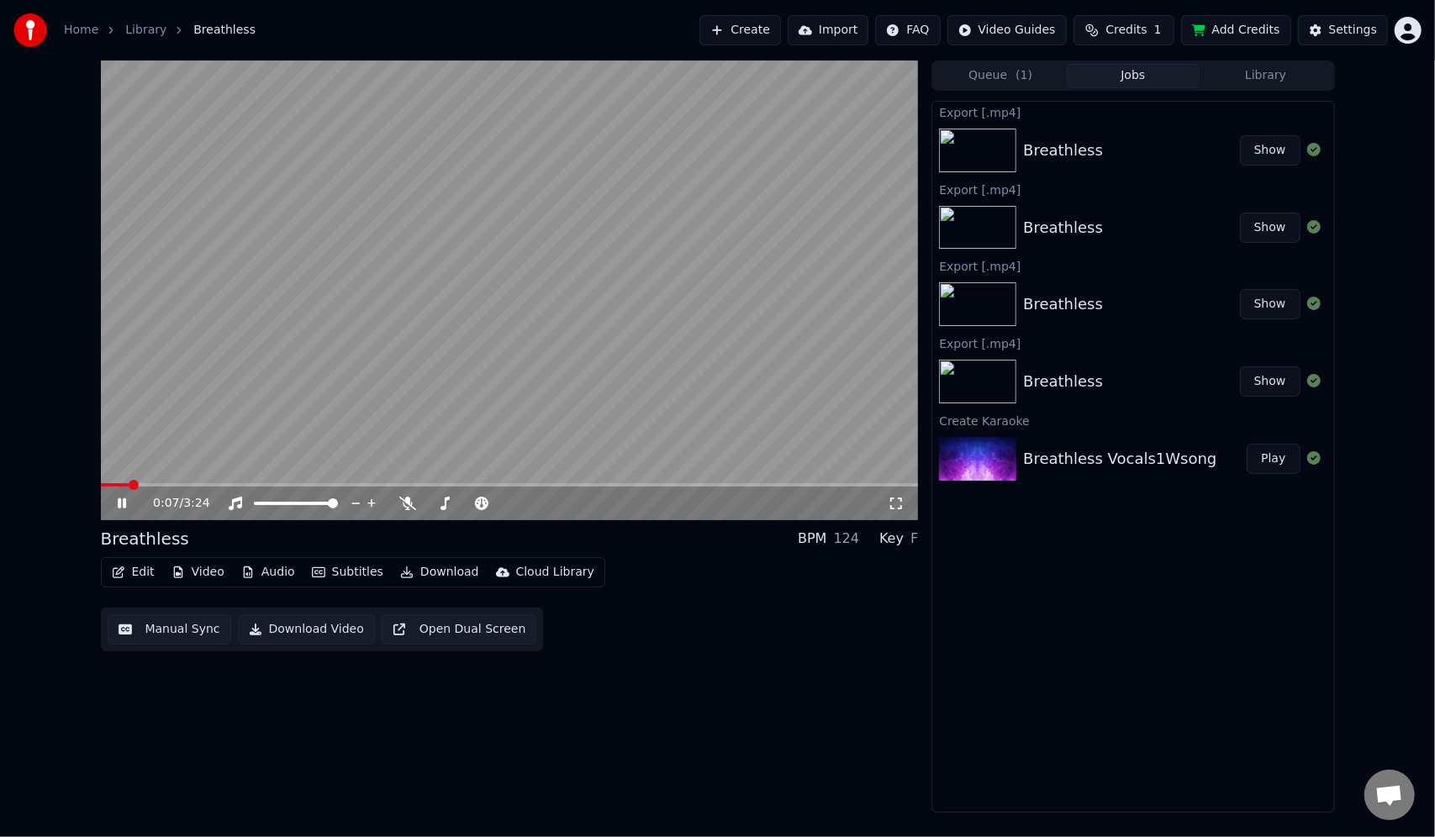
click at [146, 24] on link "Library" at bounding box center [145, 30] width 41 height 17
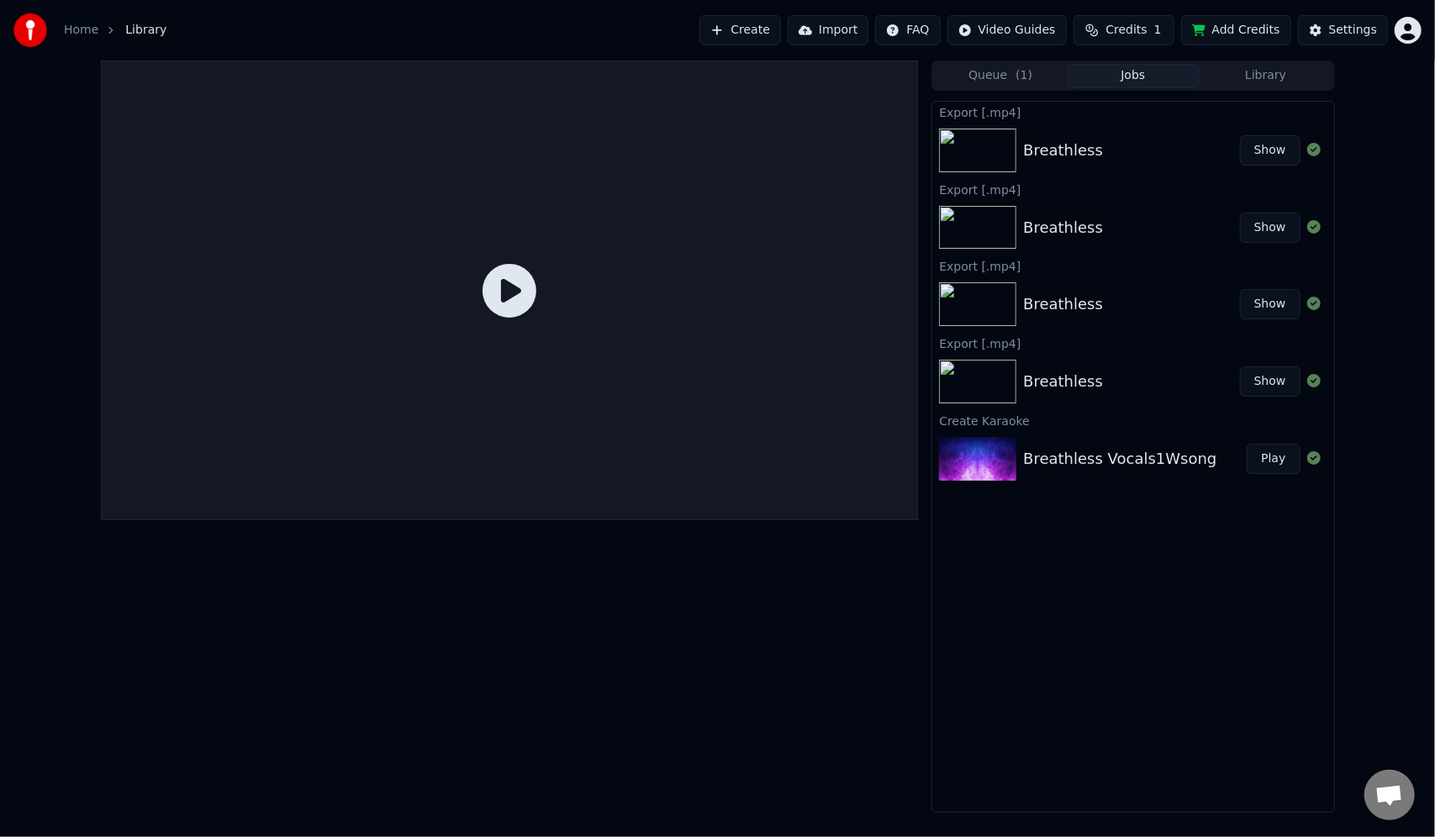
click at [1058, 152] on div "Breathless" at bounding box center [1063, 151] width 80 height 24
click at [1346, 30] on div "Settings" at bounding box center [1353, 30] width 48 height 17
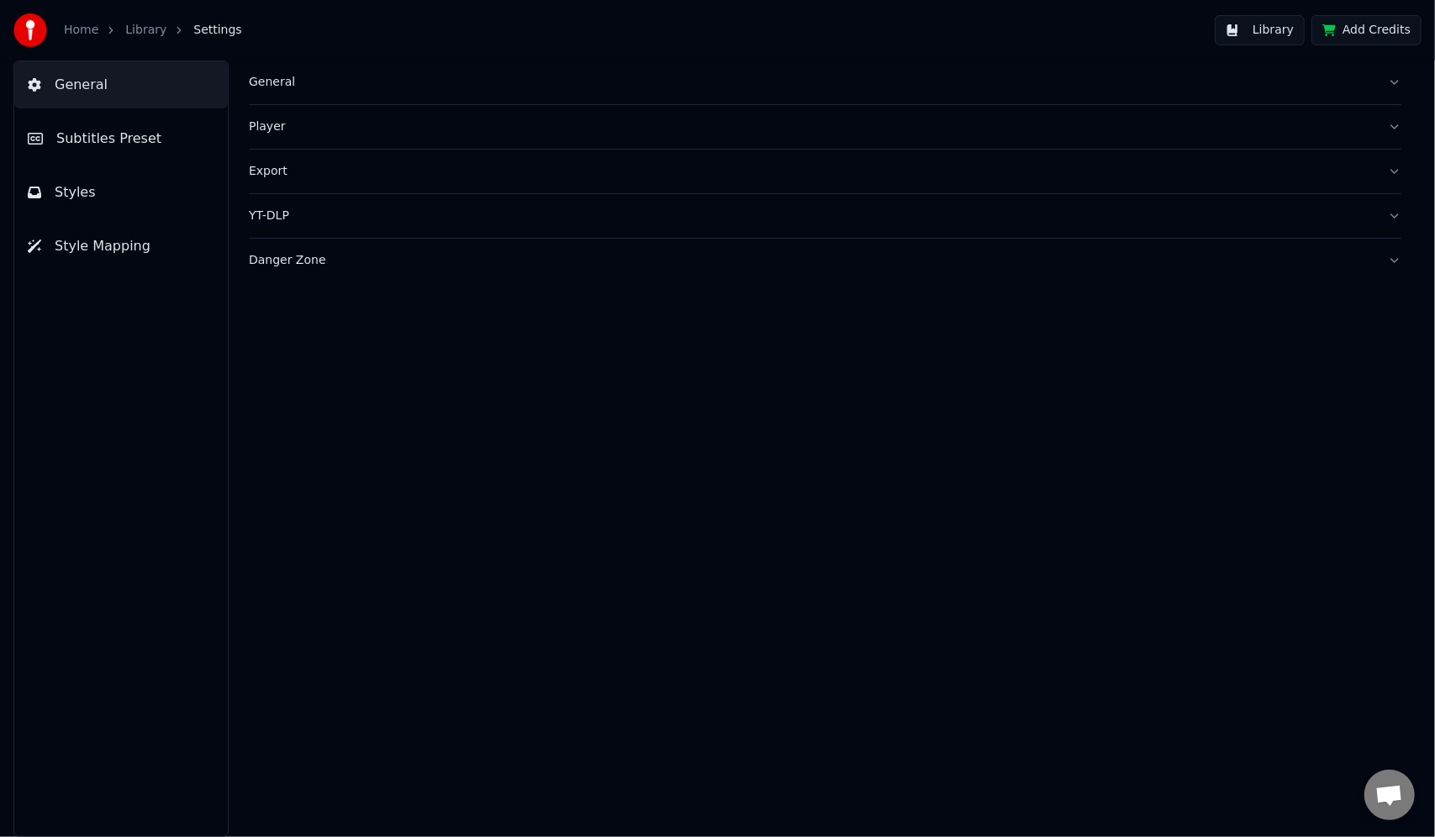
click at [82, 25] on link "Home" at bounding box center [81, 30] width 34 height 17
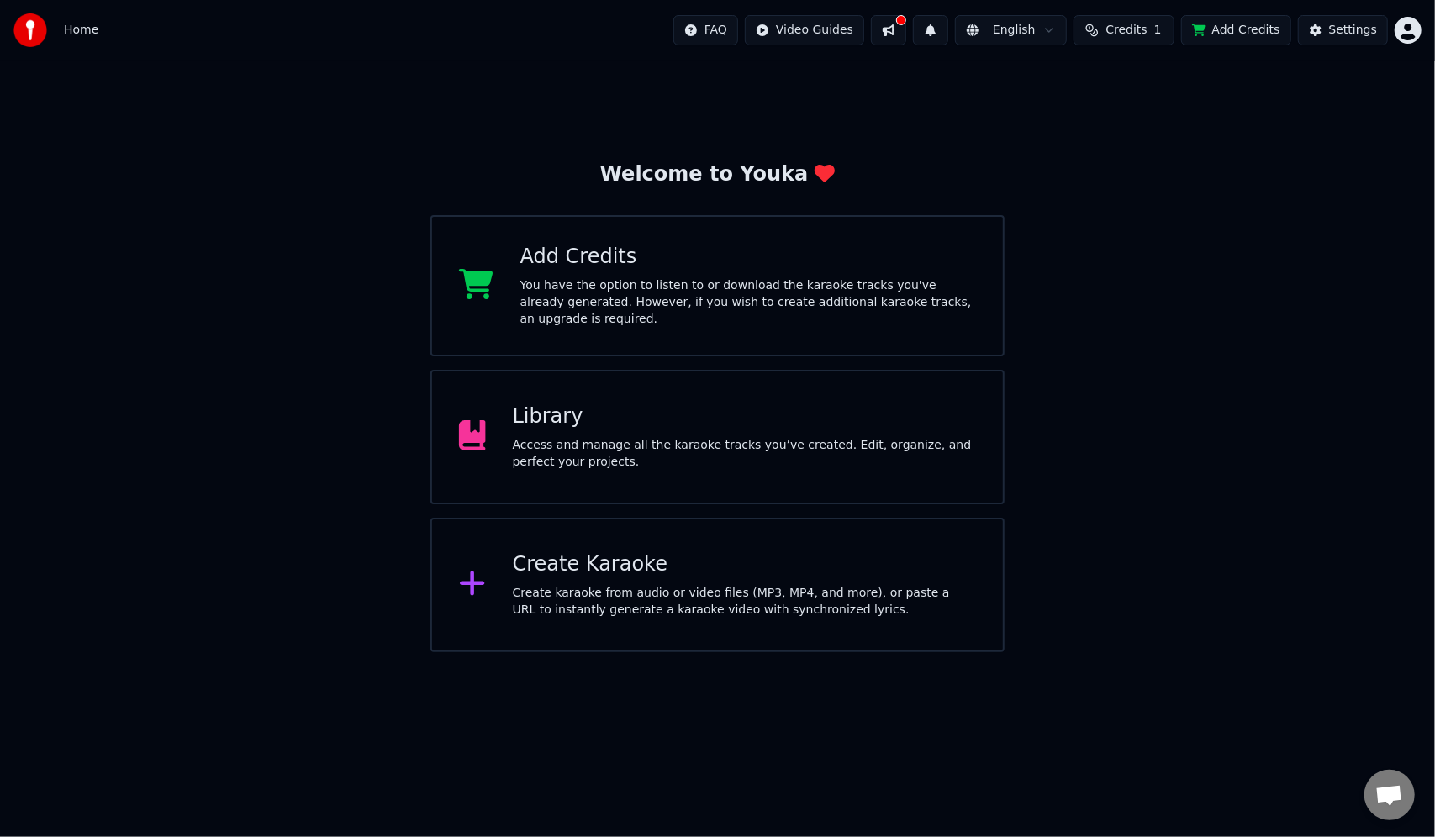
click at [713, 595] on div "Create karaoke from audio or video files (MP3, MP4, and more), or paste a URL t…" at bounding box center [744, 602] width 463 height 34
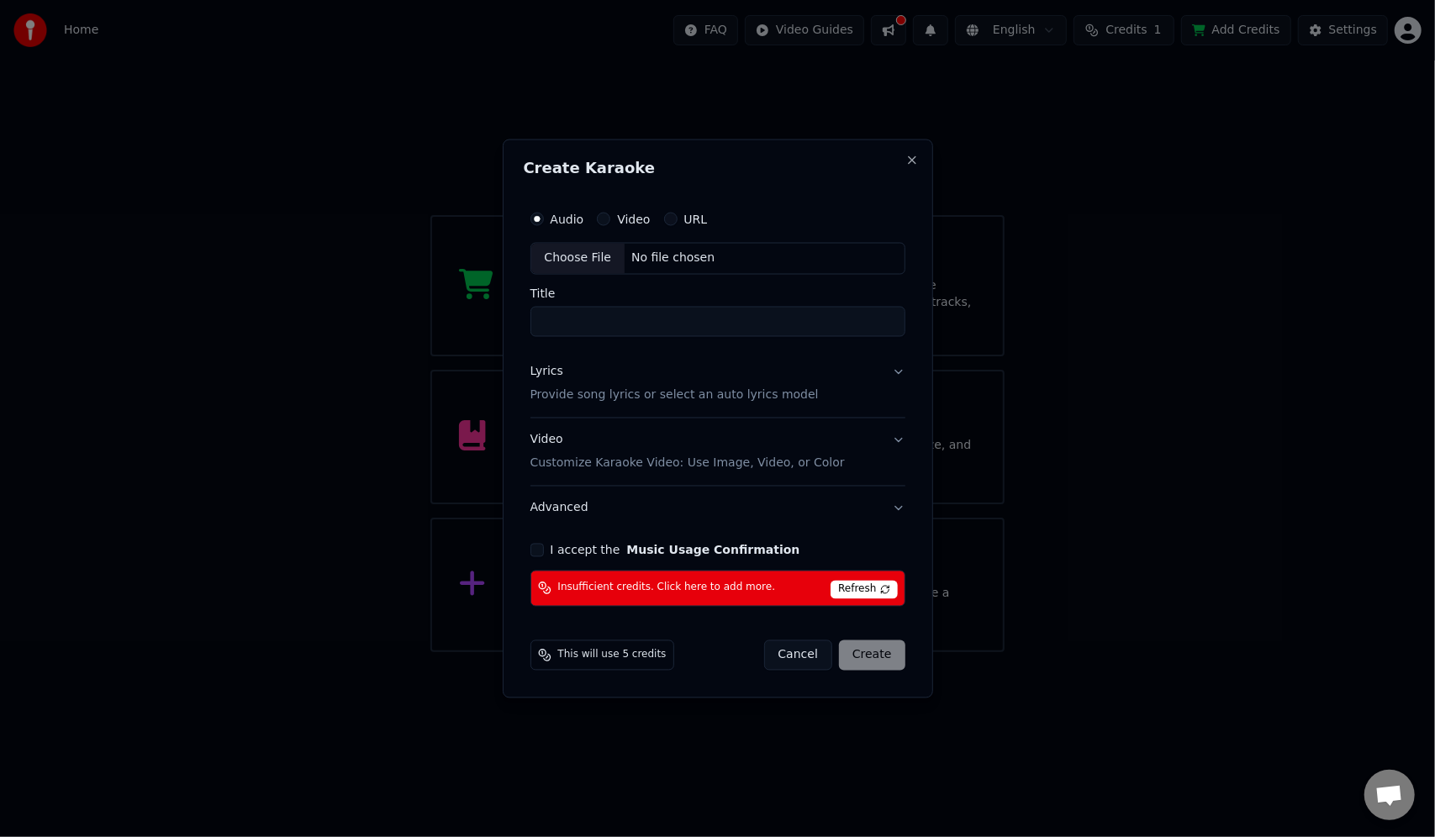
click at [864, 588] on span "Refresh" at bounding box center [863, 589] width 66 height 18
click at [884, 585] on span "Refresh" at bounding box center [863, 589] width 66 height 18
click at [873, 588] on span "Refresh" at bounding box center [863, 589] width 66 height 18
click at [887, 587] on span "Refresh" at bounding box center [863, 589] width 66 height 18
click at [864, 587] on span "Refresh" at bounding box center [863, 589] width 66 height 18
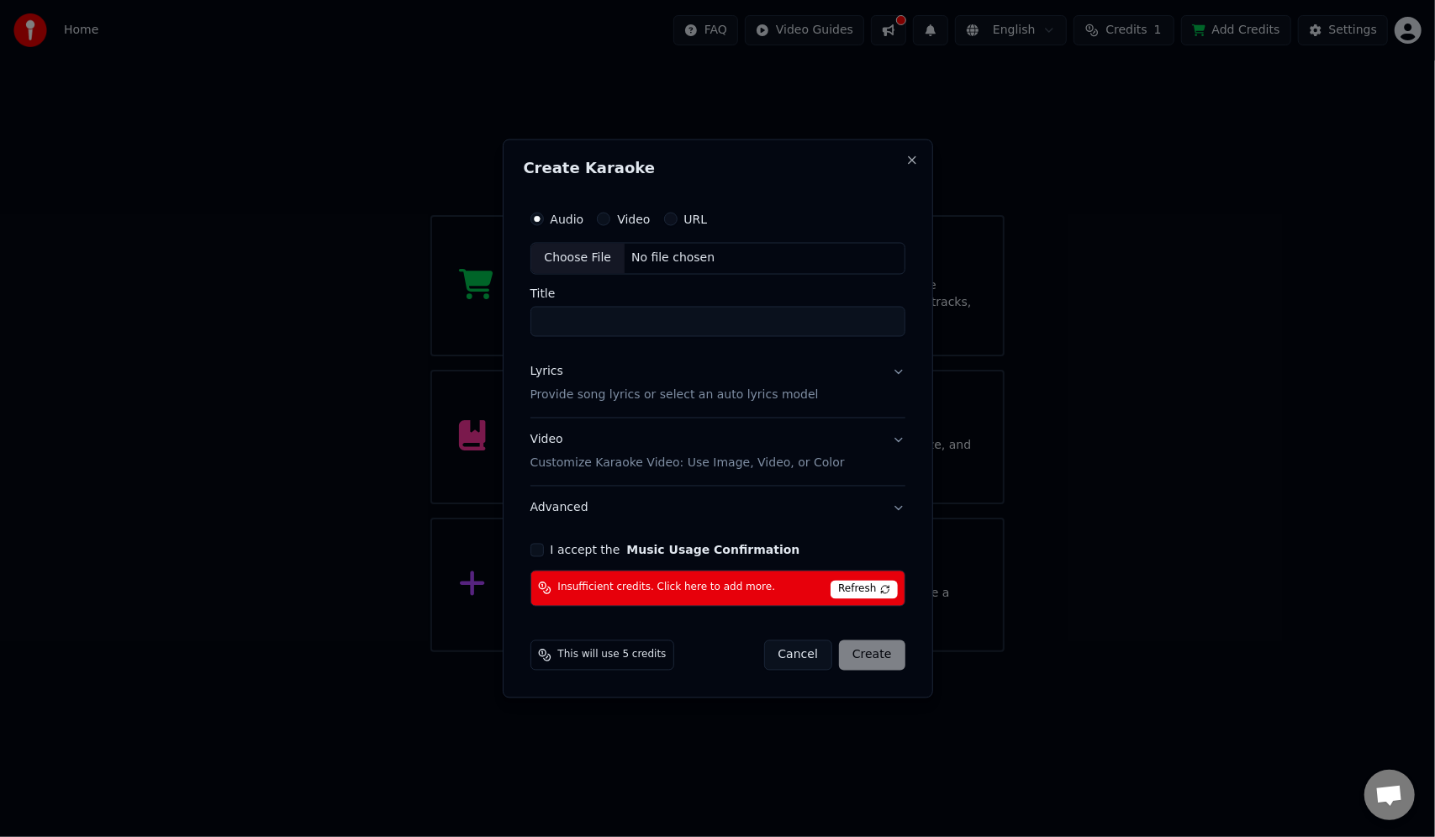
click at [889, 587] on span "Refresh" at bounding box center [863, 589] width 66 height 18
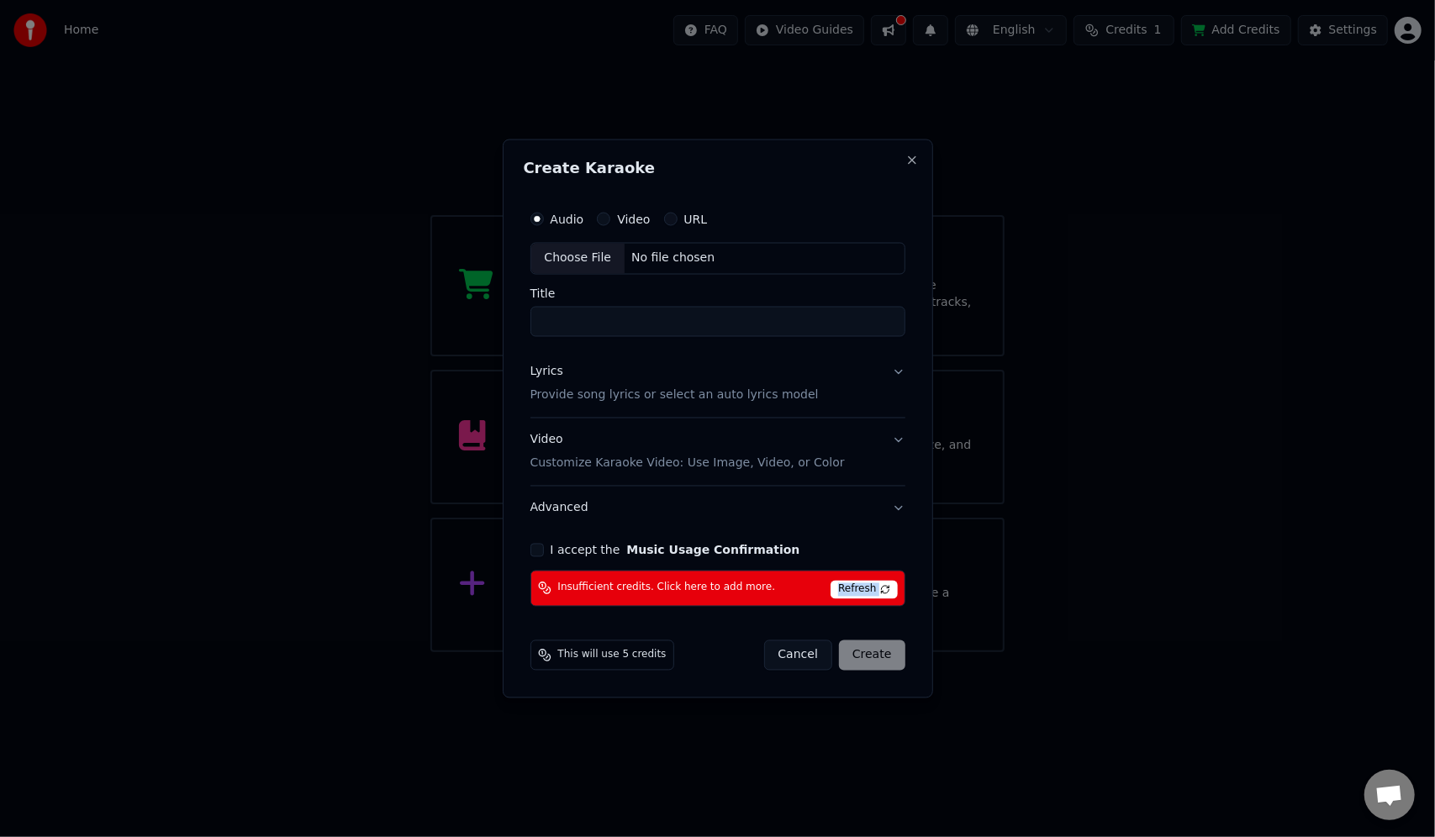
click at [889, 587] on span "Refresh" at bounding box center [863, 589] width 66 height 18
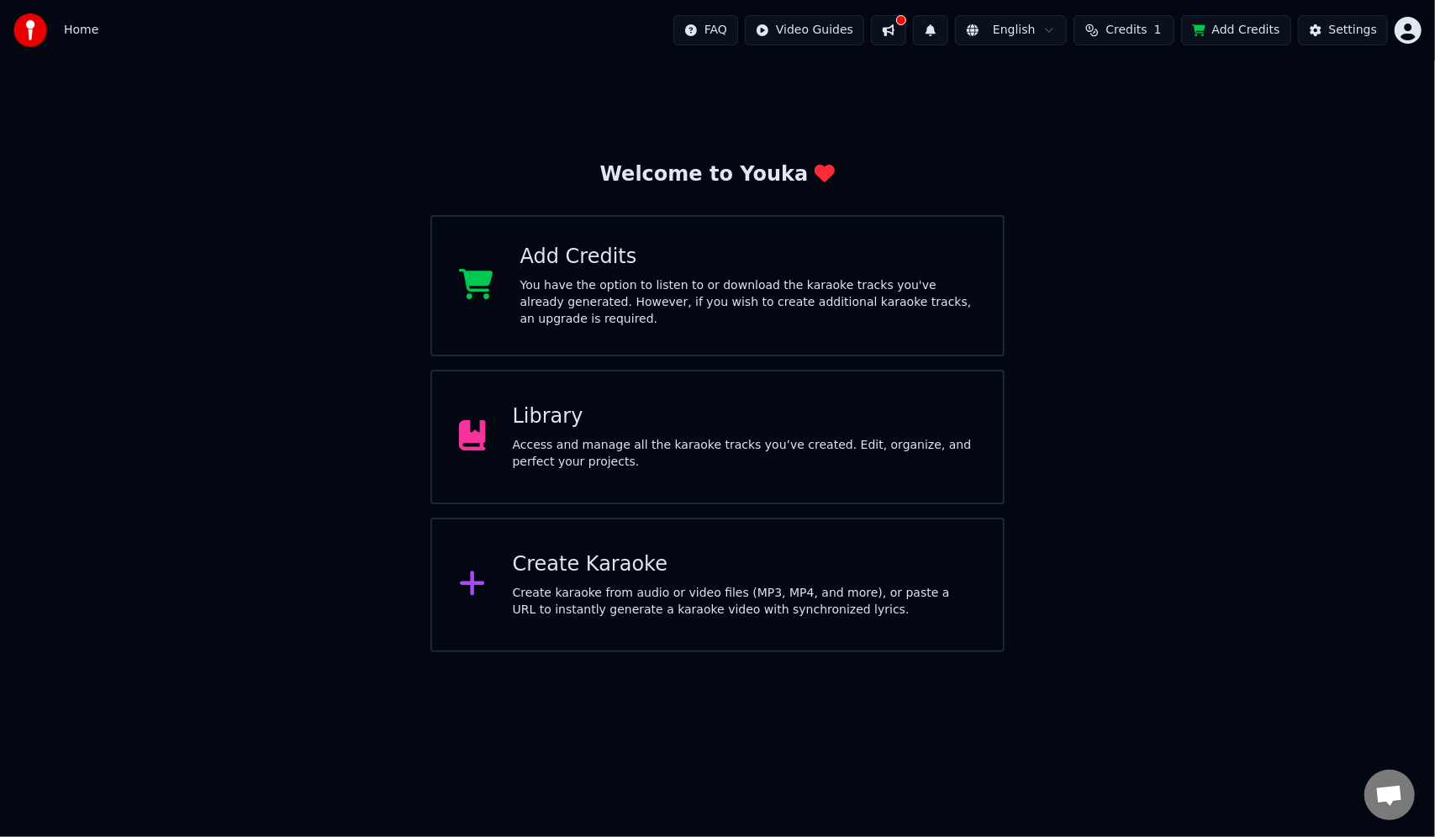
click at [763, 587] on div "Create karaoke from audio or video files (MP3, MP4, and more), or paste a URL t…" at bounding box center [744, 602] width 463 height 34
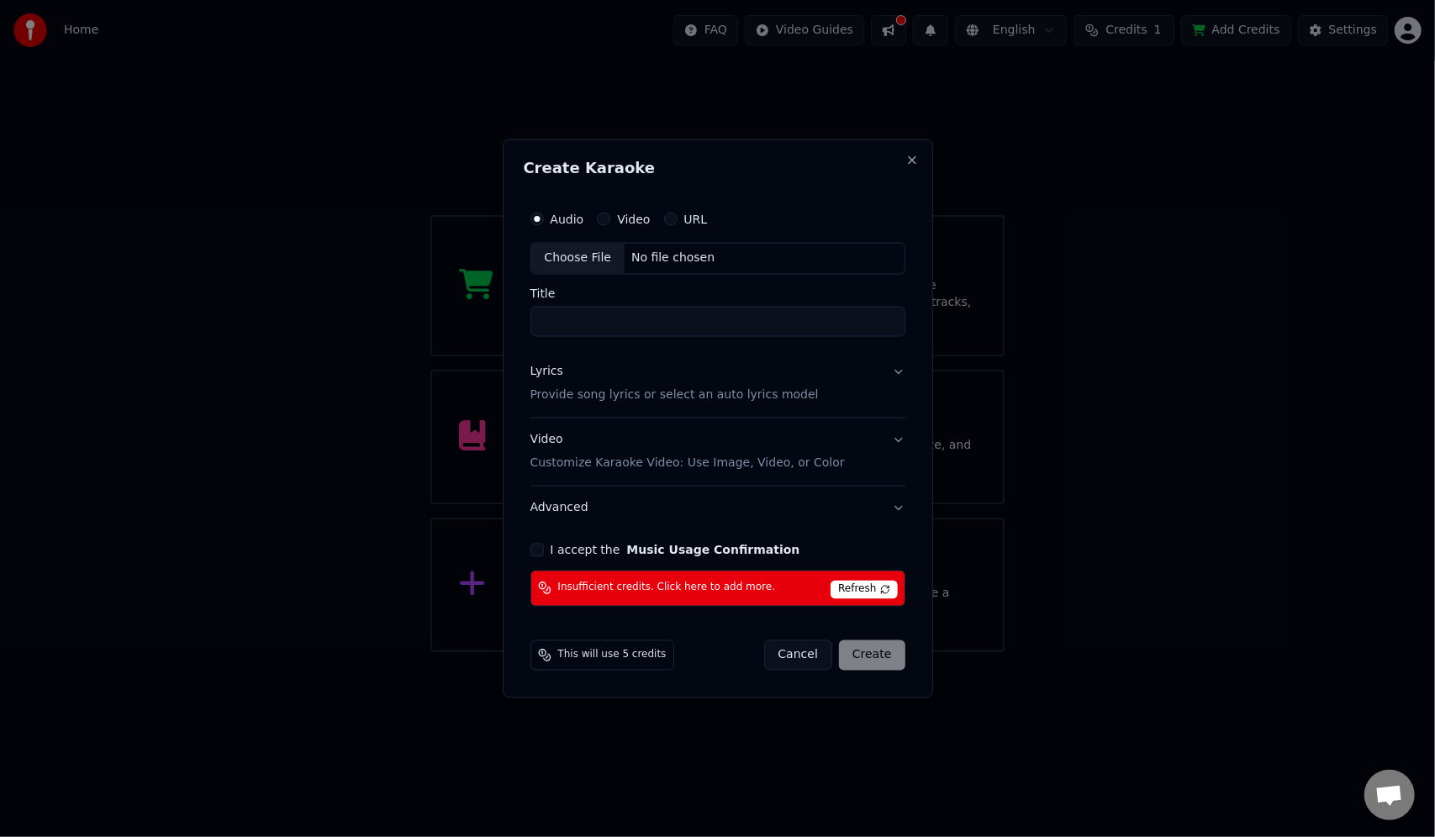
click at [856, 584] on span "Refresh" at bounding box center [863, 589] width 66 height 18
click at [535, 548] on button "I accept the Music Usage Confirmation" at bounding box center [536, 549] width 13 height 13
click at [867, 587] on span "Refresh" at bounding box center [863, 589] width 66 height 18
click at [864, 589] on span "Refresh" at bounding box center [863, 589] width 66 height 18
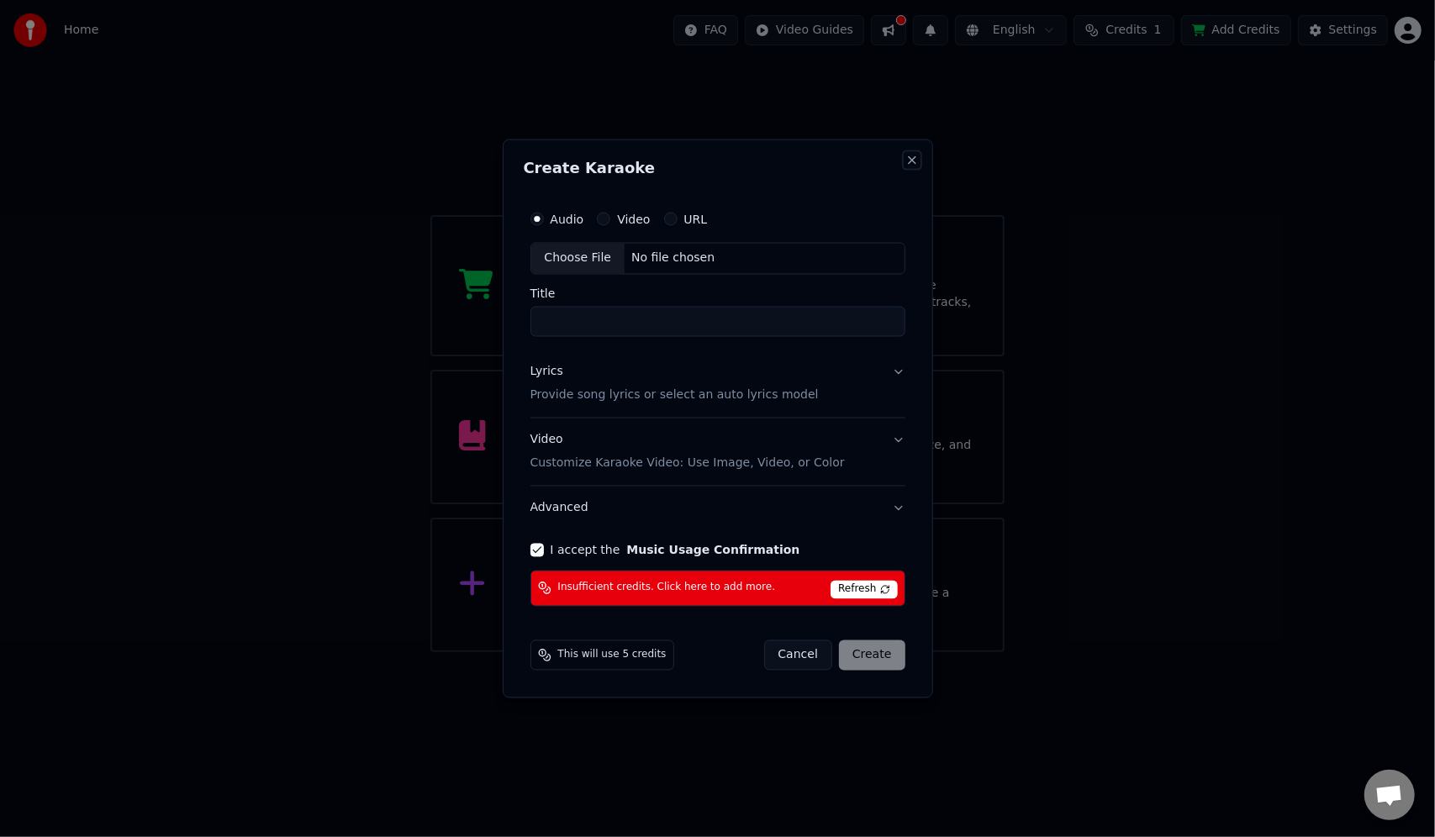
click at [908, 163] on button "Close" at bounding box center [911, 160] width 13 height 13
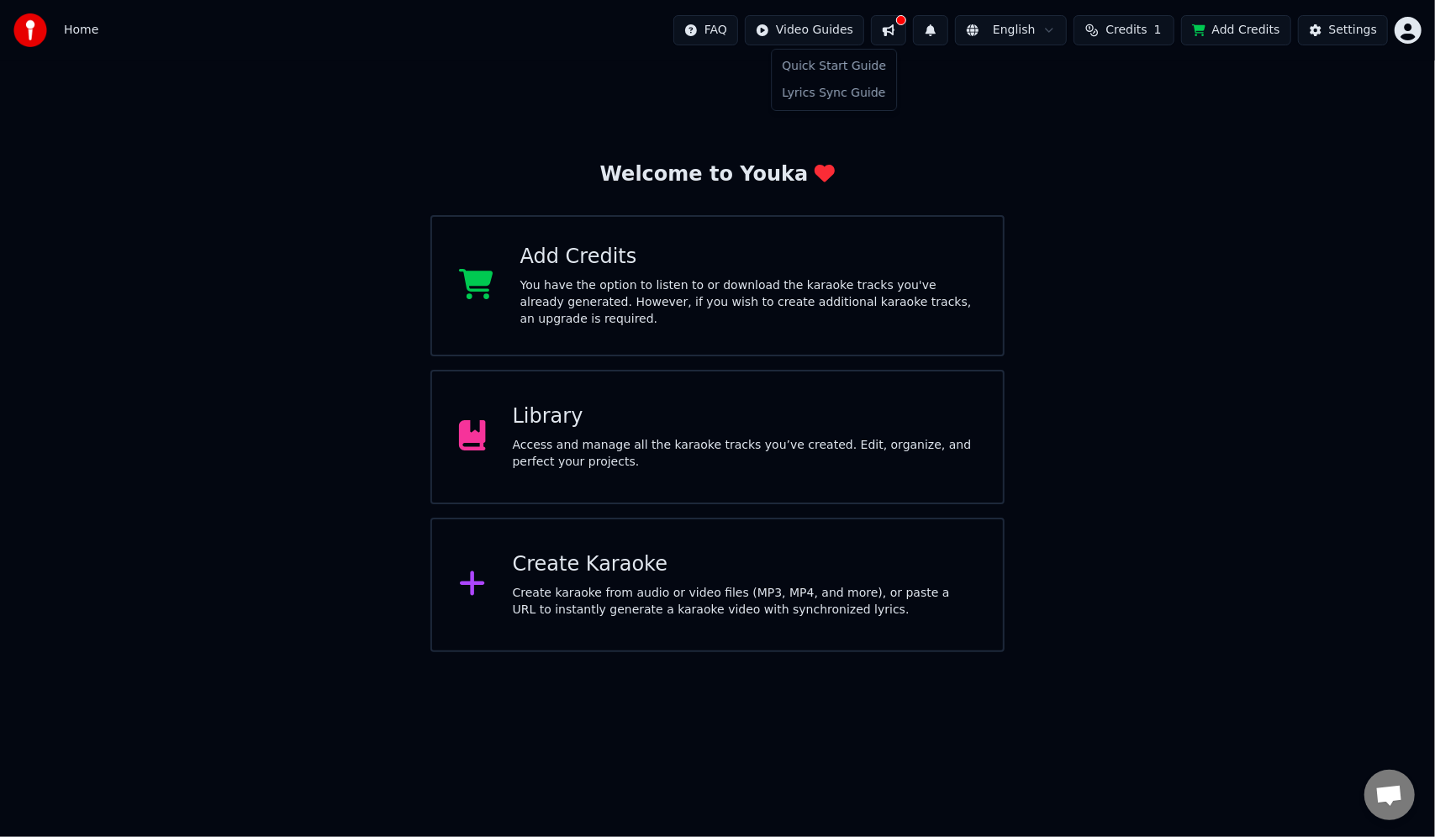
click at [841, 27] on html "Home FAQ Video Guides English Credits 1 Add Credits Settings Welcome to Youka A…" at bounding box center [717, 326] width 1435 height 652
click at [1228, 129] on html "Home FAQ Video Guides English Credits 1 Add Credits Settings Welcome to Youka A…" at bounding box center [717, 326] width 1435 height 652
click at [1161, 29] on span "1" at bounding box center [1158, 30] width 8 height 17
click at [1272, 290] on div "Welcome to Youka Add Credits You have the option to listen to or download the k…" at bounding box center [717, 357] width 1435 height 592
click at [72, 19] on div "Home" at bounding box center [55, 30] width 85 height 34
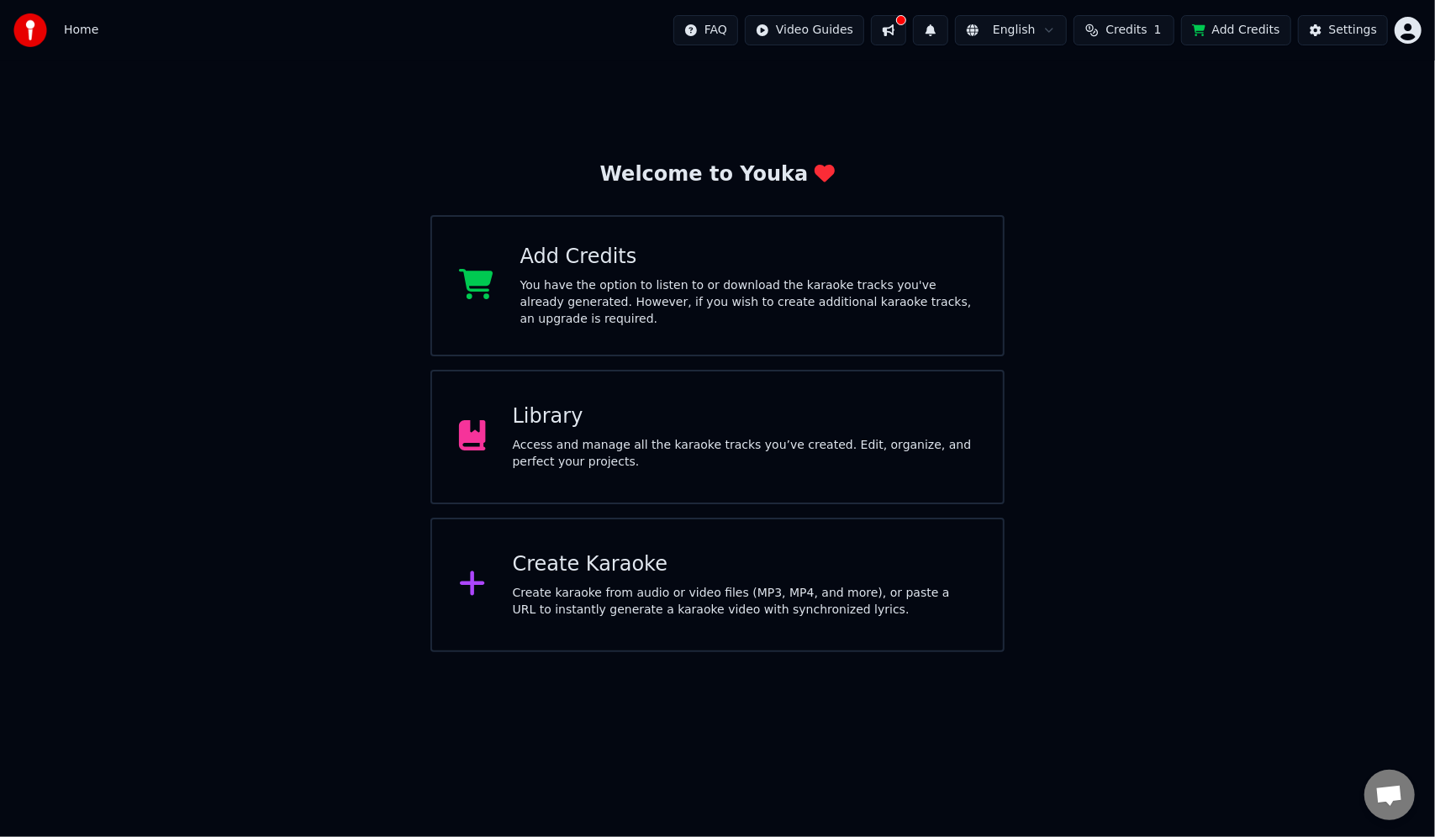
click at [658, 447] on div "Access and manage all the karaoke tracks you’ve created. Edit, organize, and pe…" at bounding box center [744, 454] width 463 height 34
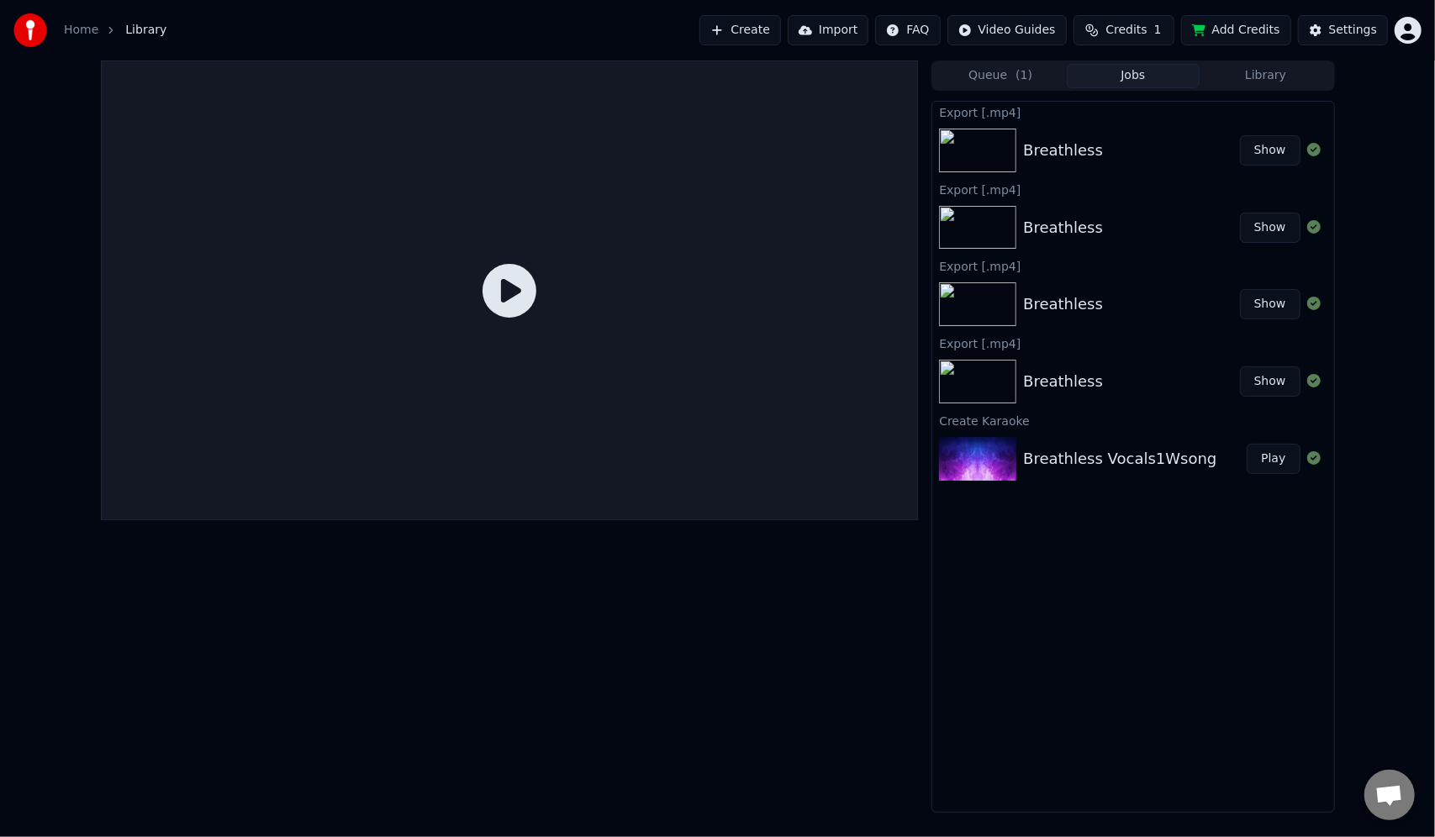
click at [1219, 158] on div "Breathless" at bounding box center [1131, 151] width 216 height 24
click at [1273, 461] on button "Play" at bounding box center [1272, 459] width 53 height 30
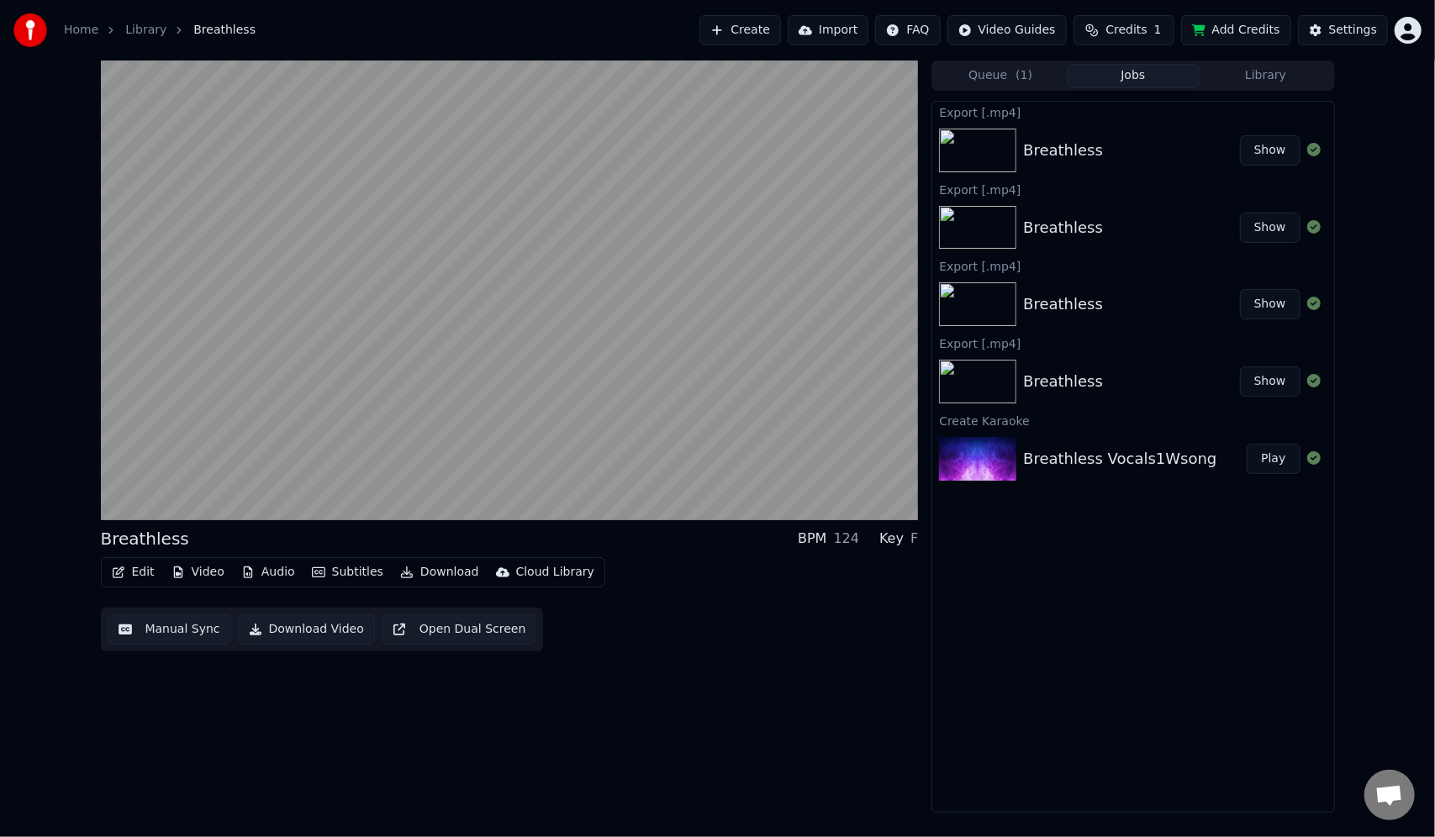
click at [1138, 456] on div "Breathless Vocals1Wsong" at bounding box center [1119, 459] width 193 height 24
click at [1186, 385] on div "Breathless" at bounding box center [1131, 382] width 216 height 24
click at [1165, 306] on div "Breathless" at bounding box center [1131, 304] width 216 height 24
click at [1181, 452] on div "Breathless Vocals1Wsong" at bounding box center [1119, 459] width 193 height 24
click at [1277, 148] on button "Show" at bounding box center [1270, 150] width 61 height 30
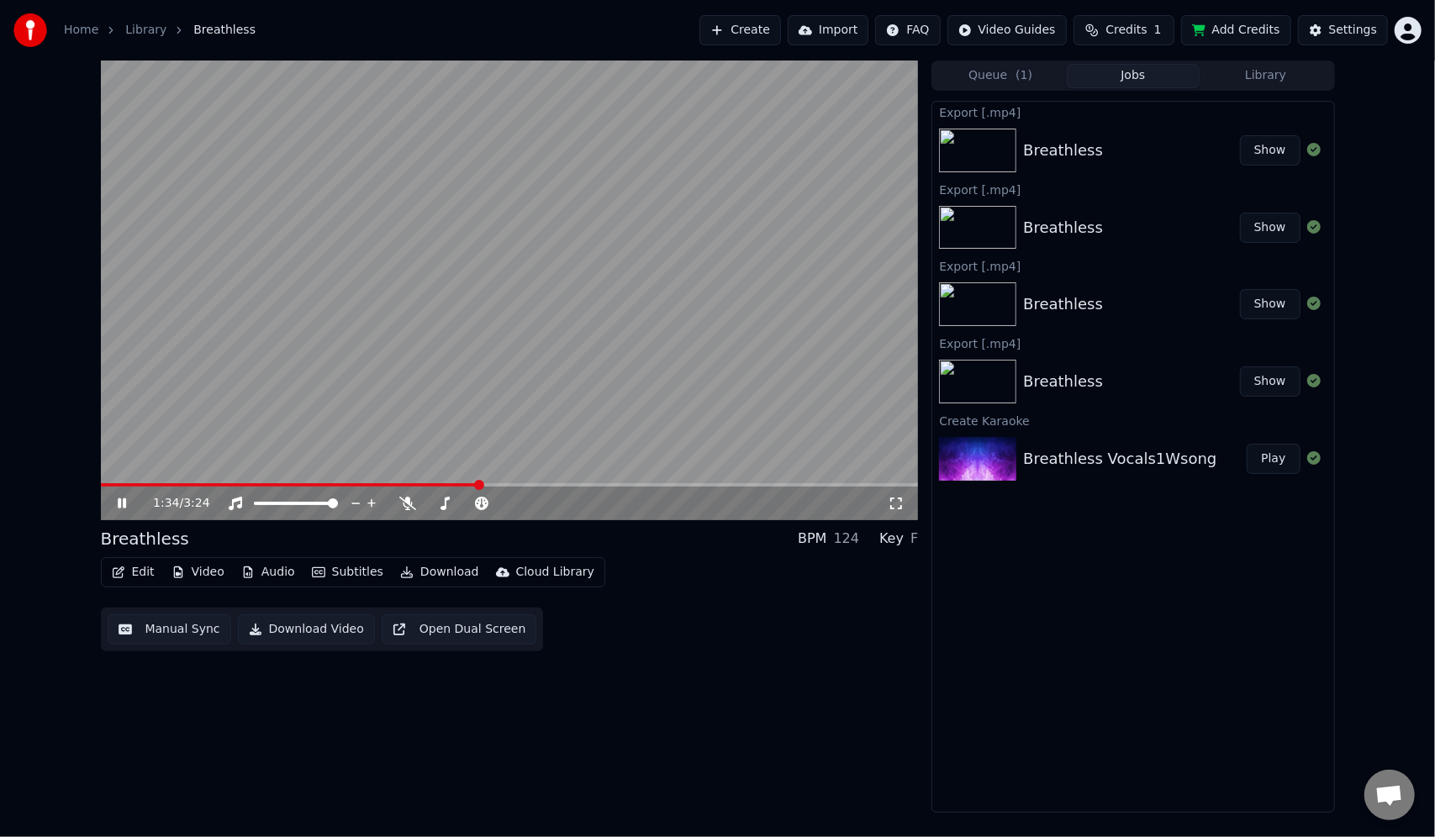
click at [1277, 160] on button "Show" at bounding box center [1270, 150] width 61 height 30
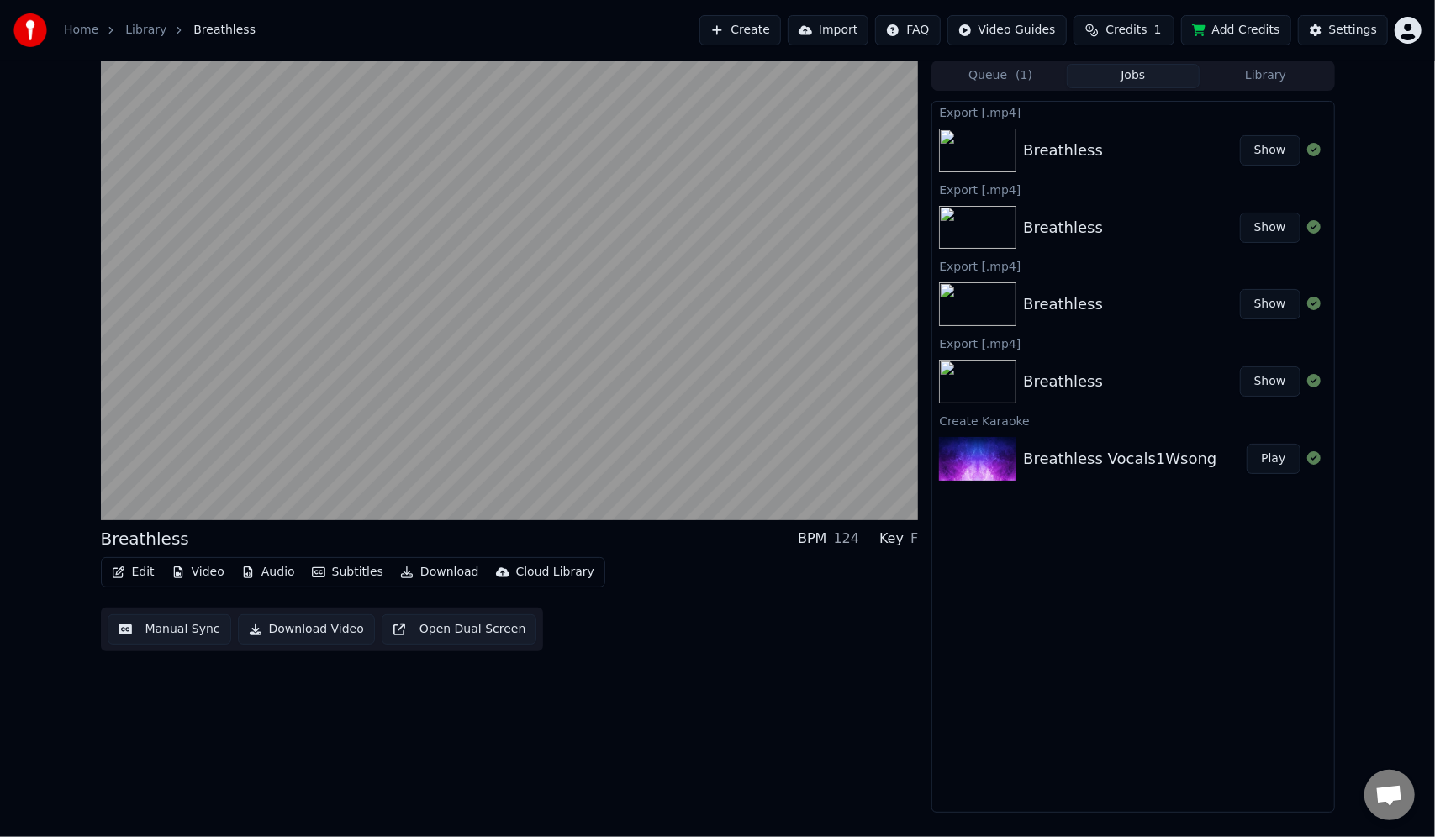
click at [1276, 151] on button "Show" at bounding box center [1270, 150] width 61 height 30
click at [1082, 150] on div "Breathless" at bounding box center [1063, 151] width 80 height 24
click at [1115, 224] on div "Breathless" at bounding box center [1131, 228] width 216 height 24
click at [1276, 150] on button "Show" at bounding box center [1270, 150] width 61 height 30
click at [1286, 227] on button "Show" at bounding box center [1270, 228] width 61 height 30
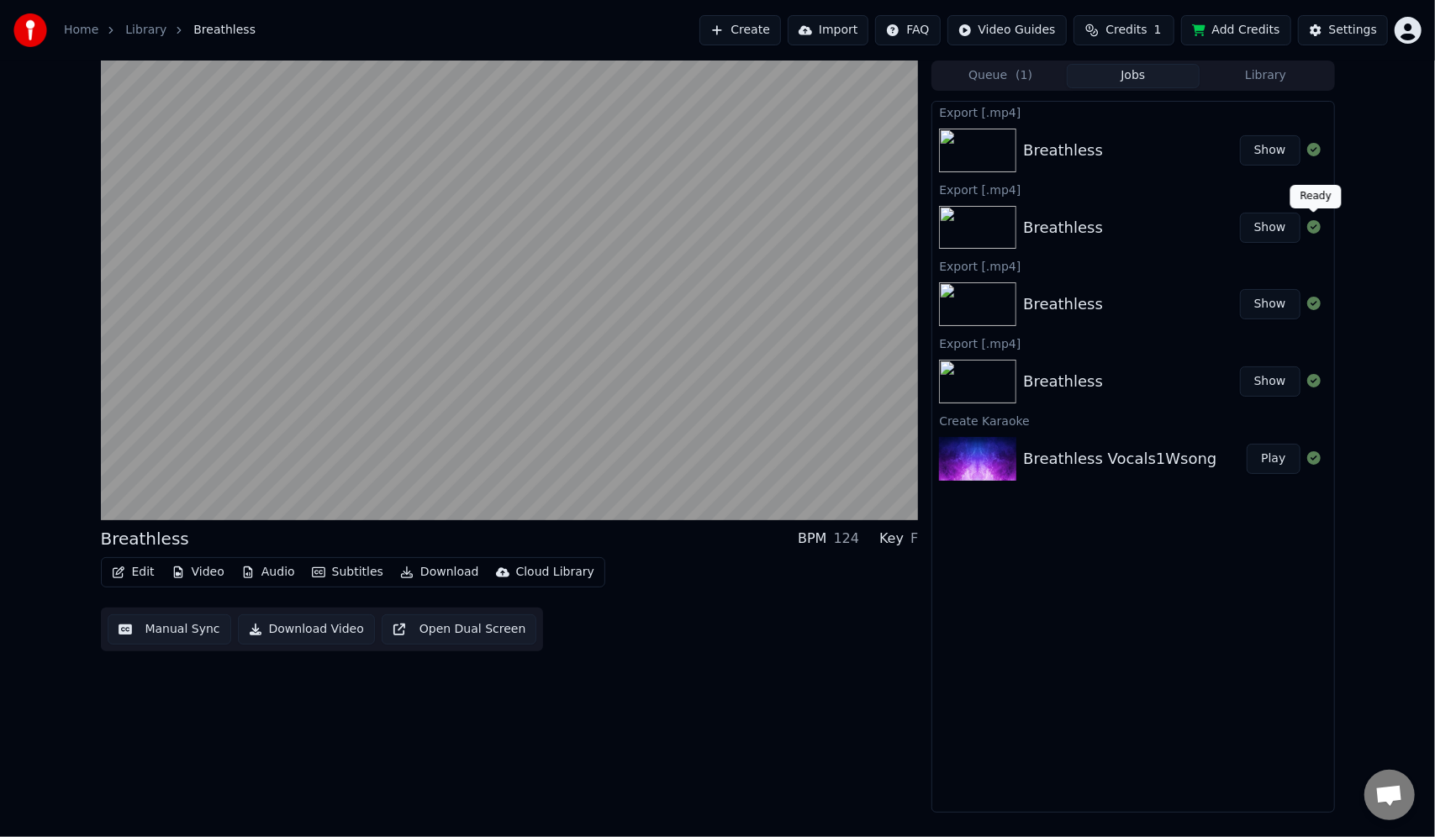
click at [1307, 227] on icon at bounding box center [1313, 226] width 13 height 13
click at [1259, 228] on button "Show" at bounding box center [1270, 228] width 61 height 30
click at [1276, 375] on button "Show" at bounding box center [1270, 381] width 61 height 30
click at [1220, 545] on div "Export [.mp4] Breathless Show Export [.mp4] Breathless Show Export [.mp4] Breat…" at bounding box center [1132, 457] width 403 height 712
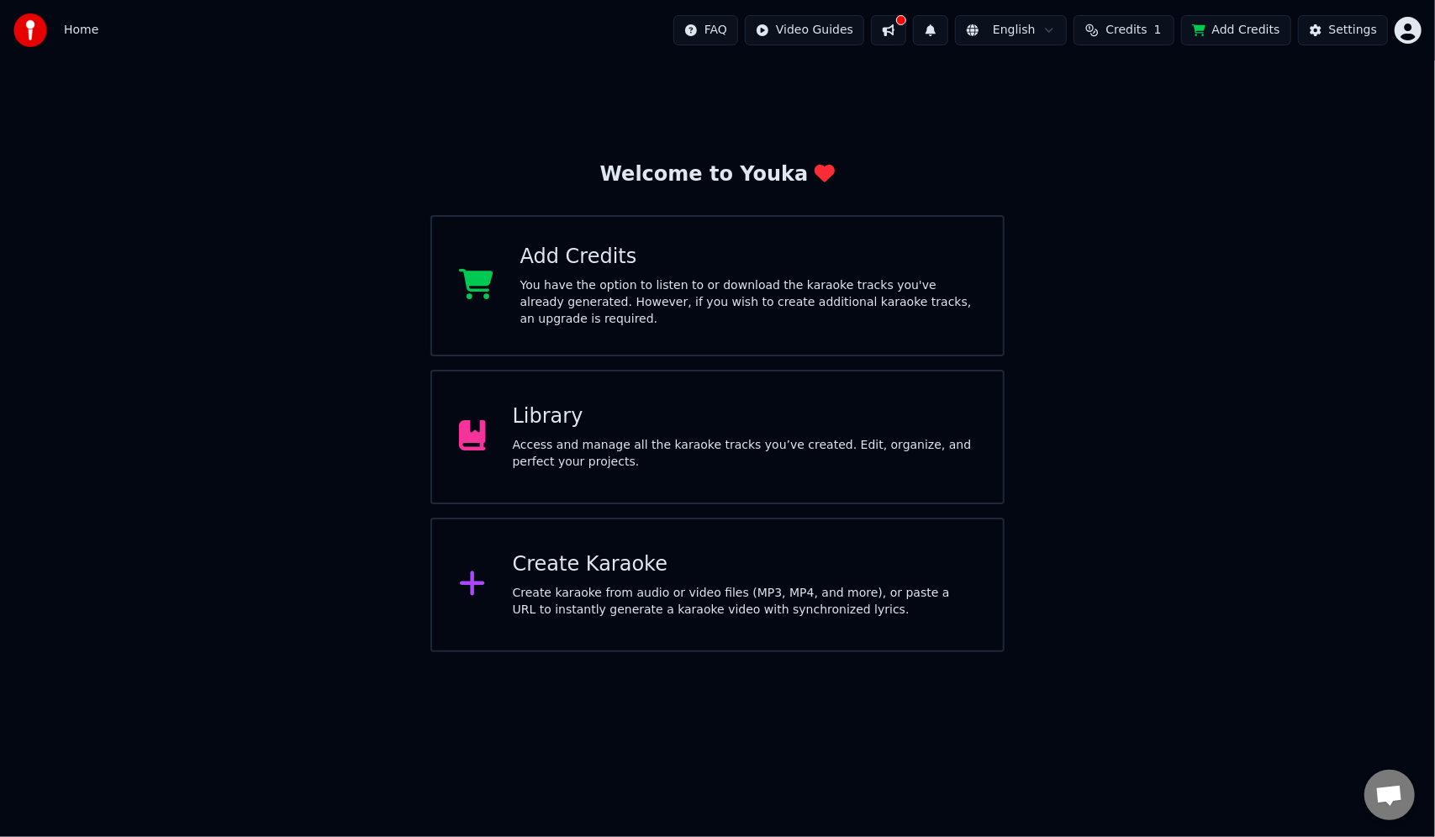
click at [714, 426] on div "Library" at bounding box center [744, 416] width 463 height 27
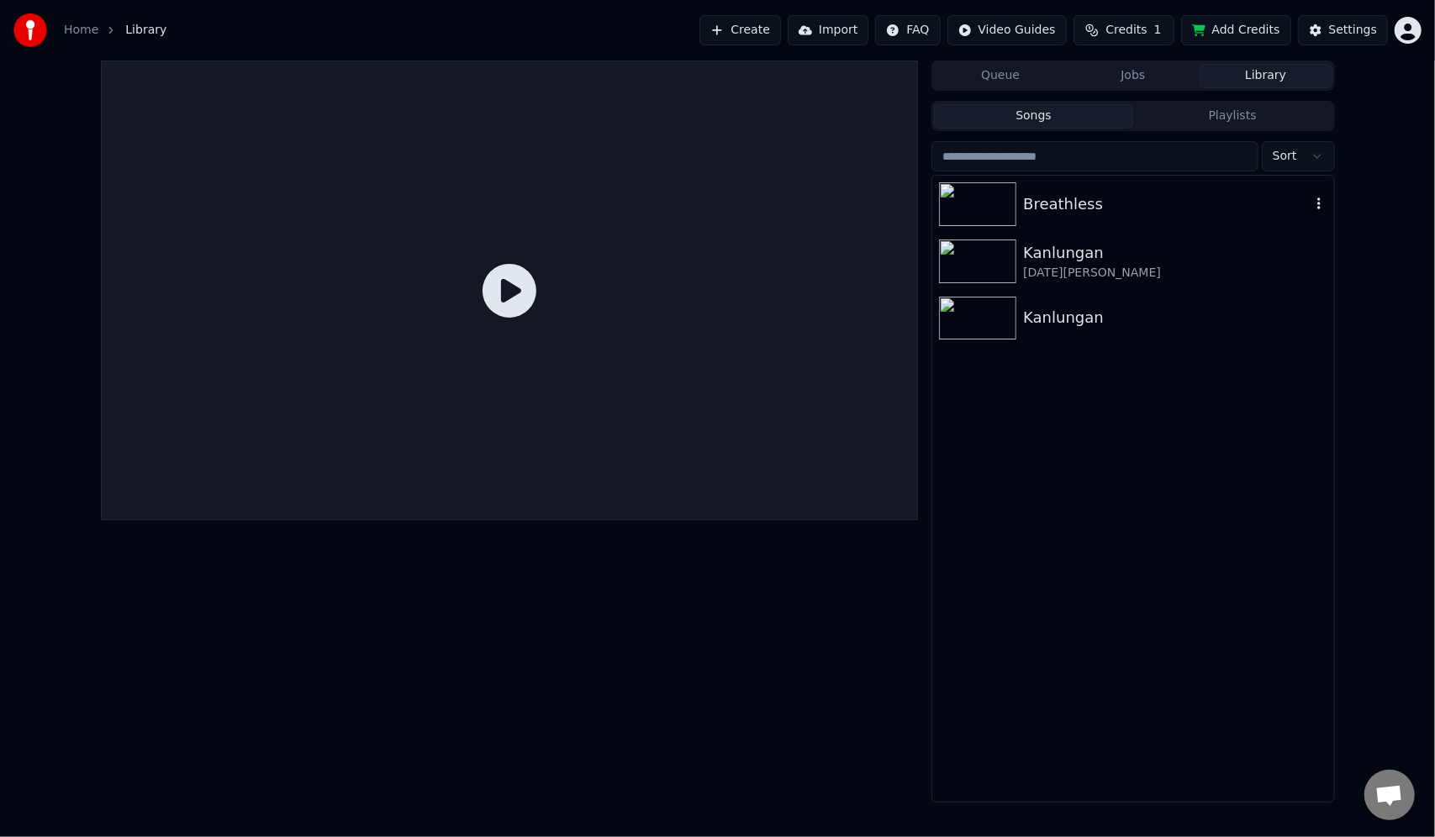
click at [1118, 208] on div "Breathless" at bounding box center [1166, 204] width 287 height 24
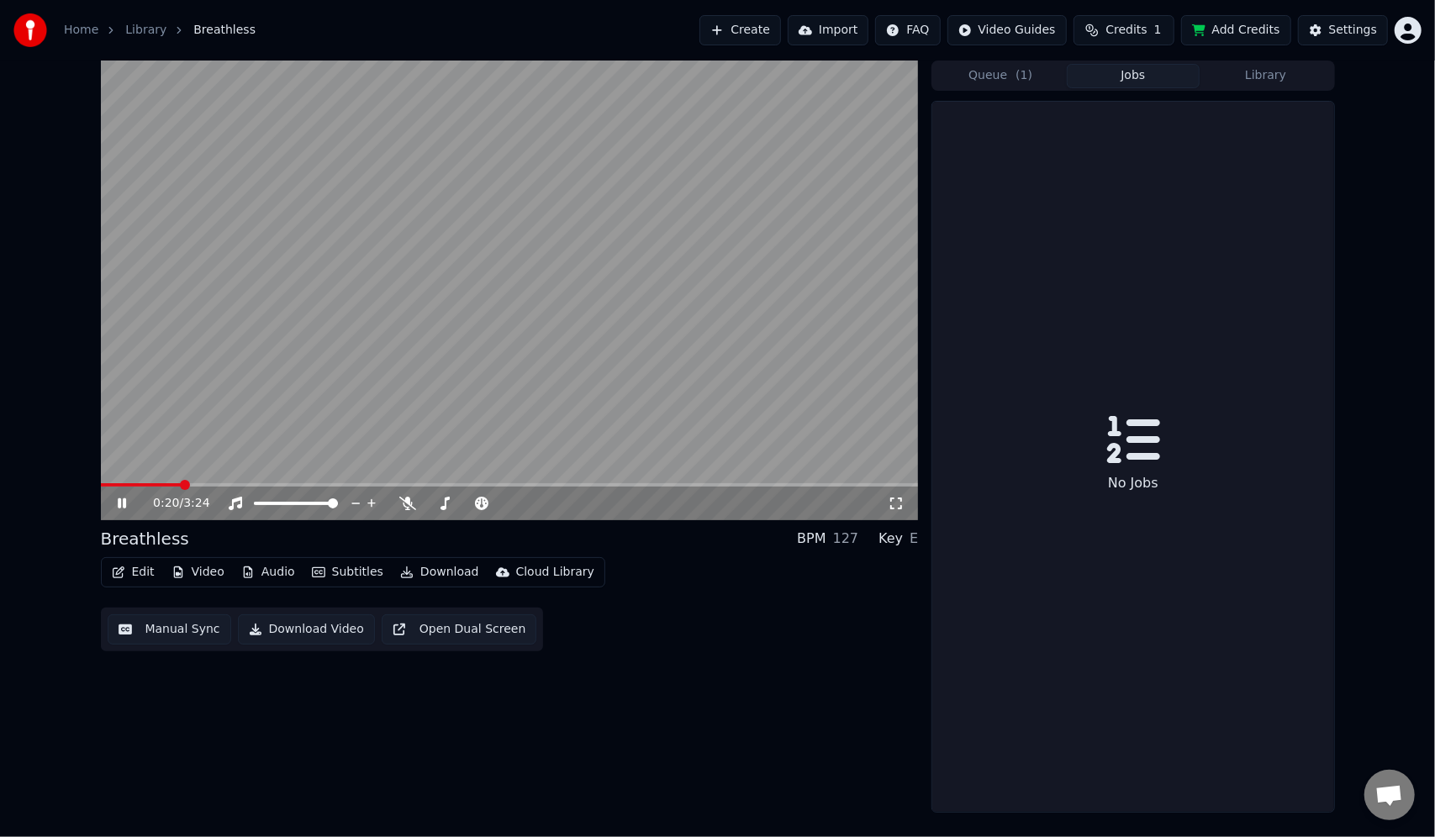
click at [1130, 79] on button "Jobs" at bounding box center [1132, 76] width 133 height 24
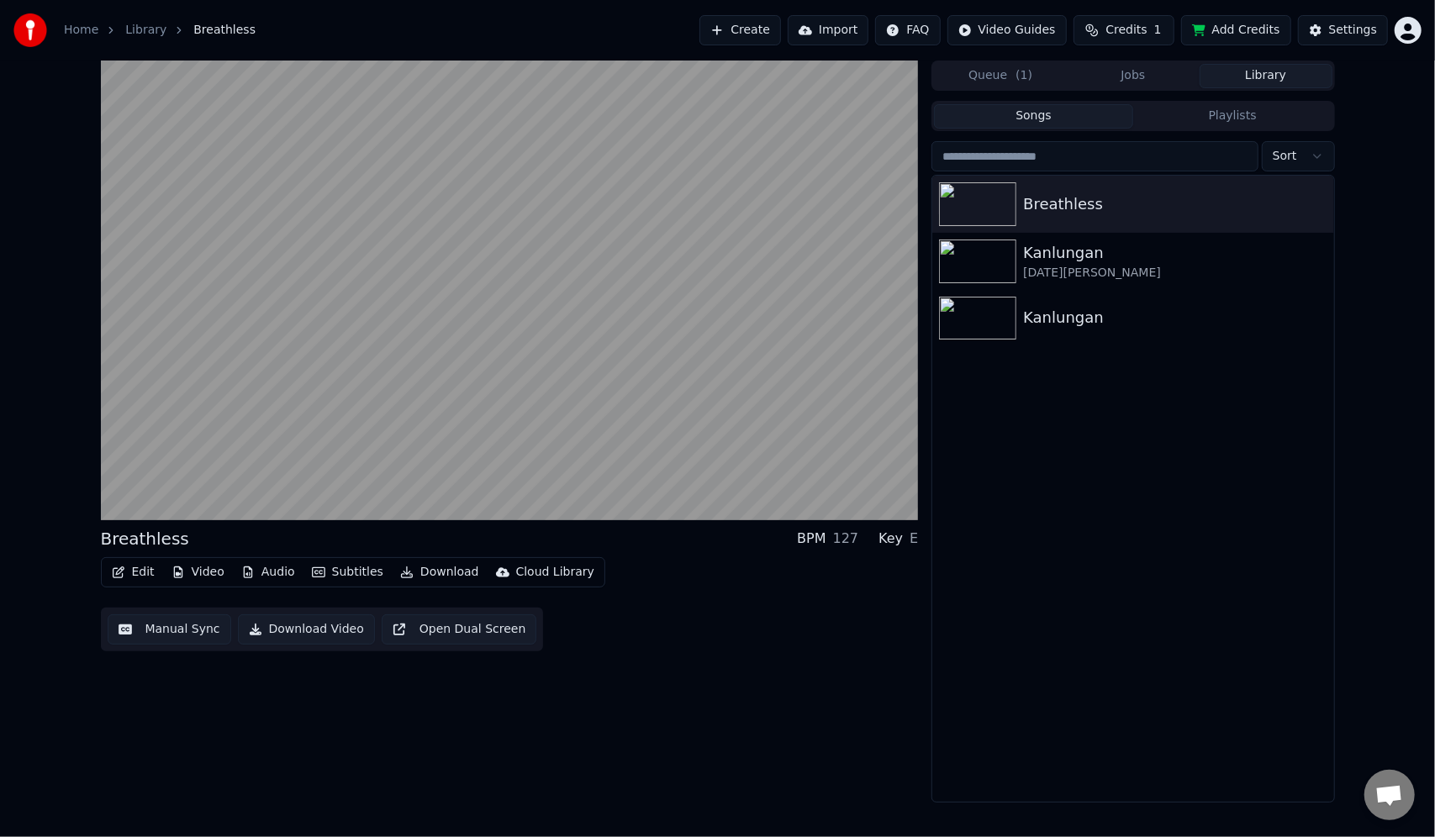
click at [1257, 69] on button "Library" at bounding box center [1265, 76] width 133 height 24
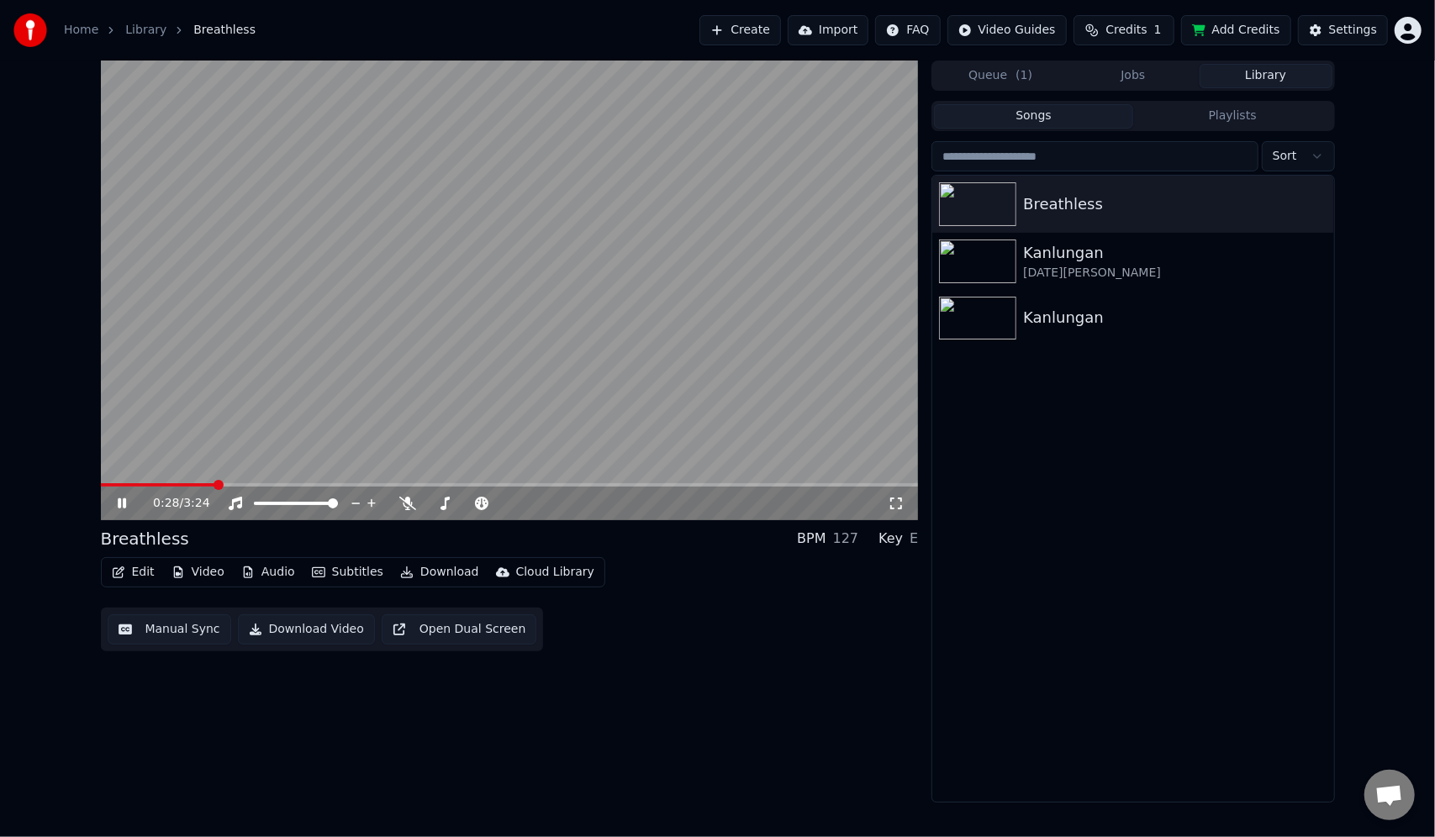
click at [118, 500] on icon at bounding box center [122, 503] width 8 height 10
click at [512, 498] on span at bounding box center [511, 503] width 10 height 10
click at [544, 501] on span at bounding box center [544, 503] width 10 height 10
click at [127, 501] on icon at bounding box center [133, 503] width 39 height 13
click at [101, 489] on span at bounding box center [106, 485] width 10 height 10
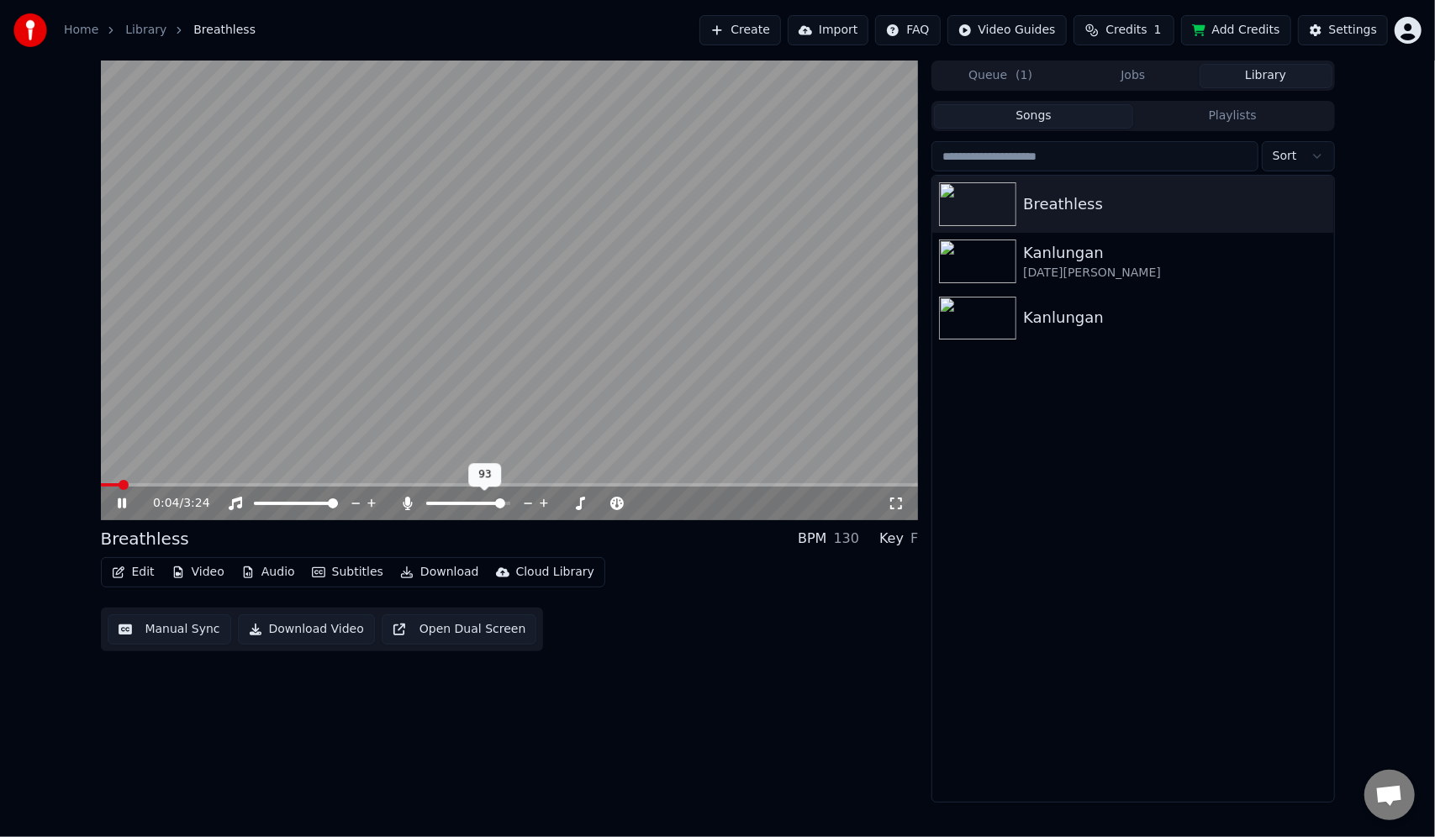
click at [504, 508] on span at bounding box center [500, 503] width 10 height 10
click at [254, 504] on span at bounding box center [259, 503] width 10 height 10
click at [336, 499] on span at bounding box center [331, 503] width 10 height 10
click at [407, 503] on icon at bounding box center [407, 503] width 9 height 13
click at [119, 500] on icon at bounding box center [122, 503] width 8 height 10
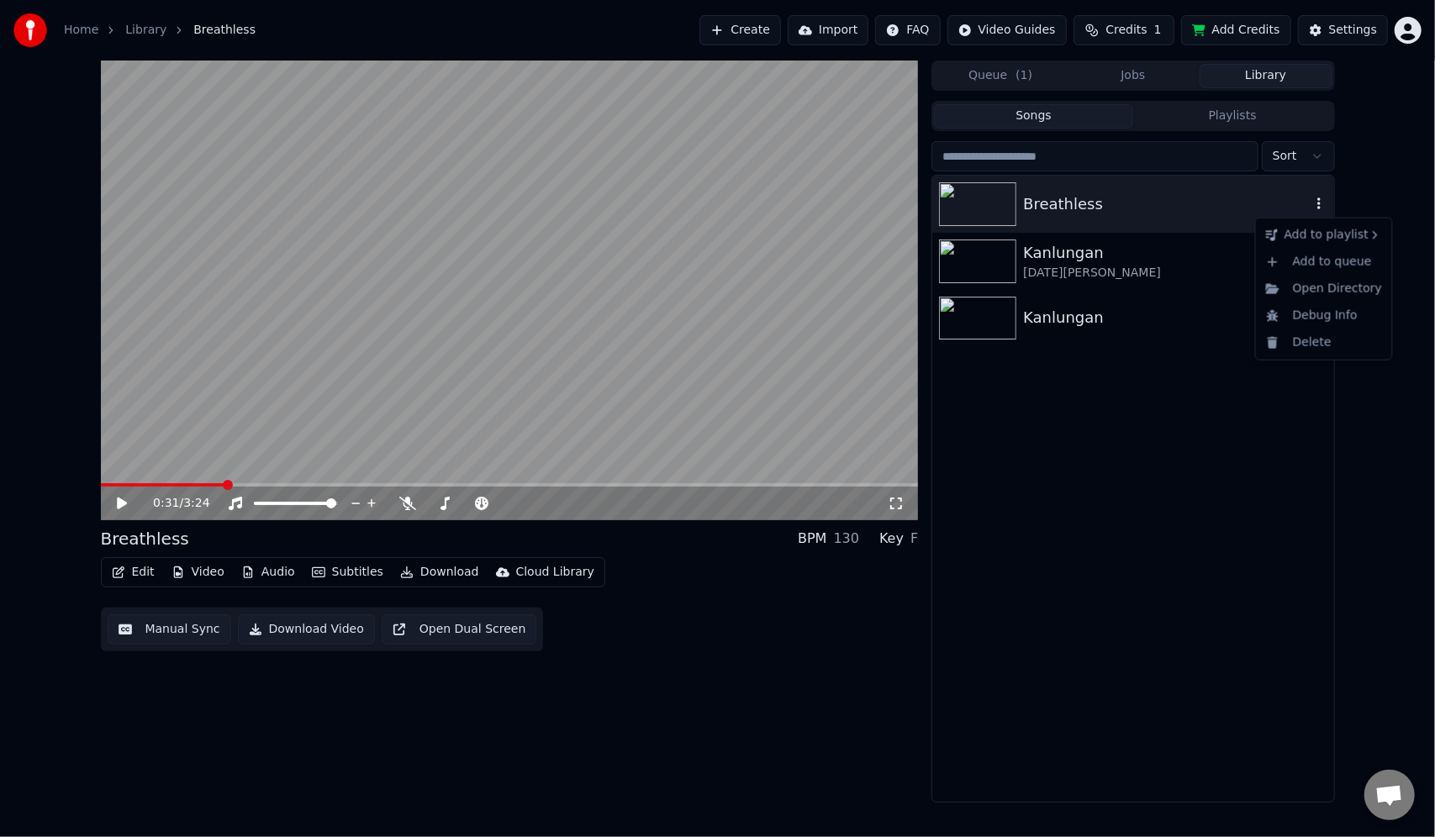
click at [1315, 203] on icon "button" at bounding box center [1318, 203] width 17 height 13
click at [1114, 501] on div "Breathless Kanlungan Noel Kabangon Kanlungan" at bounding box center [1132, 489] width 401 height 626
click at [424, 575] on button "Download" at bounding box center [439, 573] width 92 height 24
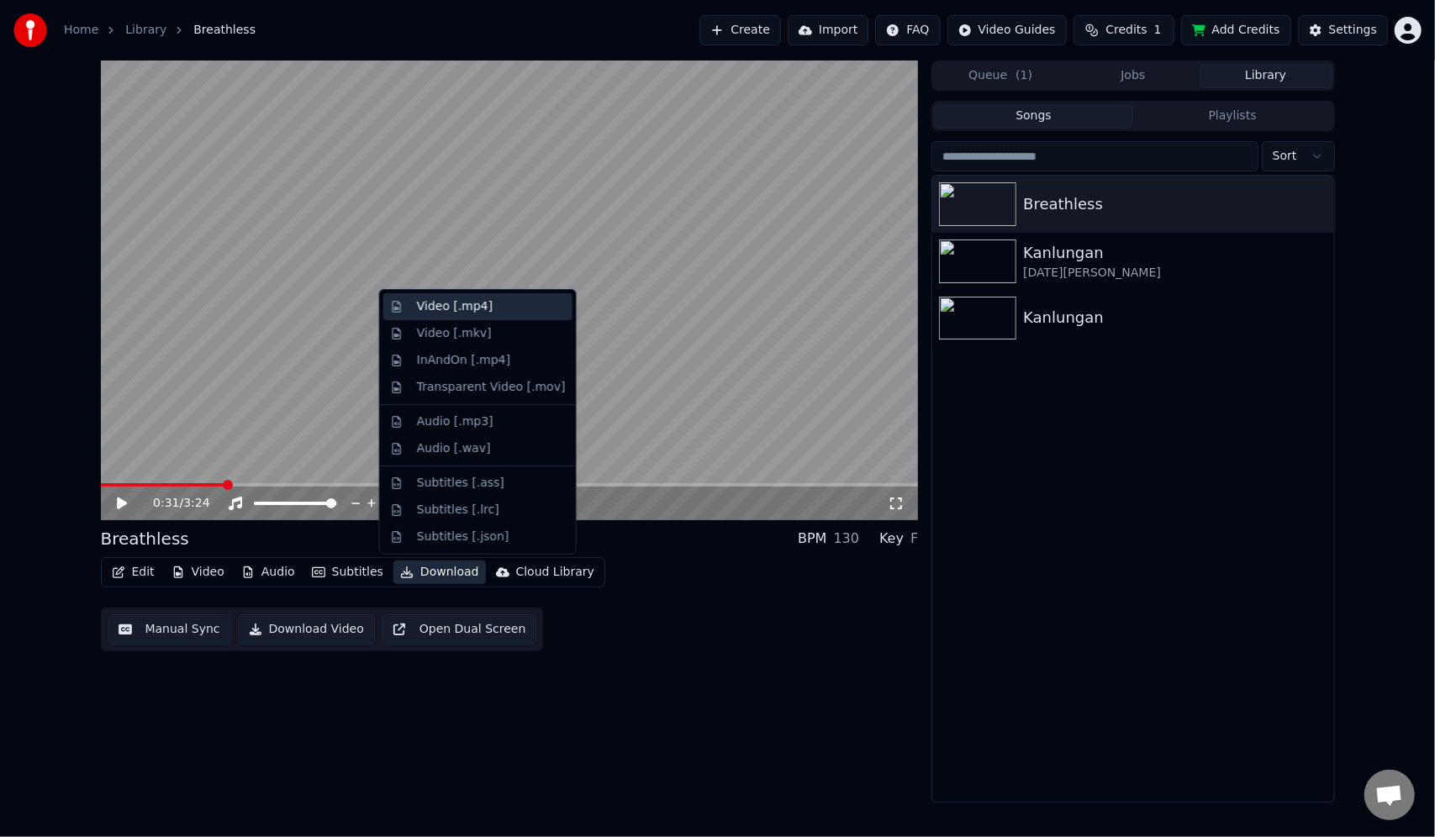
click at [472, 311] on div "Video [.mp4]" at bounding box center [455, 306] width 76 height 17
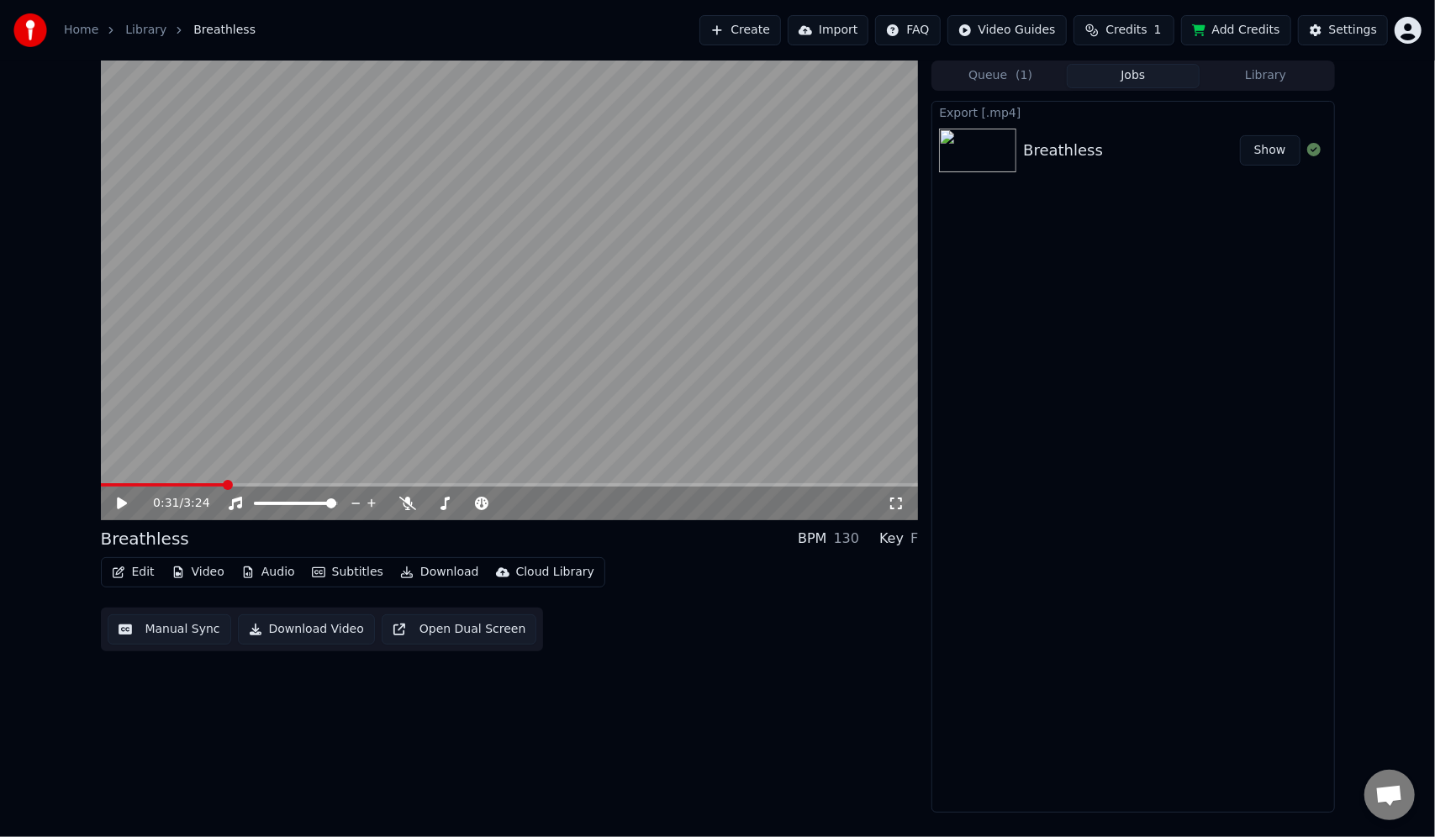
click at [1273, 145] on button "Show" at bounding box center [1270, 150] width 61 height 30
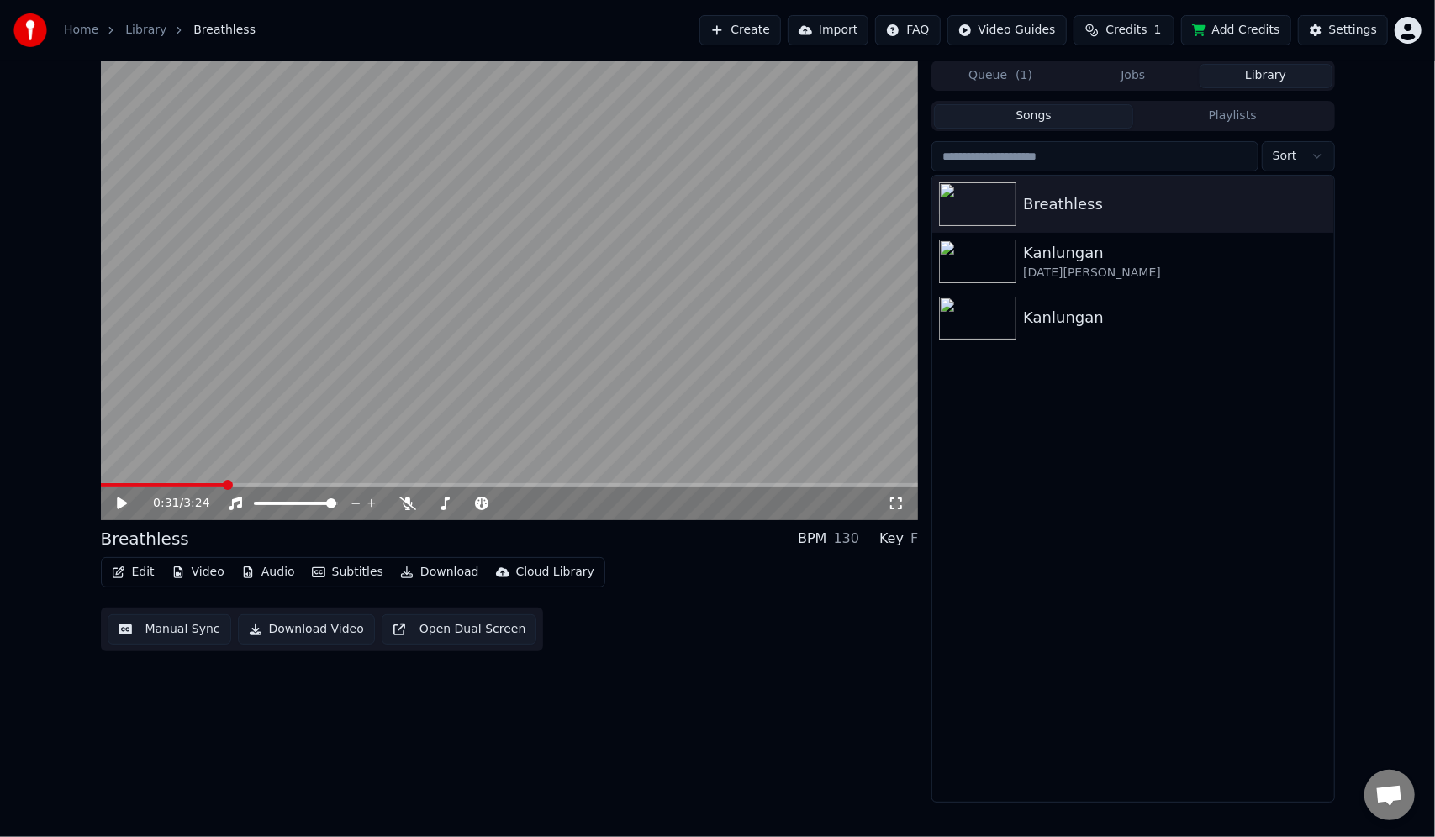
click at [1266, 69] on button "Library" at bounding box center [1265, 76] width 133 height 24
click at [1151, 206] on div "Breathless" at bounding box center [1166, 204] width 287 height 24
